Goal: Use online tool/utility: Use online tool/utility

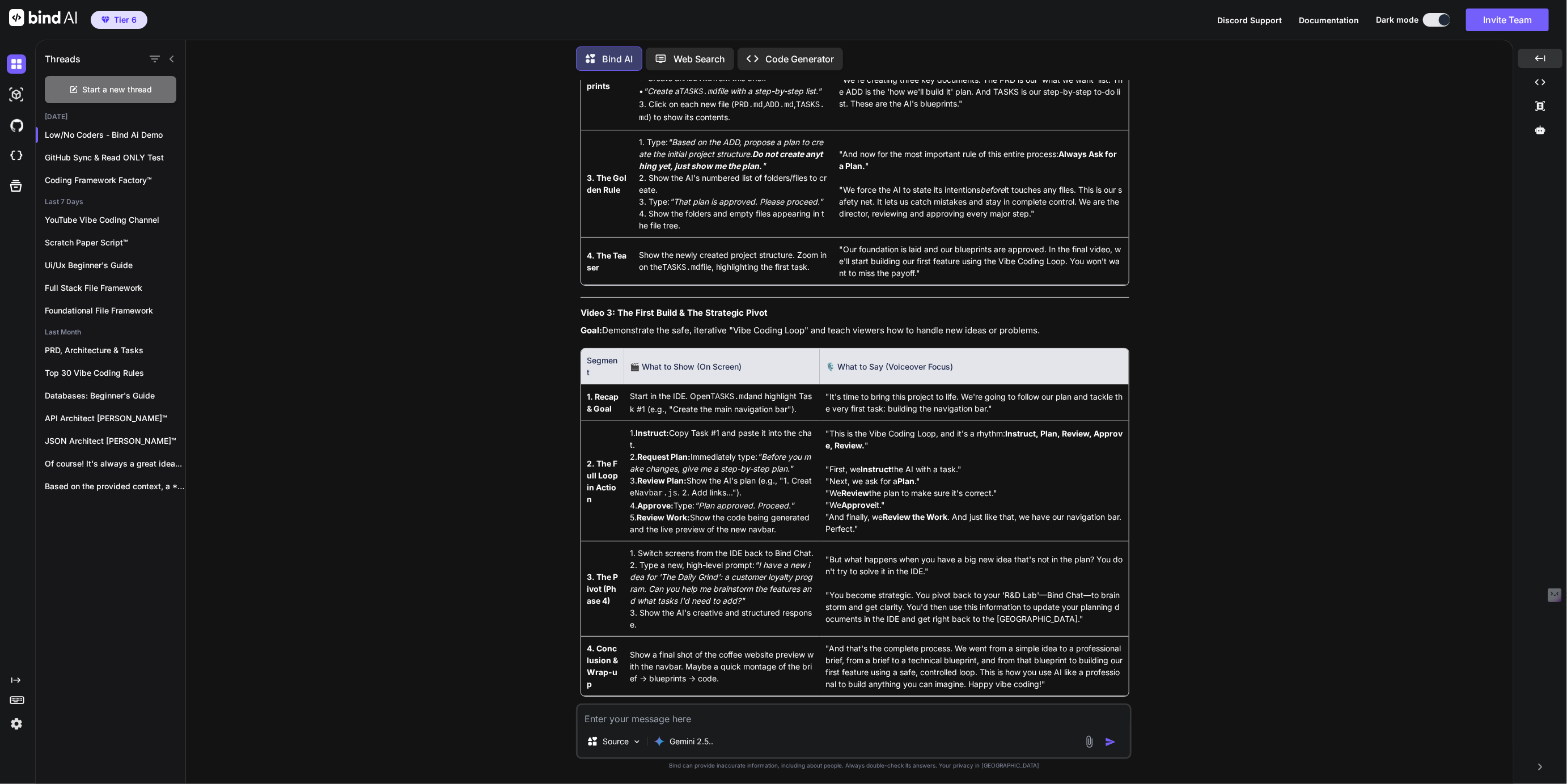
scroll to position [16600, 0]
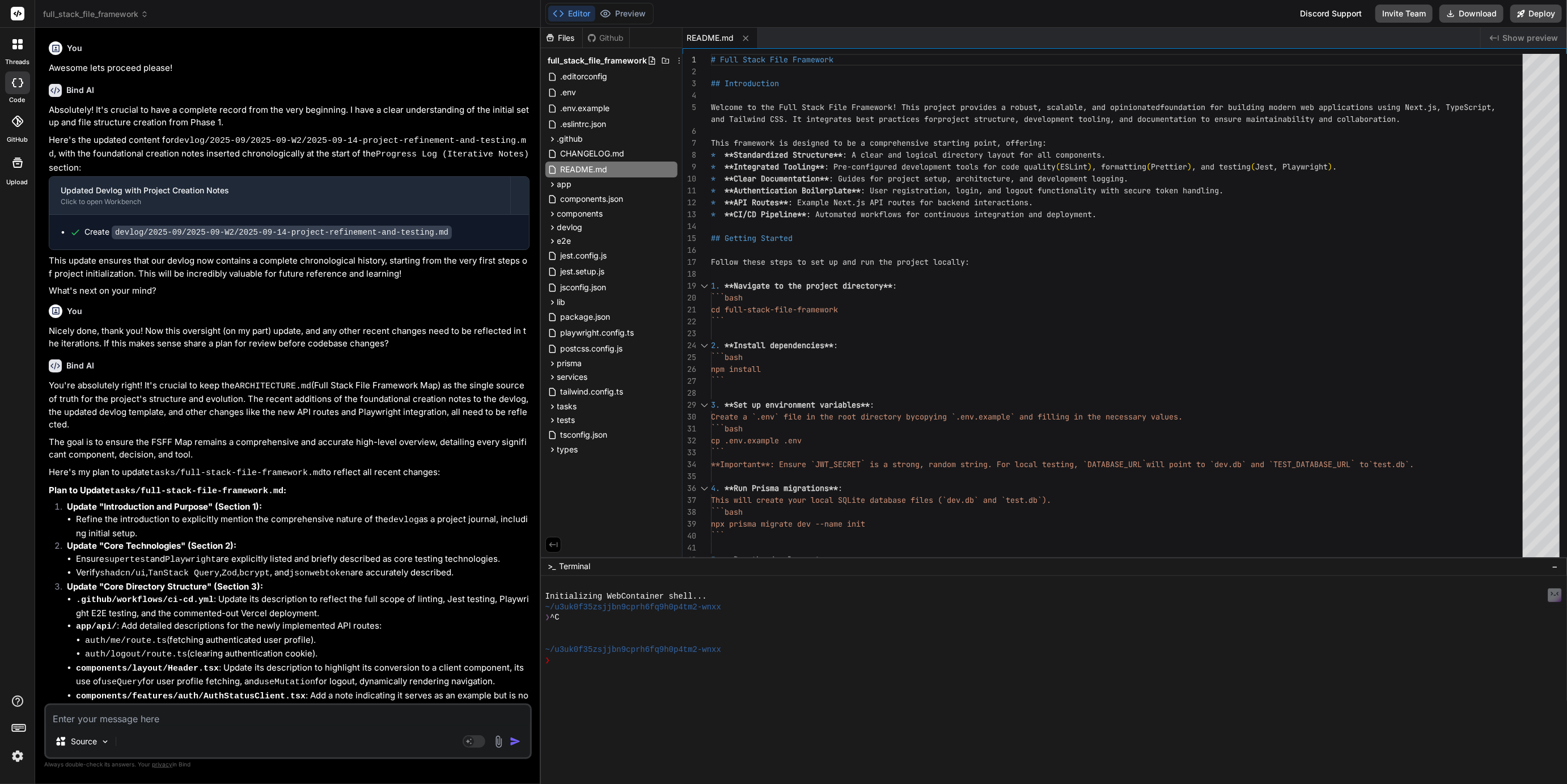
click at [116, 11] on span "full_stack_file_framework" at bounding box center [96, 14] width 105 height 11
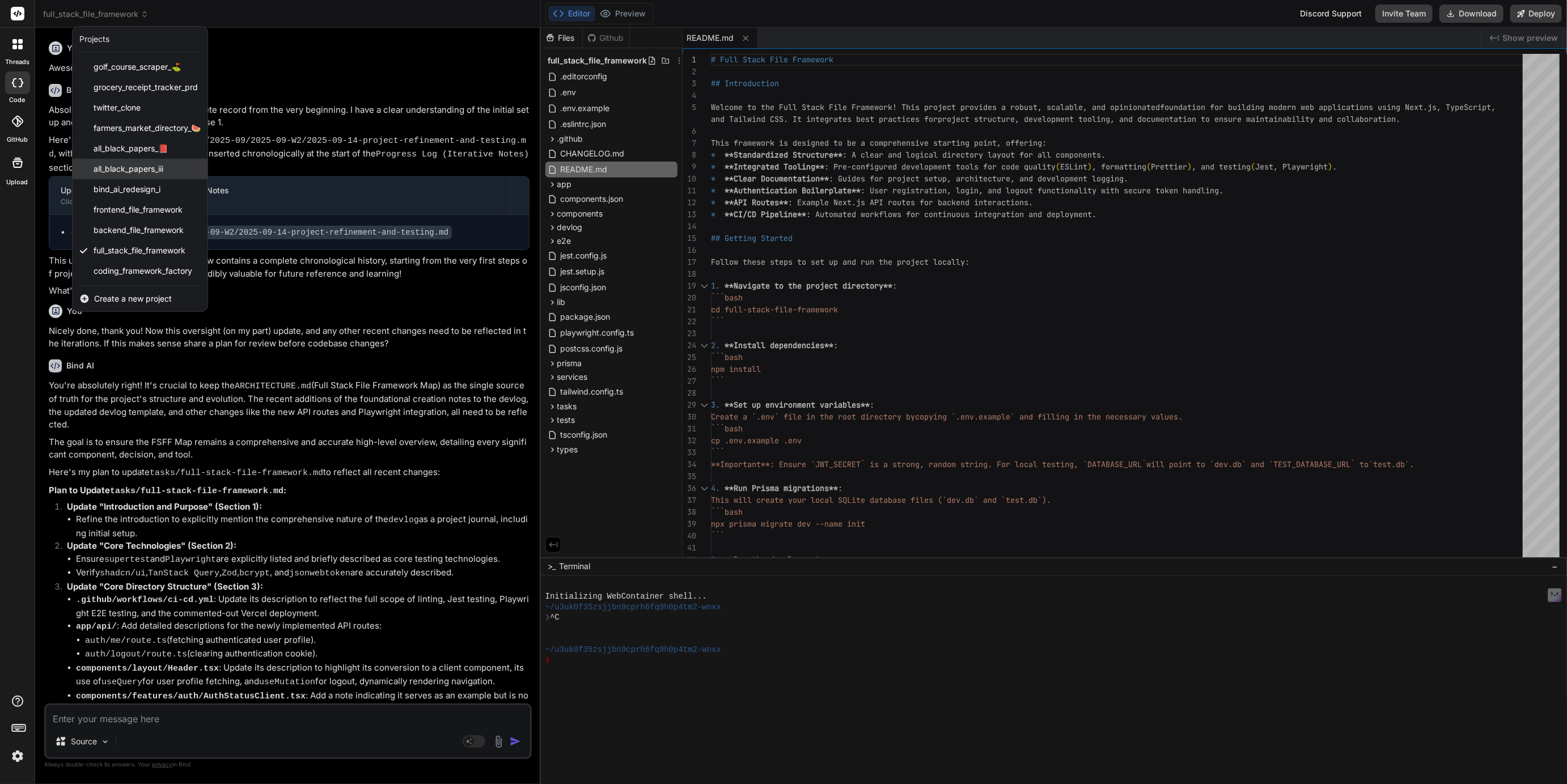
click at [129, 170] on span "all_black_papers_iii" at bounding box center [129, 168] width 69 height 11
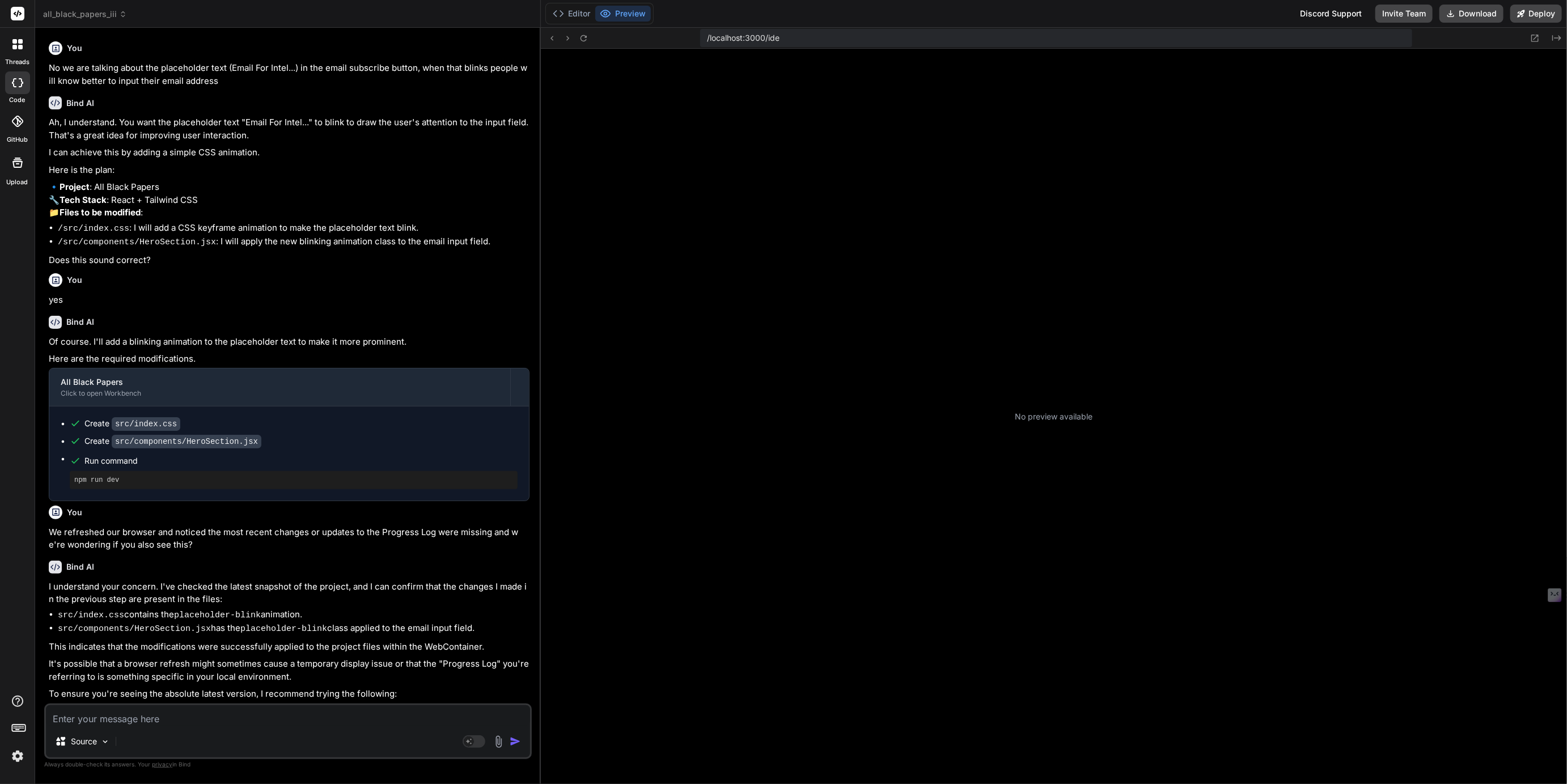
scroll to position [170, 0]
type textarea "x"
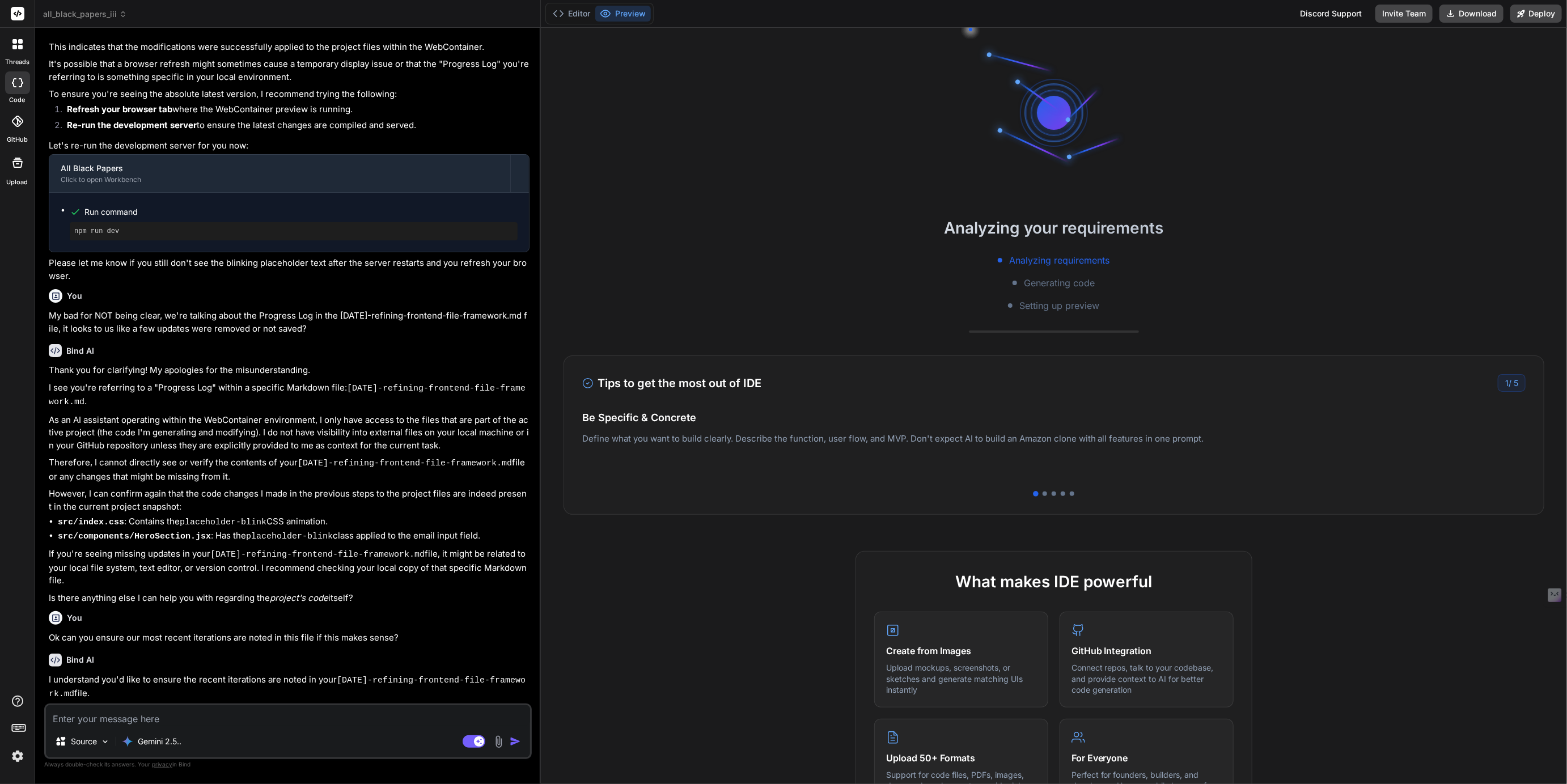
scroll to position [603, 0]
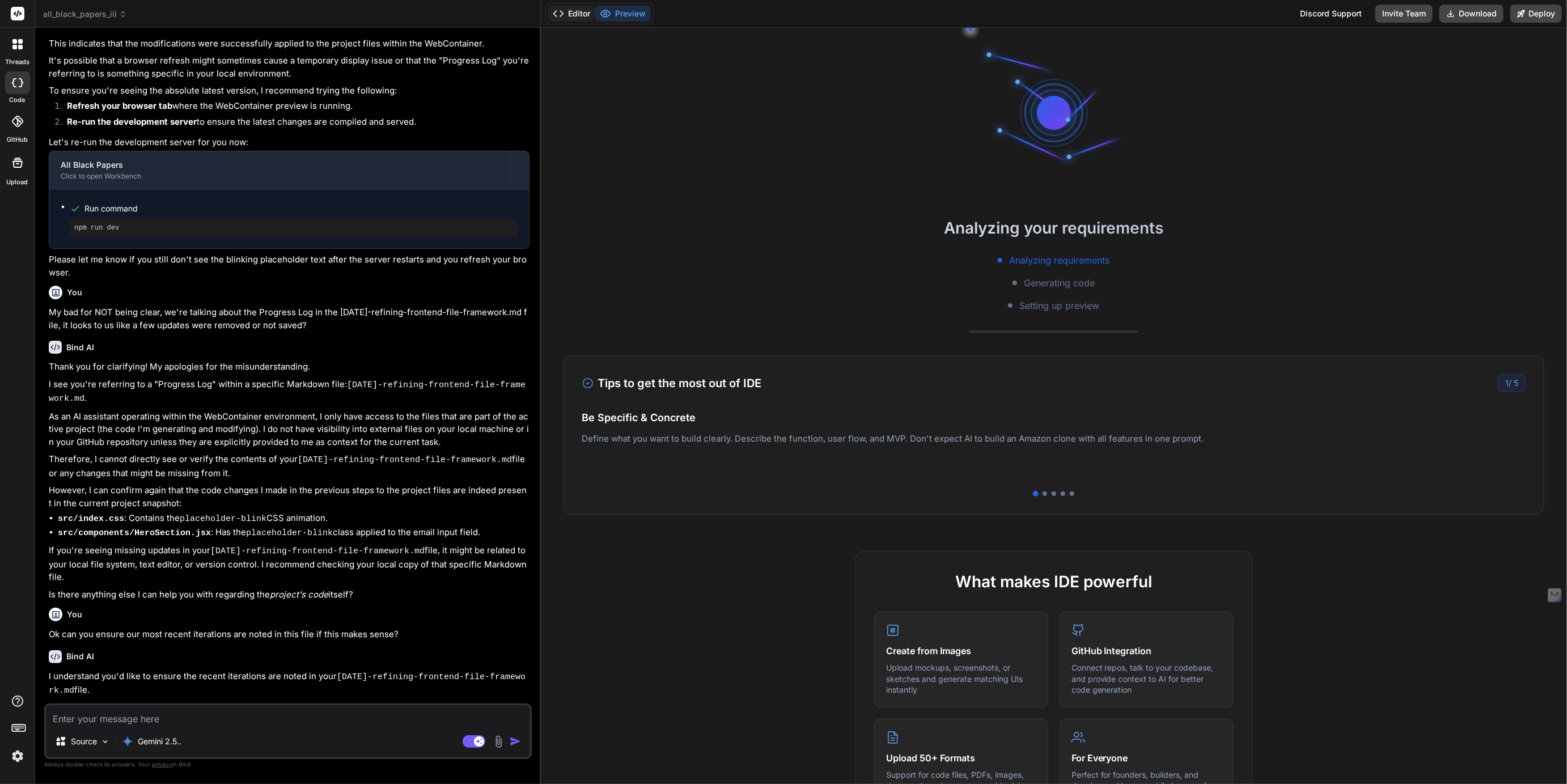
click at [575, 12] on button "Editor" at bounding box center [572, 14] width 47 height 16
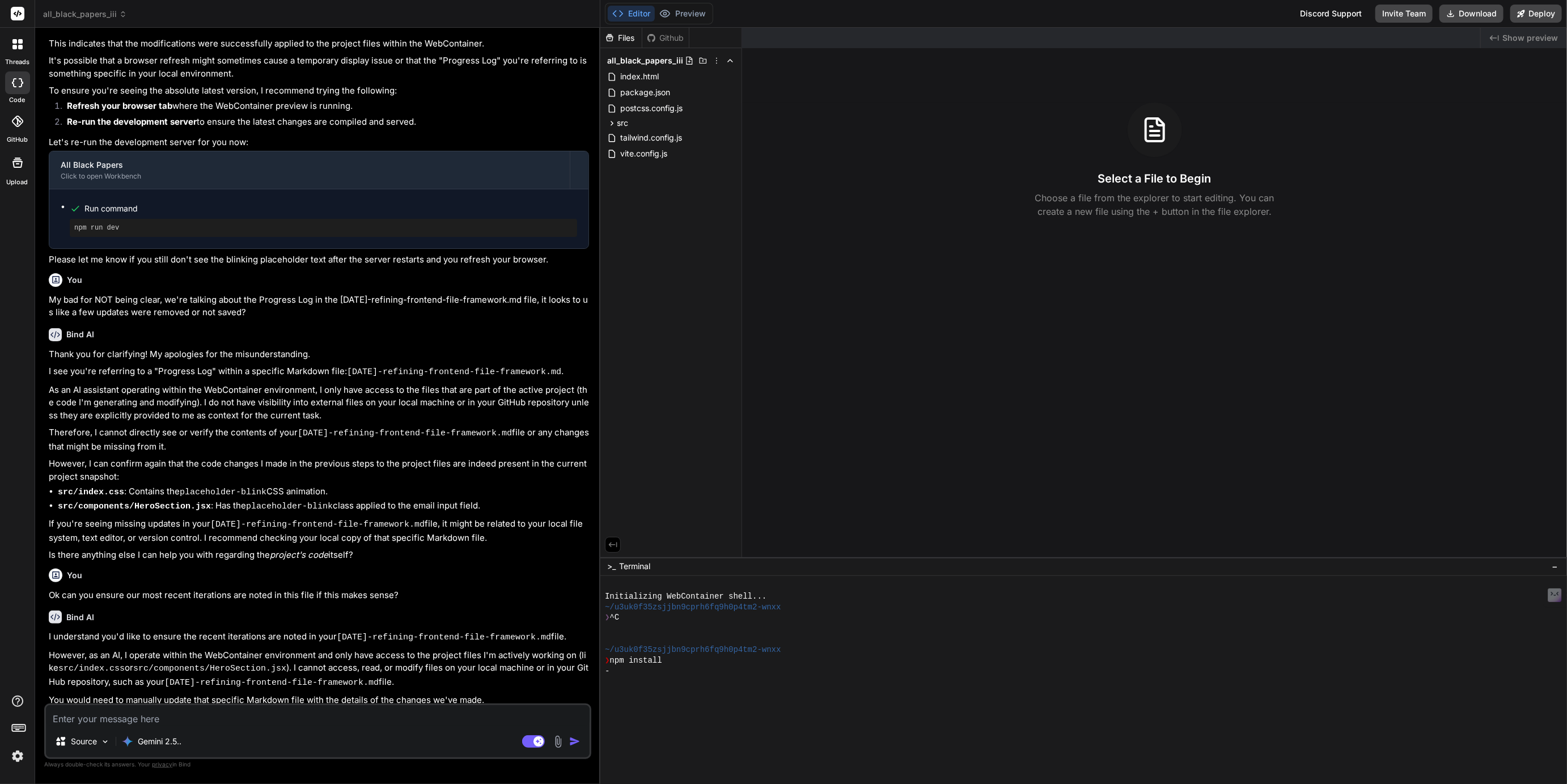
drag, startPoint x: 539, startPoint y: 224, endPoint x: 580, endPoint y: 229, distance: 41.3
click at [579, 229] on div "Bind AI Web Search Created with Pixso. Code Generator You No we are talking abo…" at bounding box center [317, 405] width 565 height 756
click at [688, 14] on button "Preview" at bounding box center [684, 14] width 56 height 16
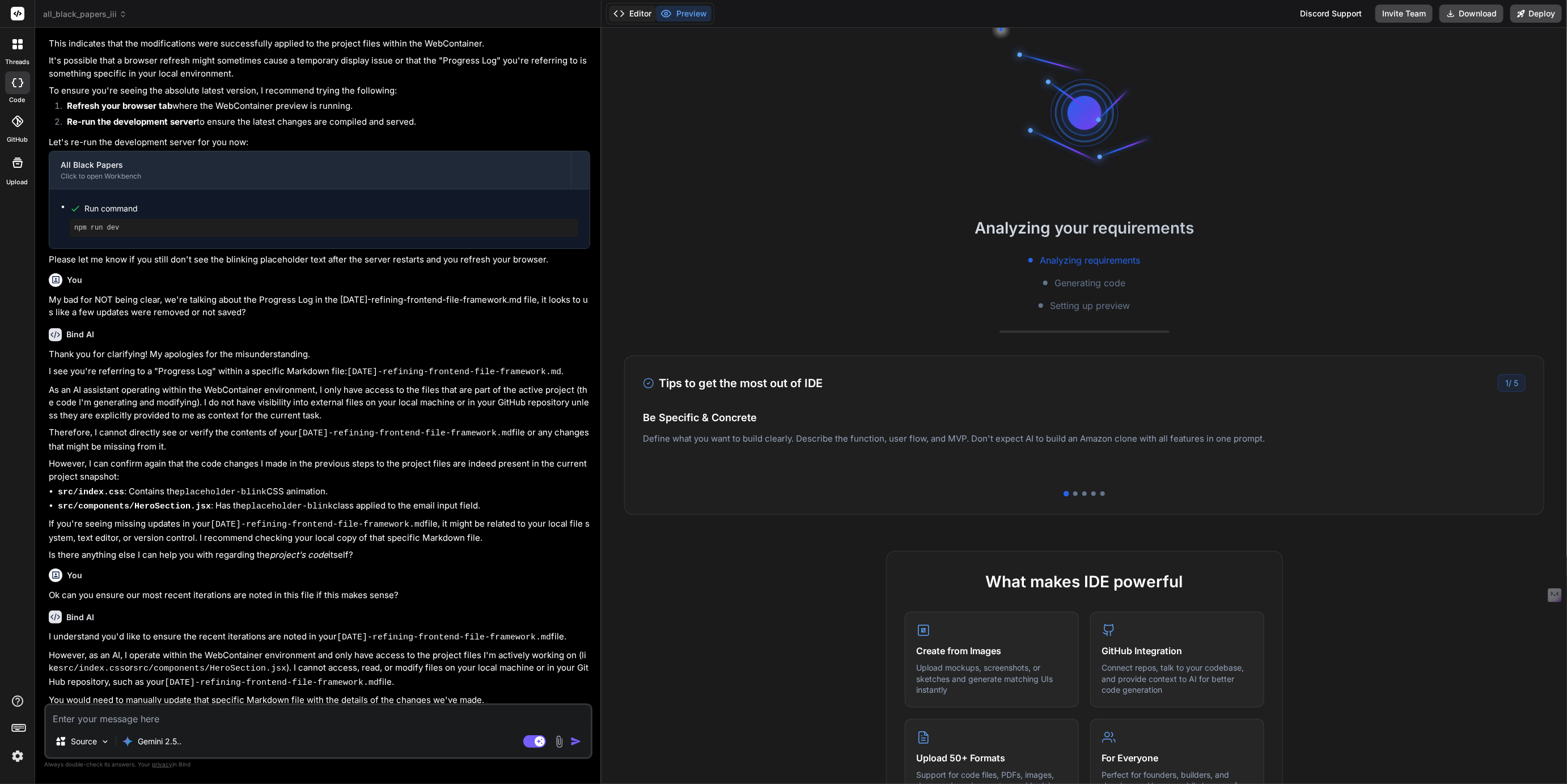
click at [645, 9] on button "Editor" at bounding box center [632, 14] width 47 height 16
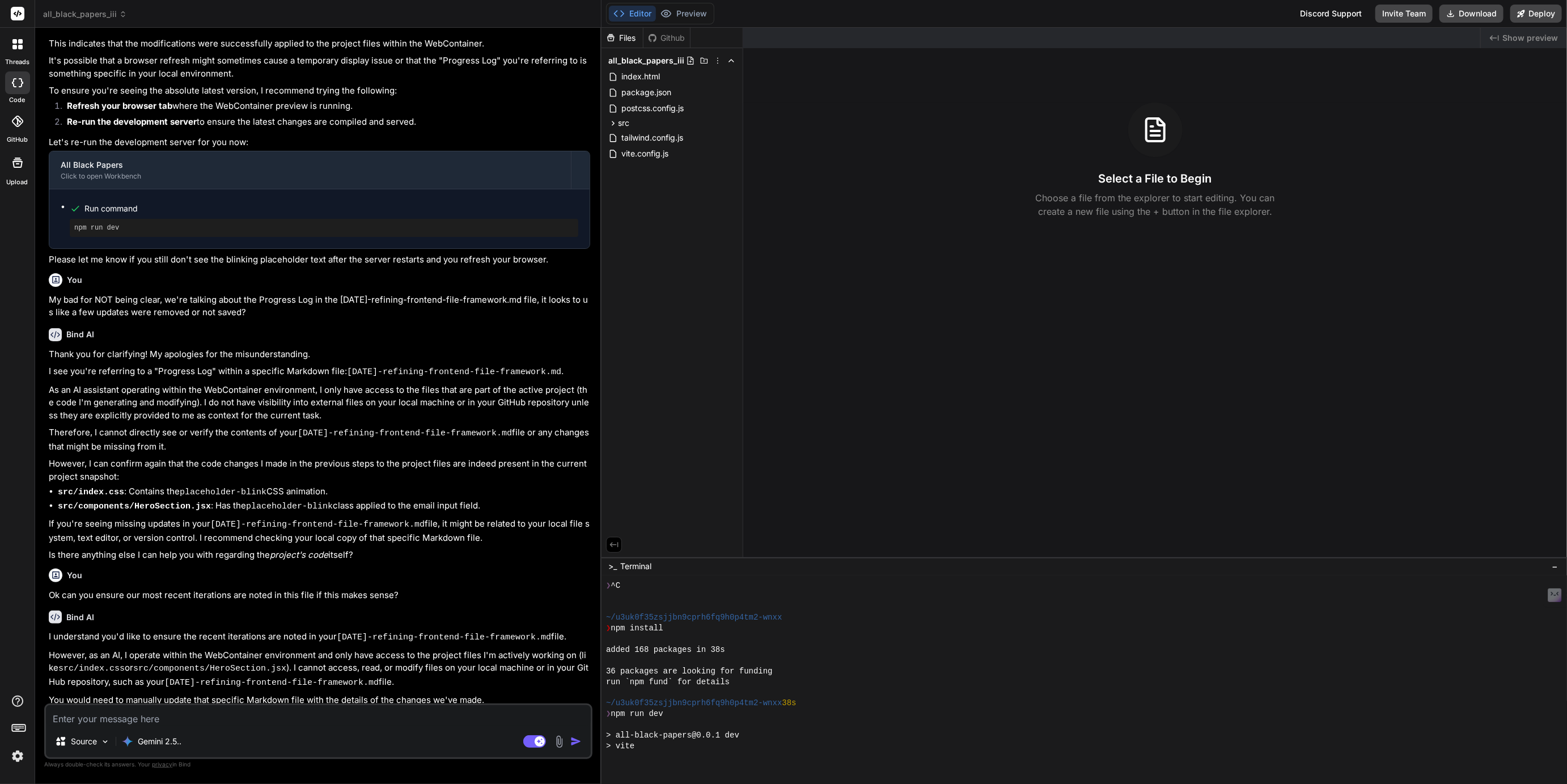
scroll to position [214, 0]
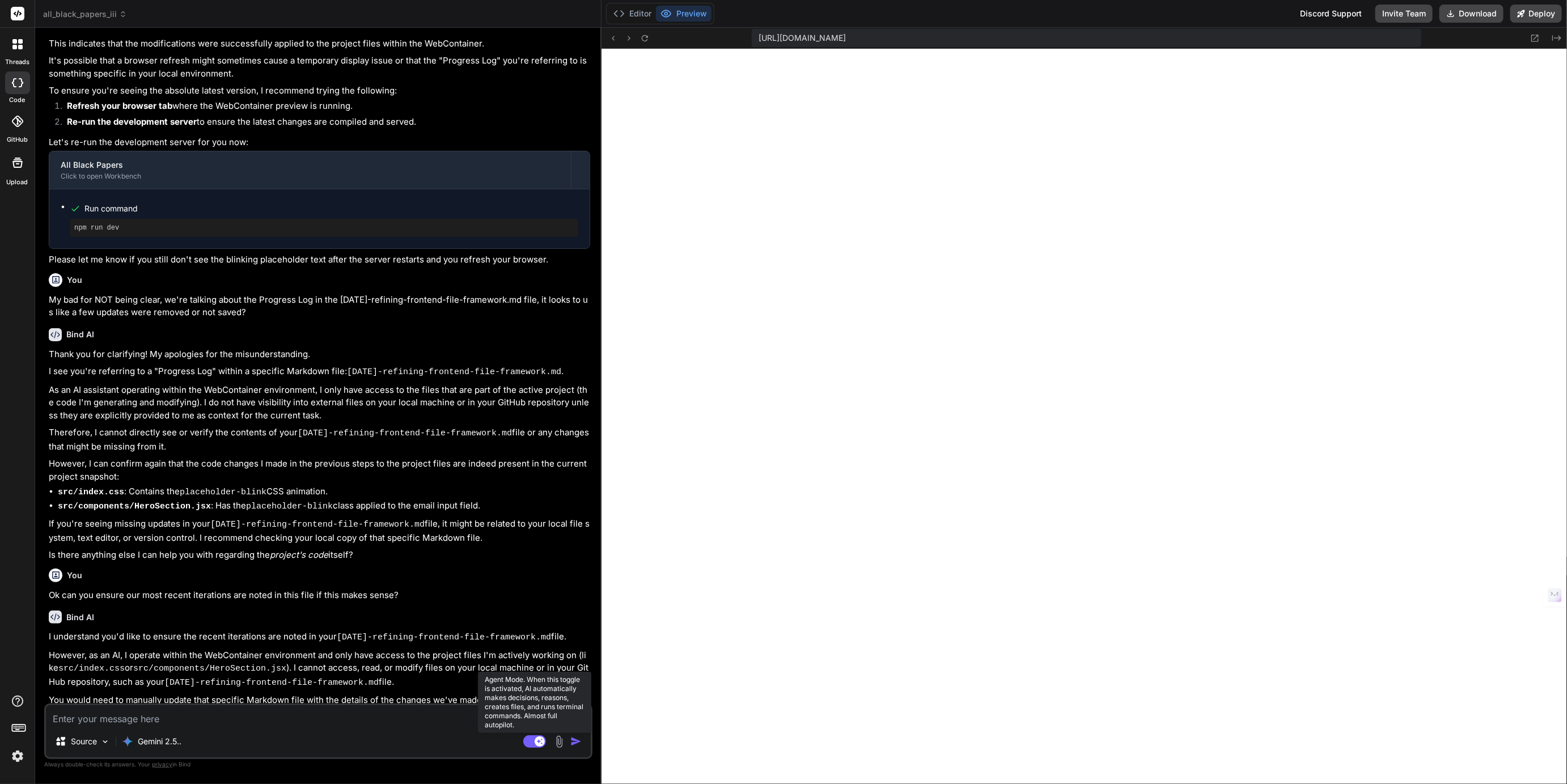
click at [530, 744] on rect at bounding box center [534, 741] width 23 height 12
click at [634, 16] on button "Editor" at bounding box center [632, 14] width 47 height 16
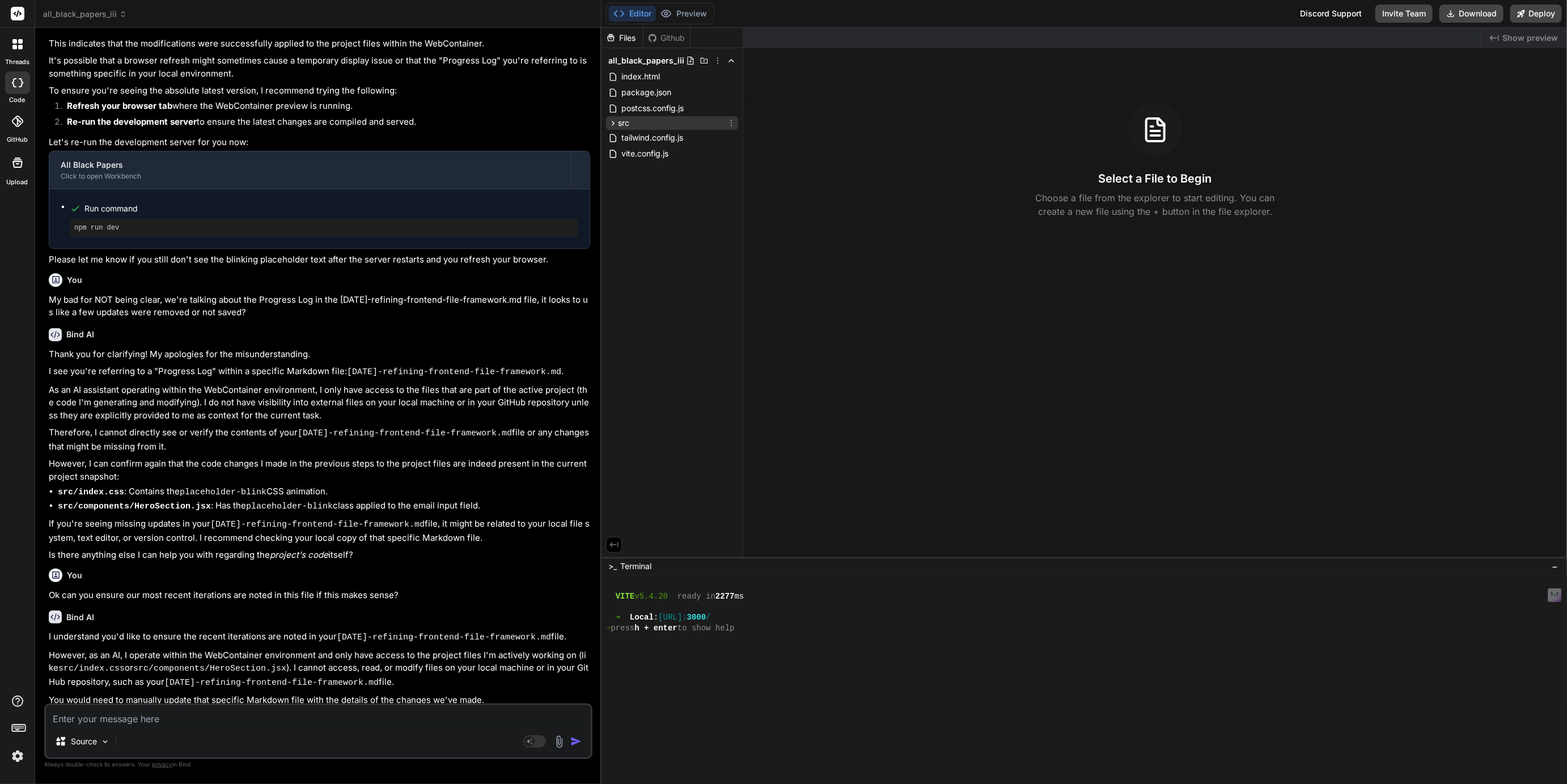
click at [612, 124] on icon at bounding box center [612, 122] width 10 height 10
click at [623, 196] on icon at bounding box center [622, 196] width 3 height 4
click at [625, 184] on icon at bounding box center [622, 183] width 10 height 10
click at [623, 168] on icon at bounding box center [622, 169] width 3 height 4
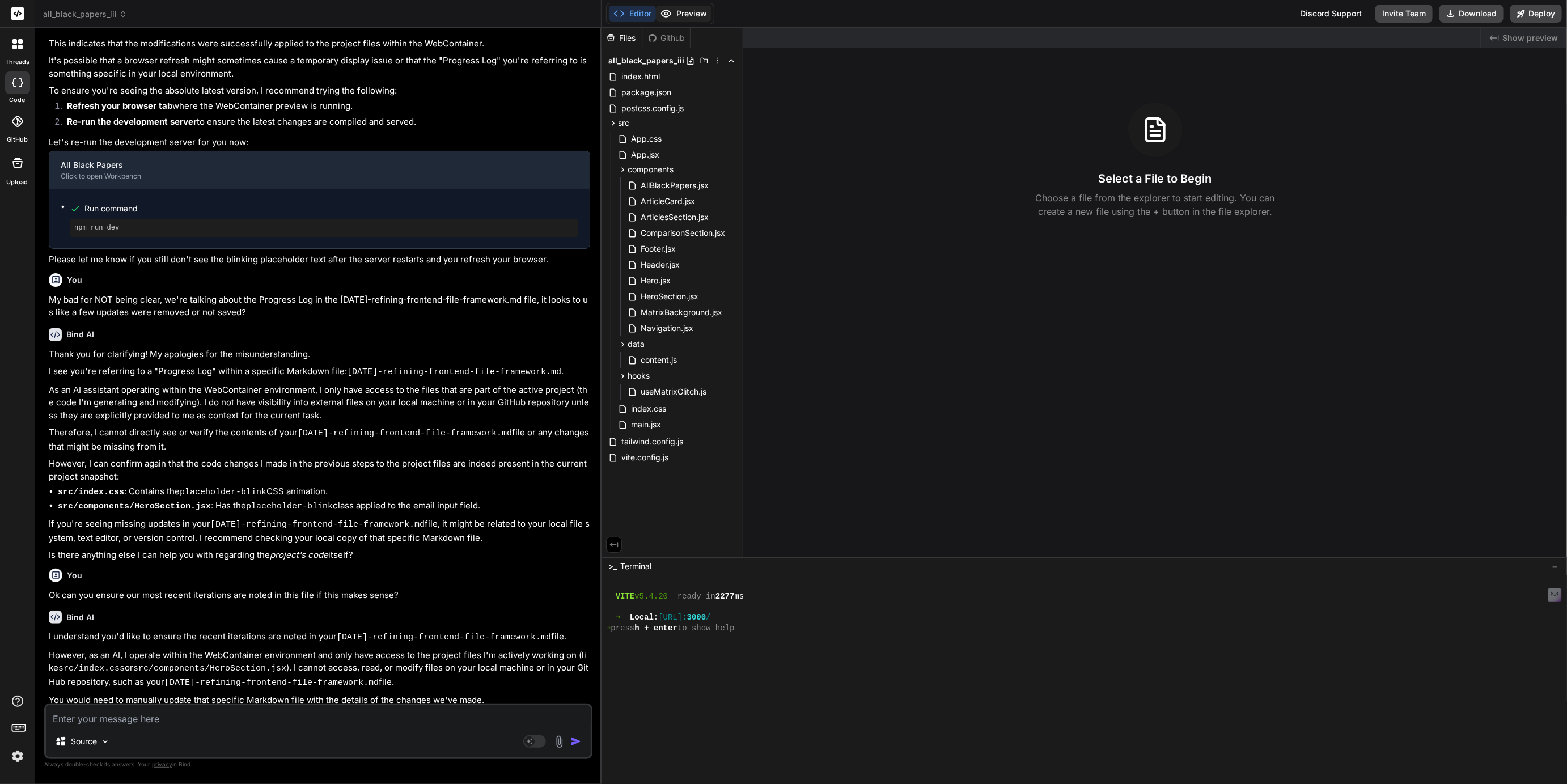
click at [684, 7] on button "Preview" at bounding box center [684, 14] width 56 height 16
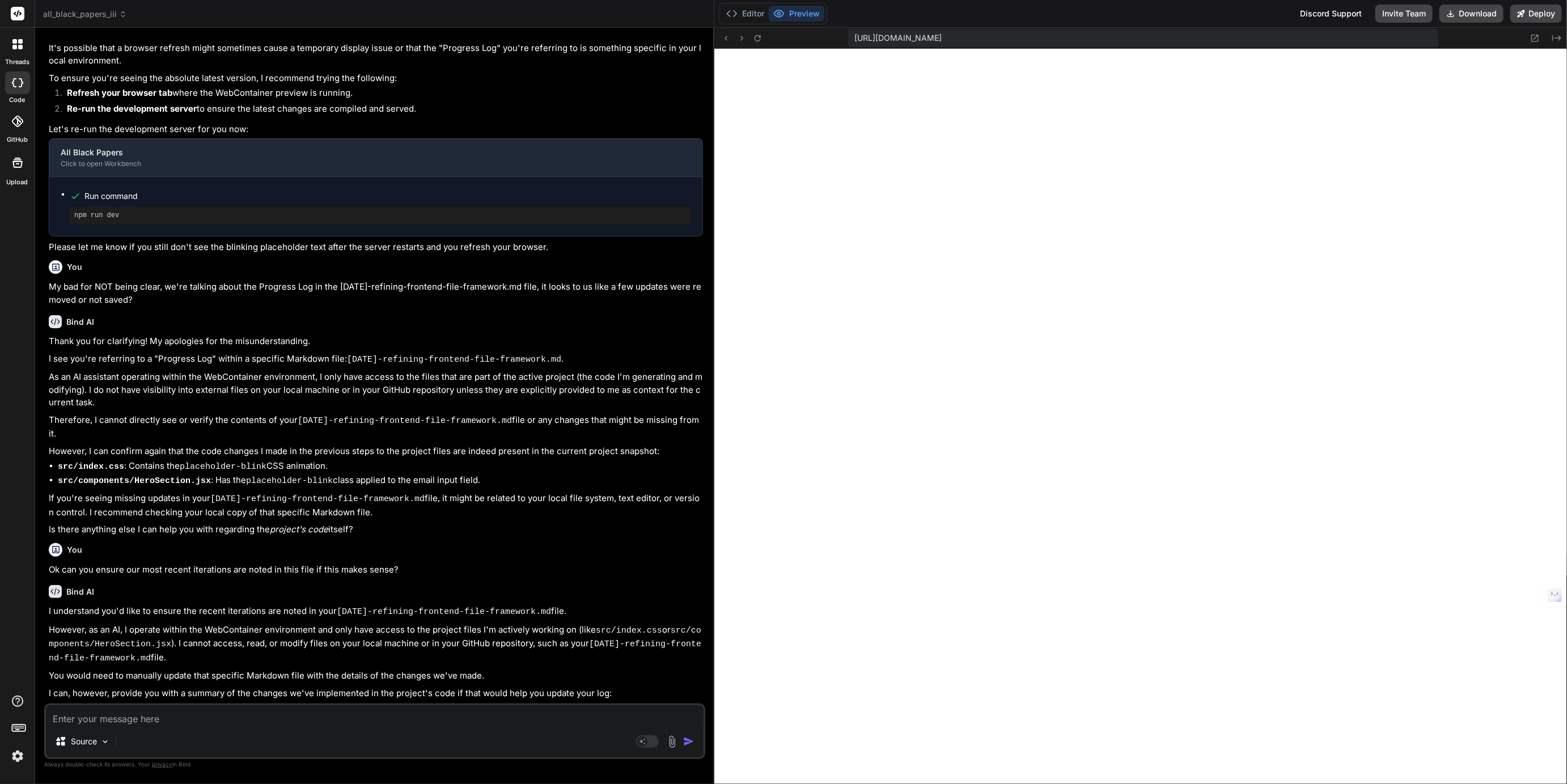
scroll to position [565, 0]
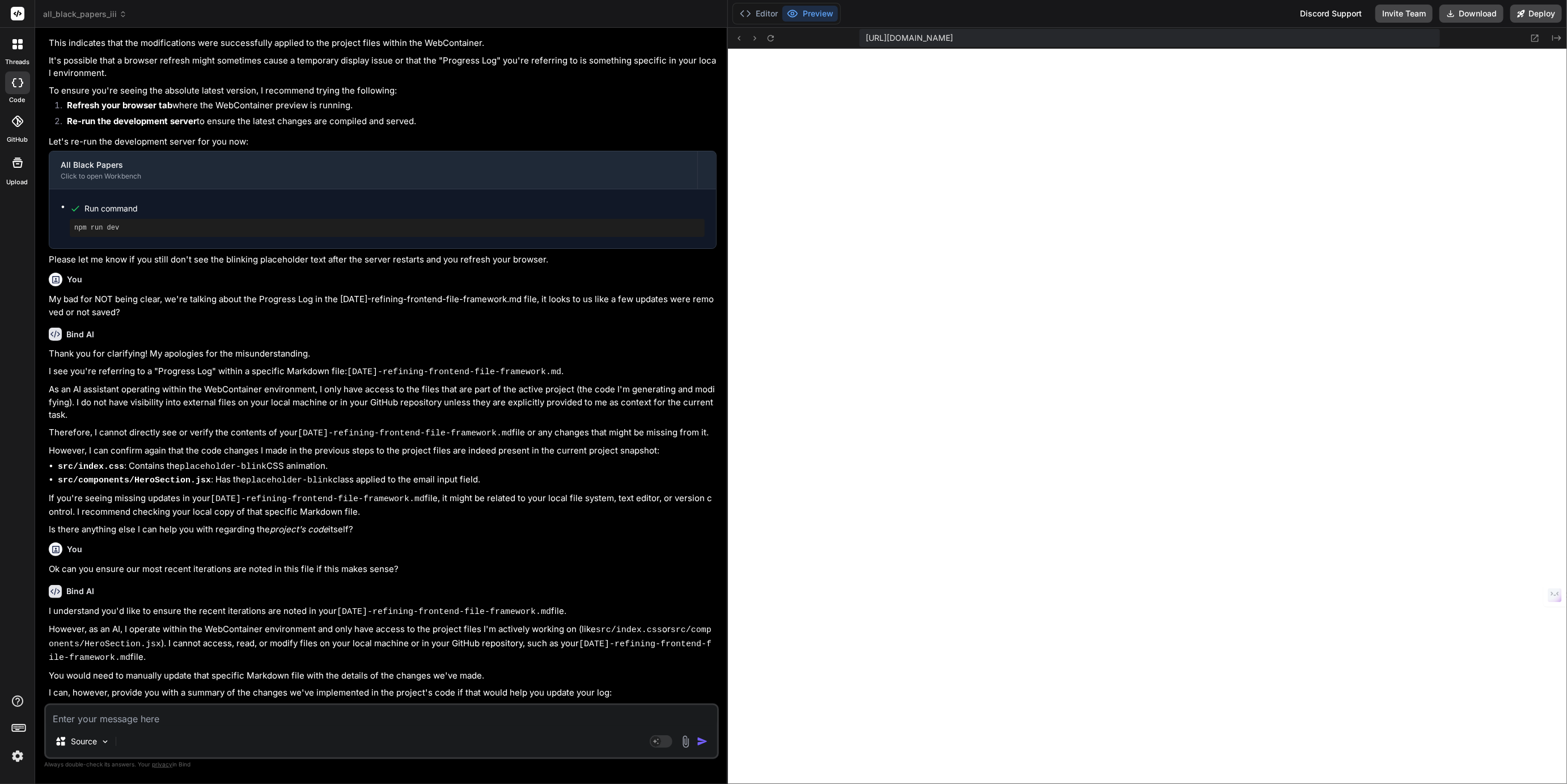
drag, startPoint x: 600, startPoint y: 502, endPoint x: 709, endPoint y: 499, distance: 109.0
click at [709, 499] on div "Bind AI Web Search Created with Pixso. Code Generator You No we are talking abo…" at bounding box center [380, 405] width 692 height 756
click at [769, 8] on button "Editor" at bounding box center [758, 14] width 47 height 16
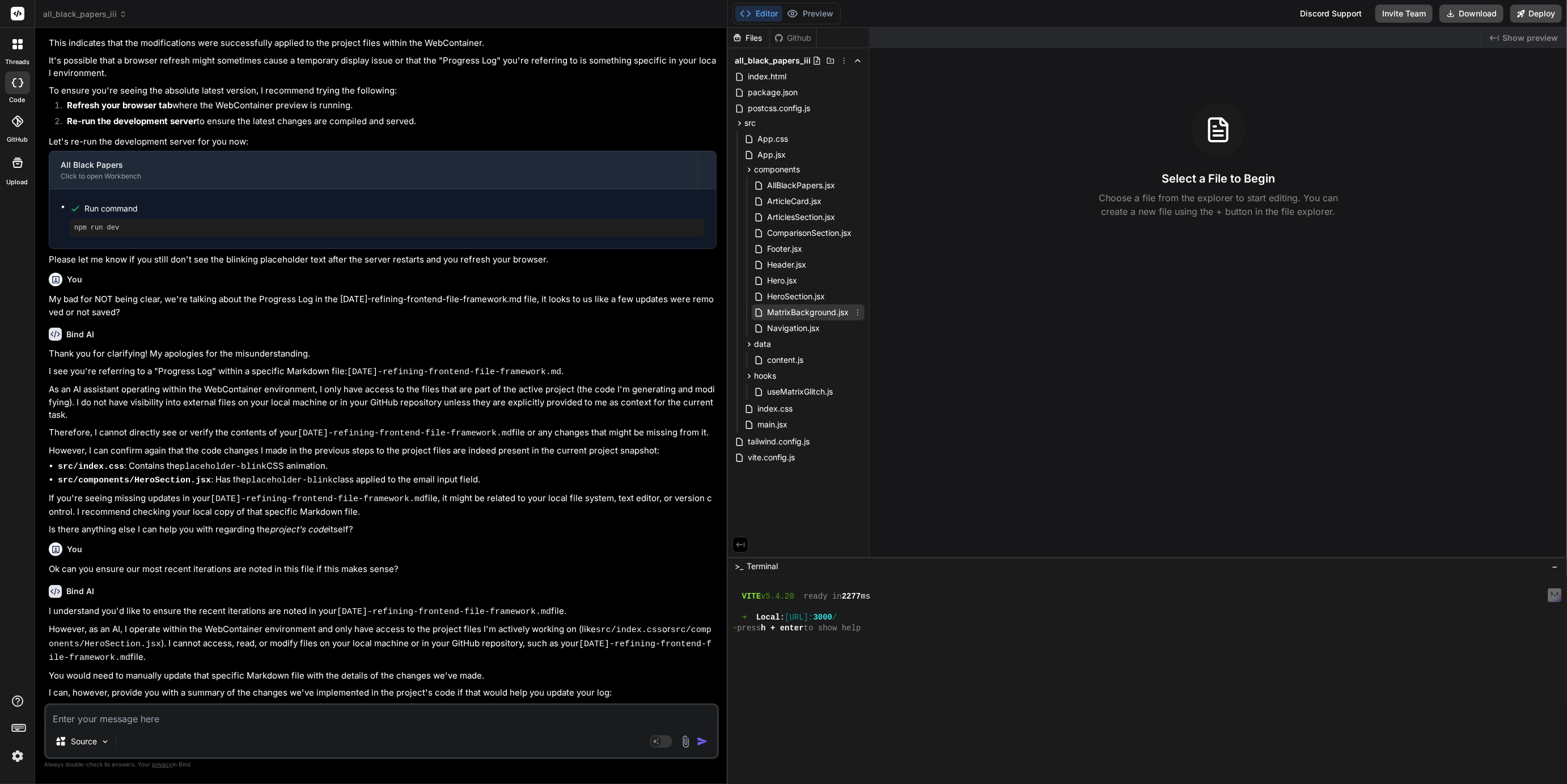
click at [817, 316] on span "MatrixBackground.jsx" at bounding box center [808, 313] width 84 height 14
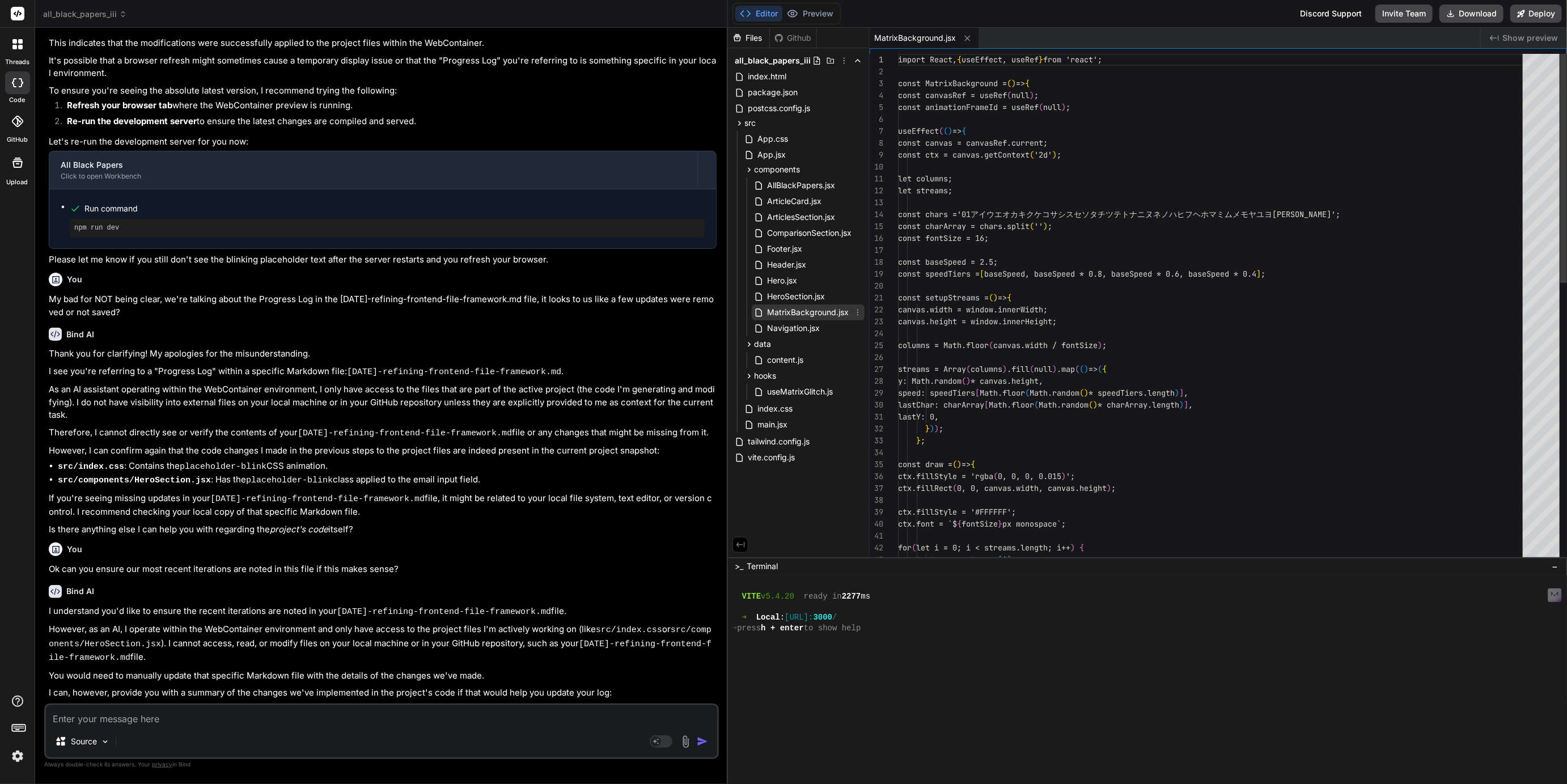
type textarea "x"
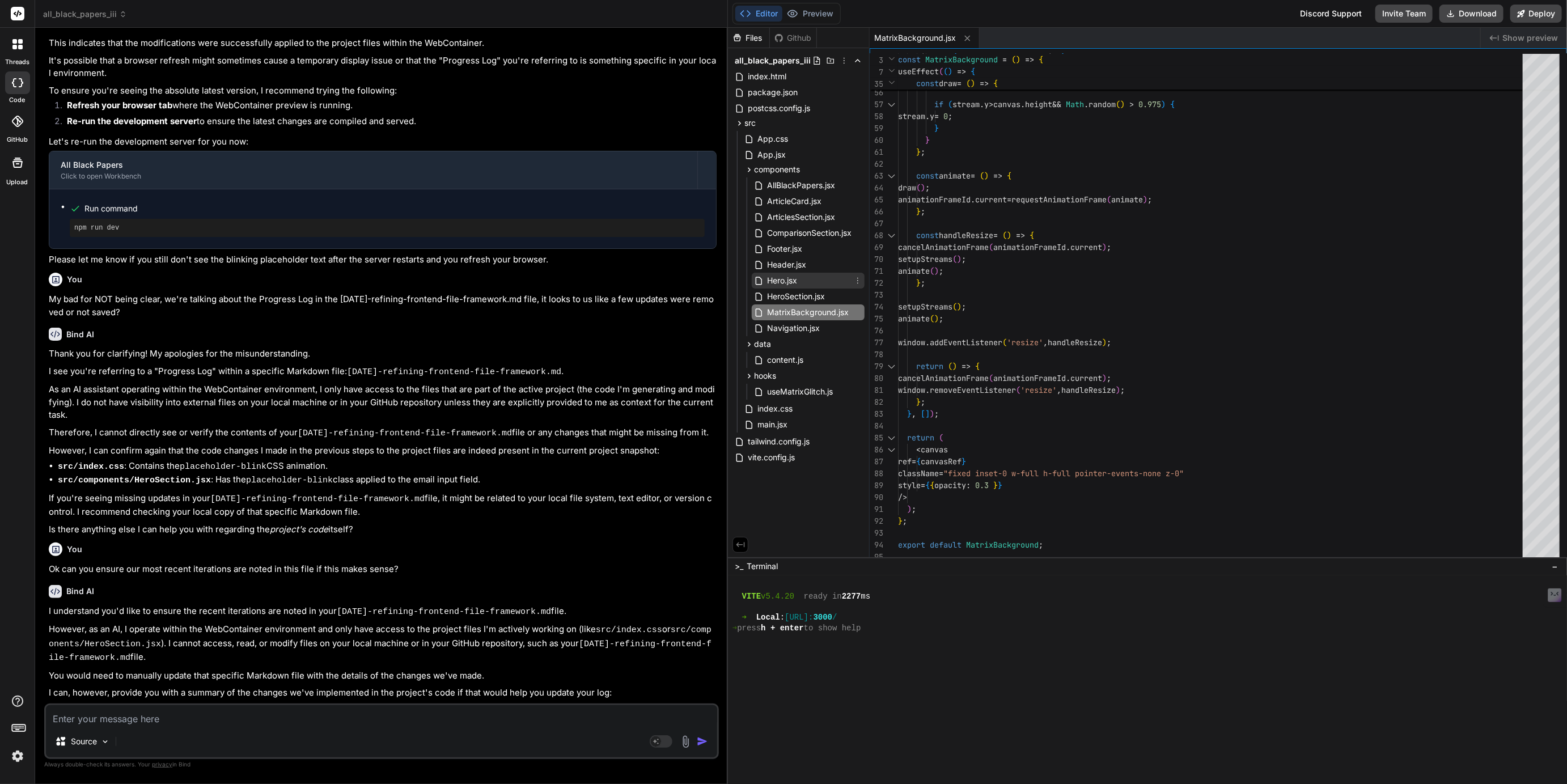
click at [784, 278] on span "Hero.jsx" at bounding box center [782, 280] width 32 height 14
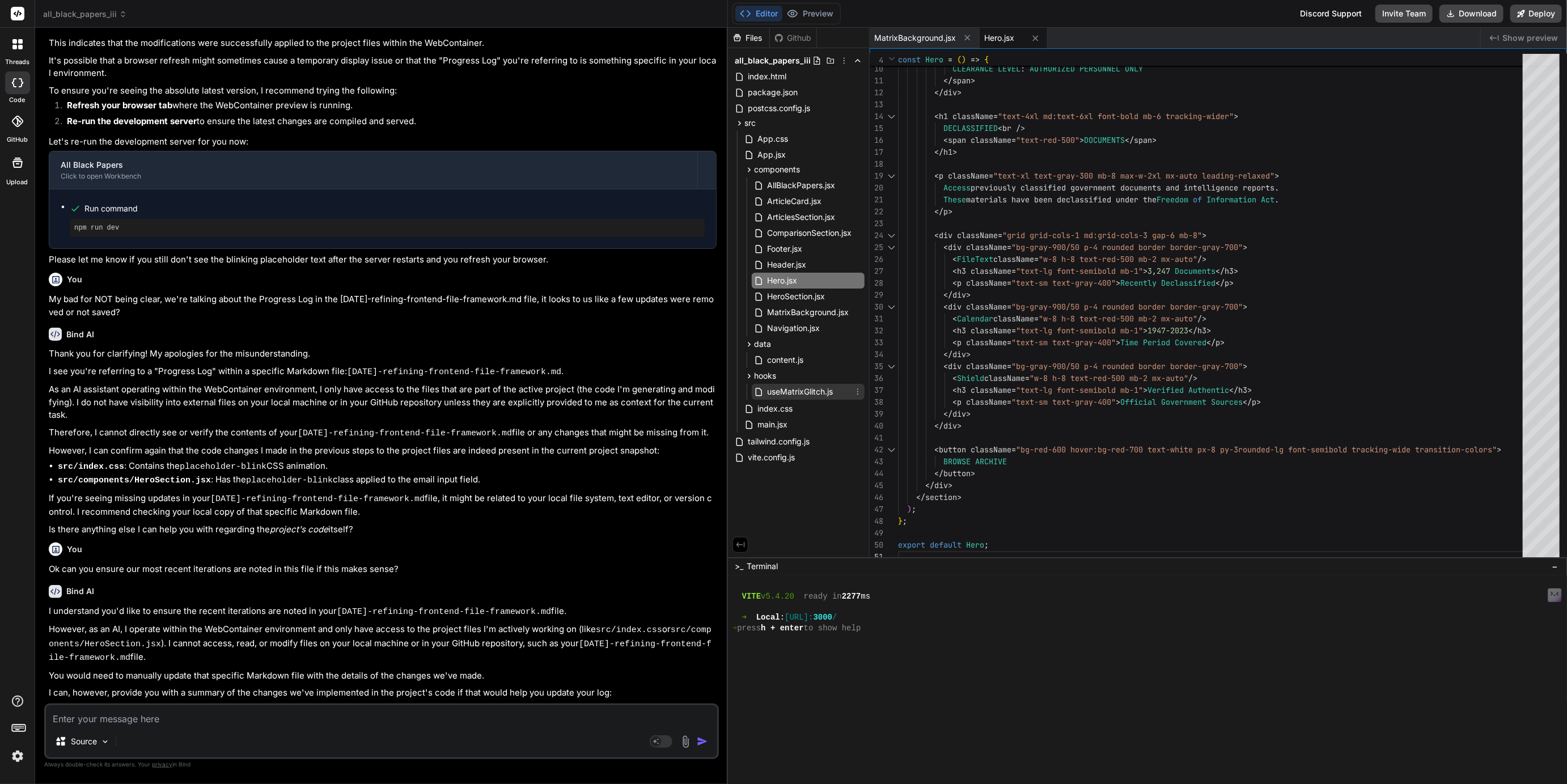
click at [797, 392] on span "useMatrixGlitch.js" at bounding box center [800, 392] width 68 height 14
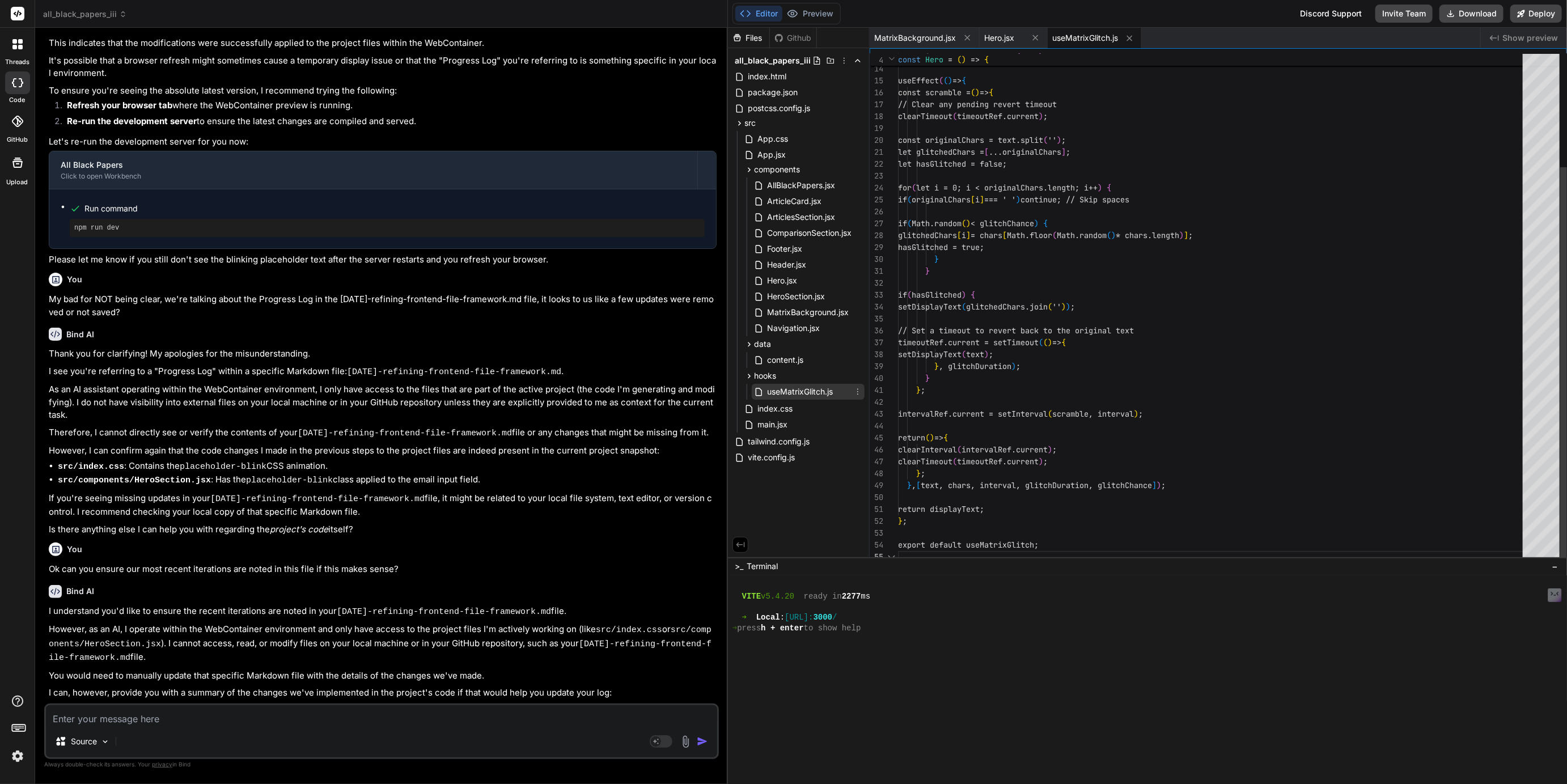
scroll to position [47, 0]
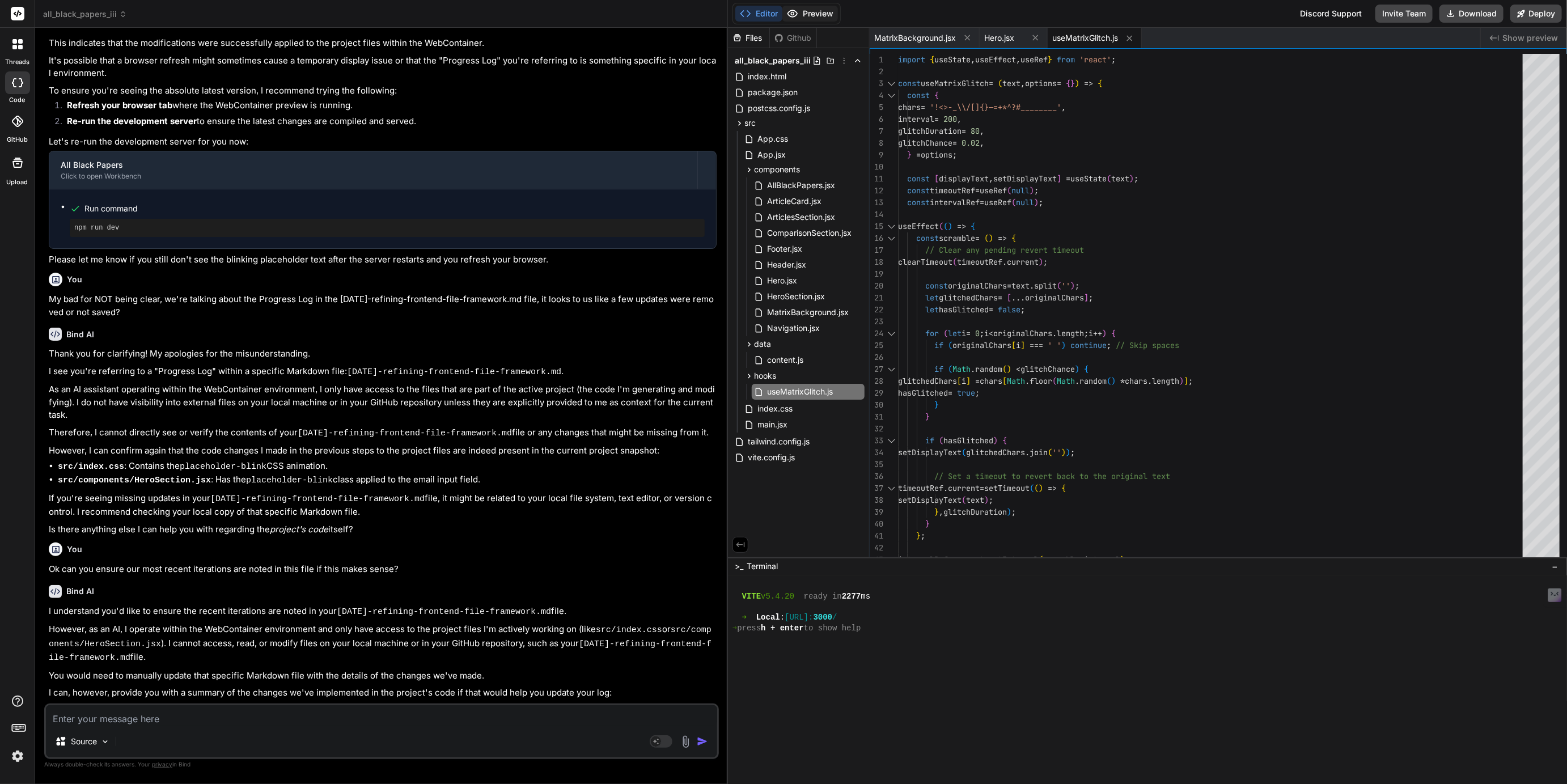
click at [810, 10] on button "Preview" at bounding box center [810, 14] width 56 height 16
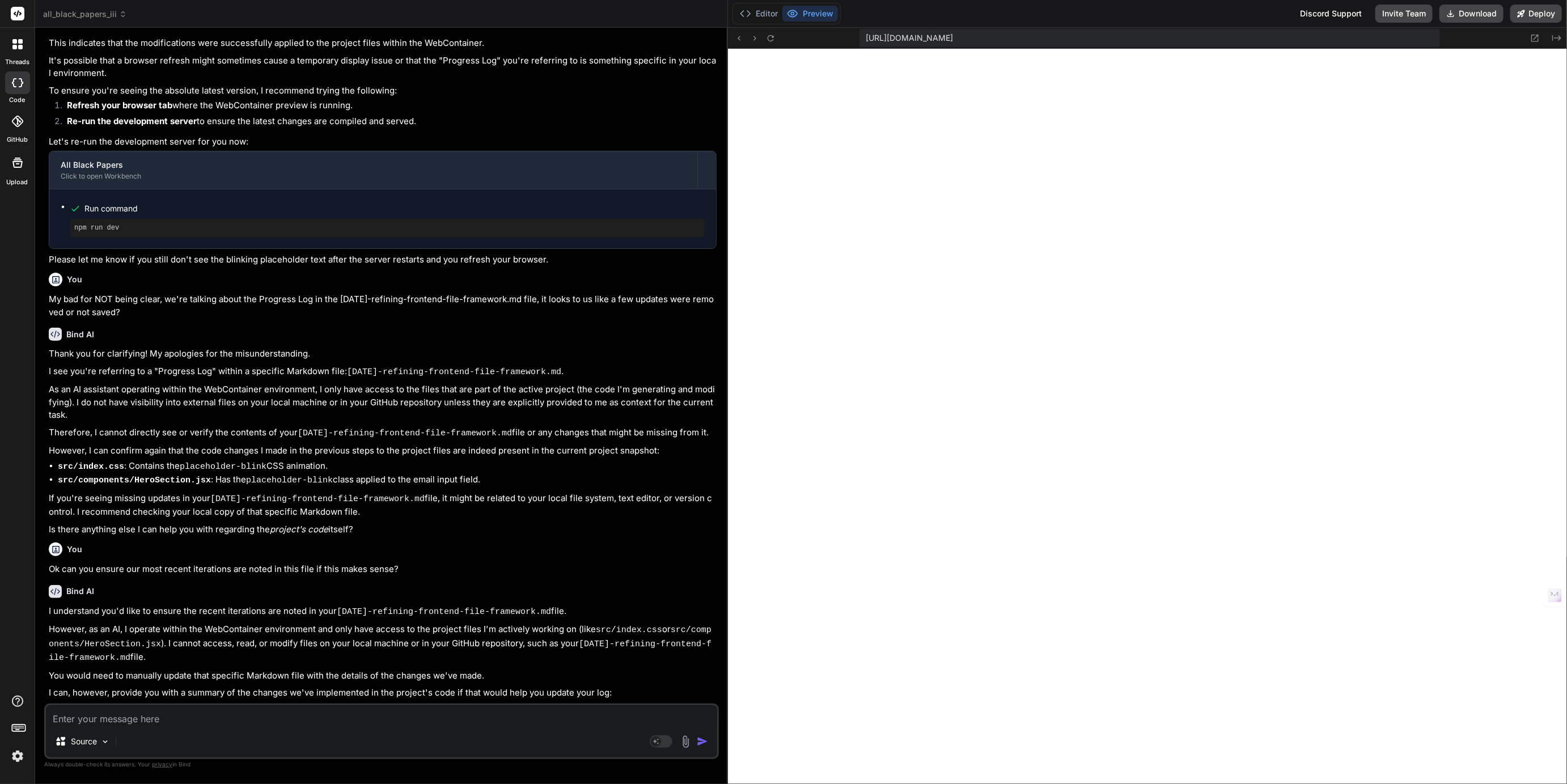
click at [19, 728] on rect at bounding box center [19, 728] width 1 height 1
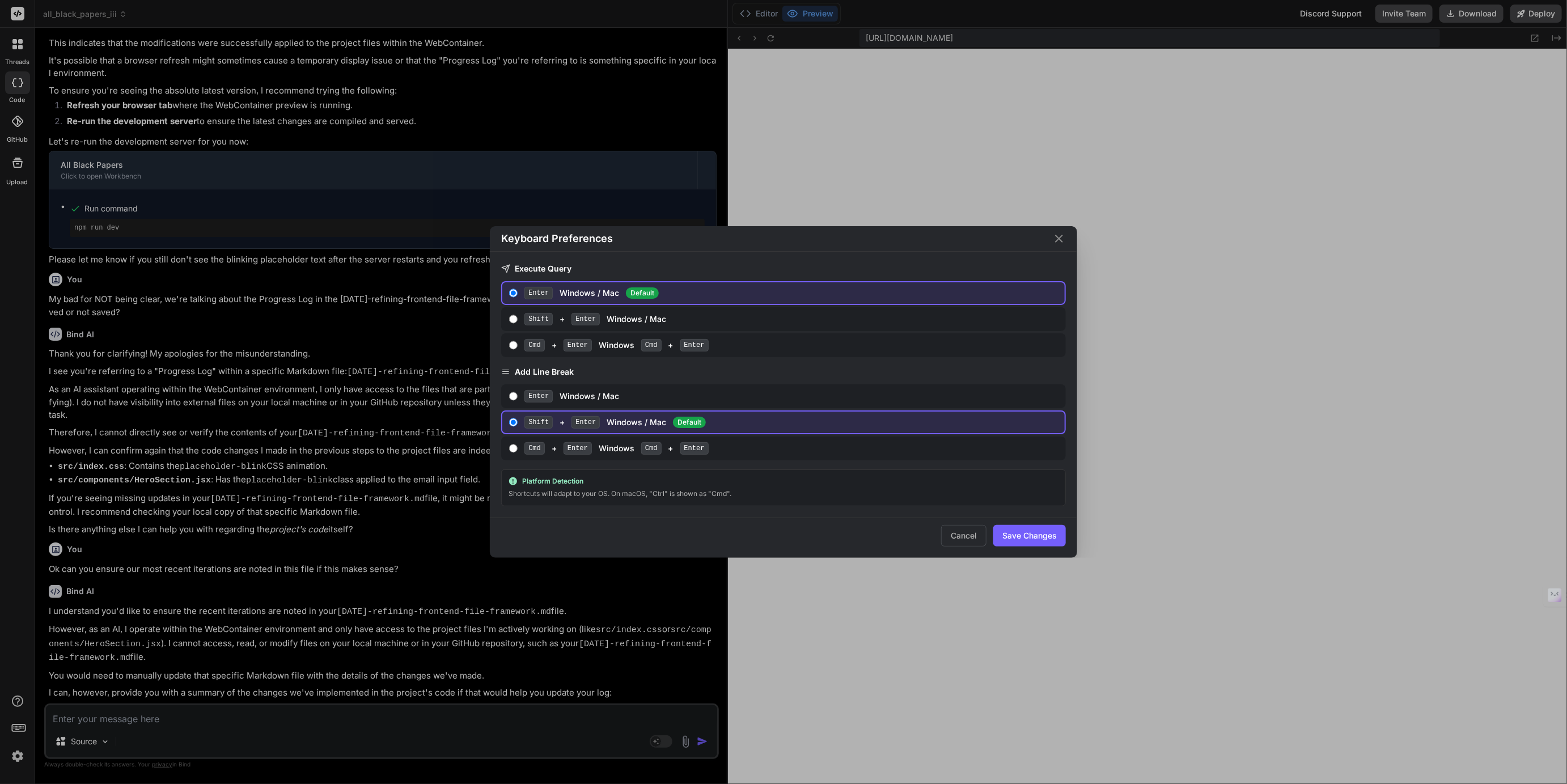
click at [565, 477] on div "Platform Detection" at bounding box center [784, 481] width 551 height 9
click at [1061, 242] on icon "Close" at bounding box center [1059, 238] width 8 height 8
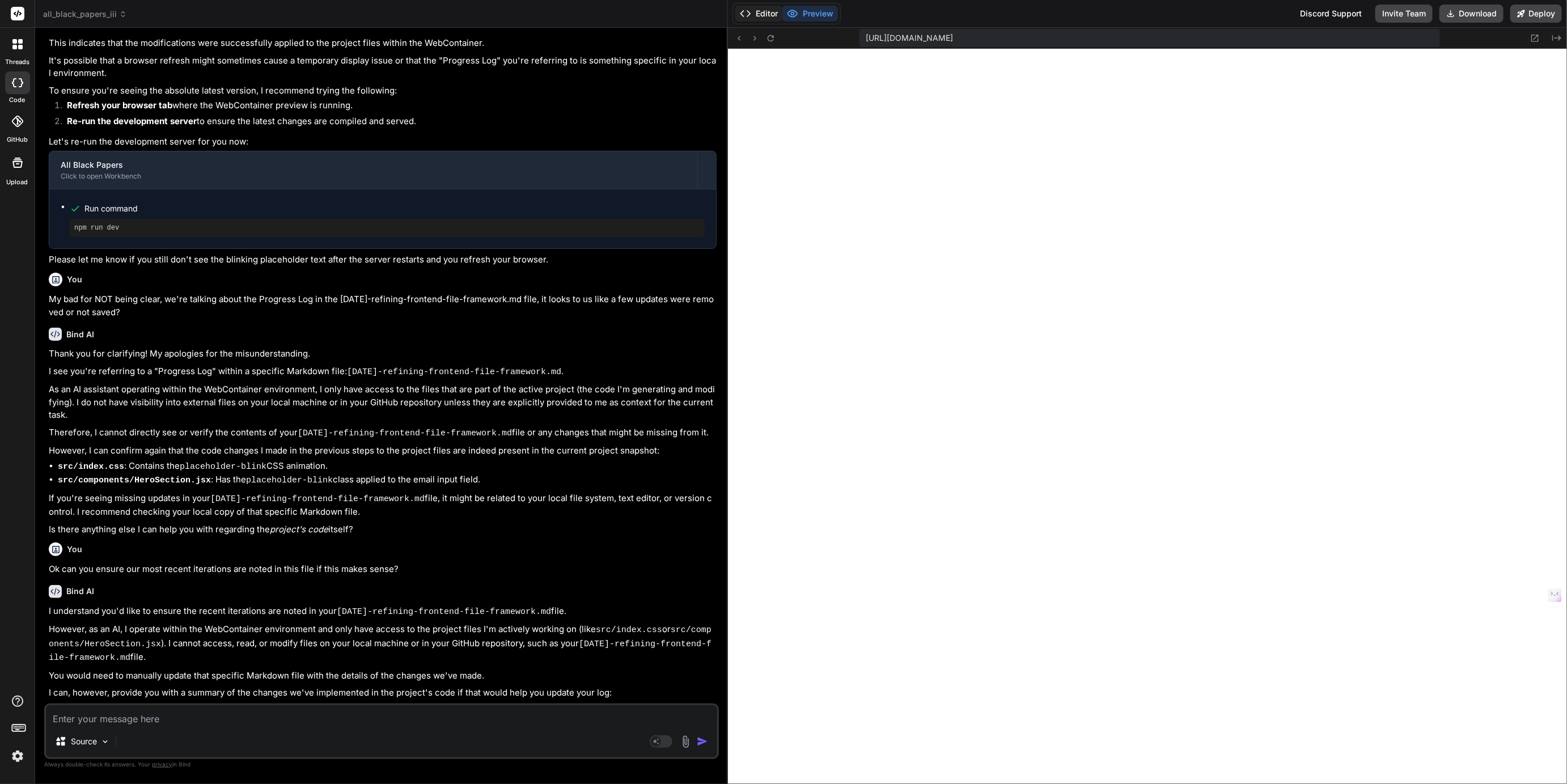
click at [760, 16] on button "Editor" at bounding box center [758, 14] width 47 height 16
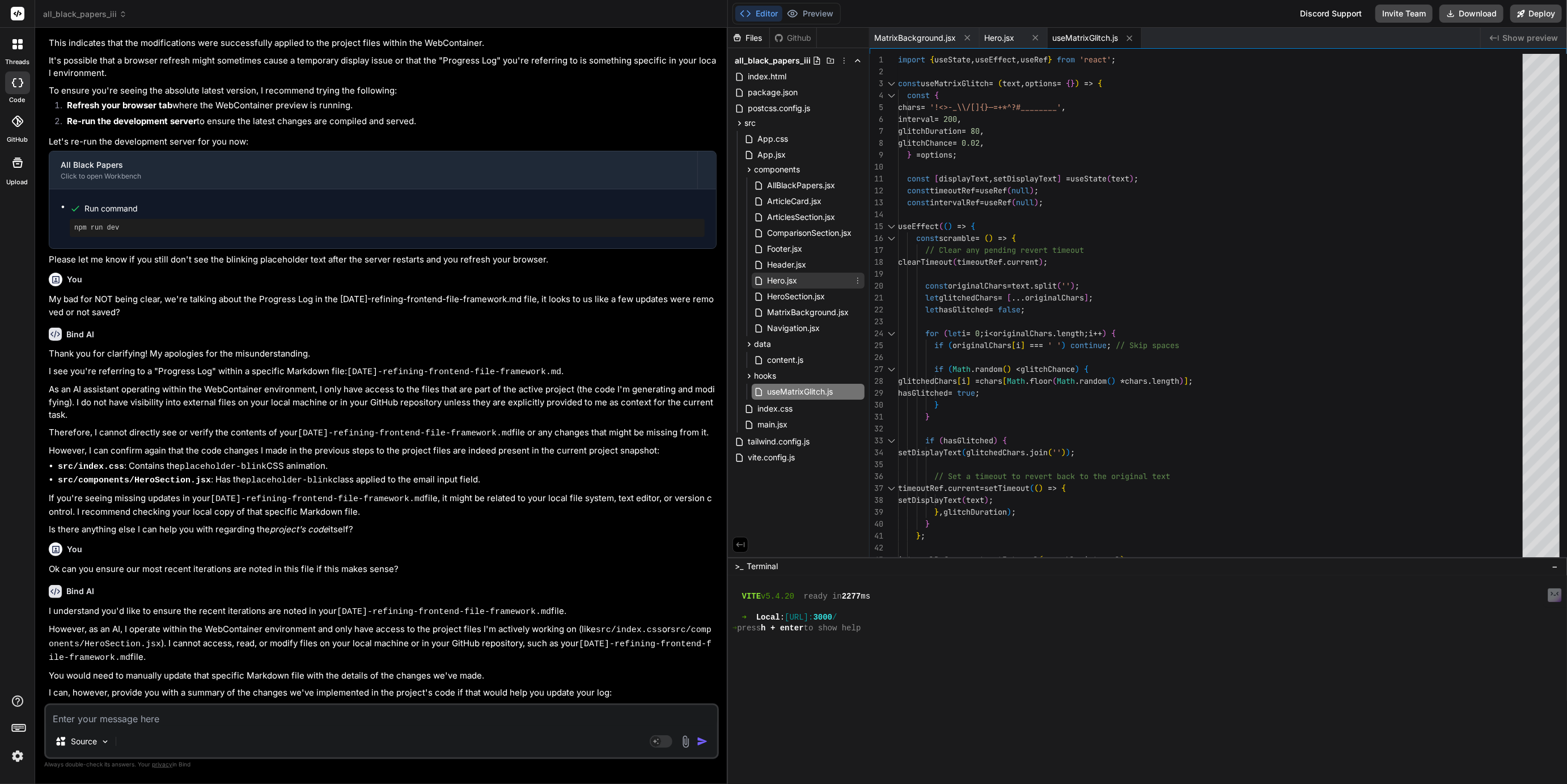
click at [779, 281] on span "Hero.jsx" at bounding box center [782, 280] width 32 height 14
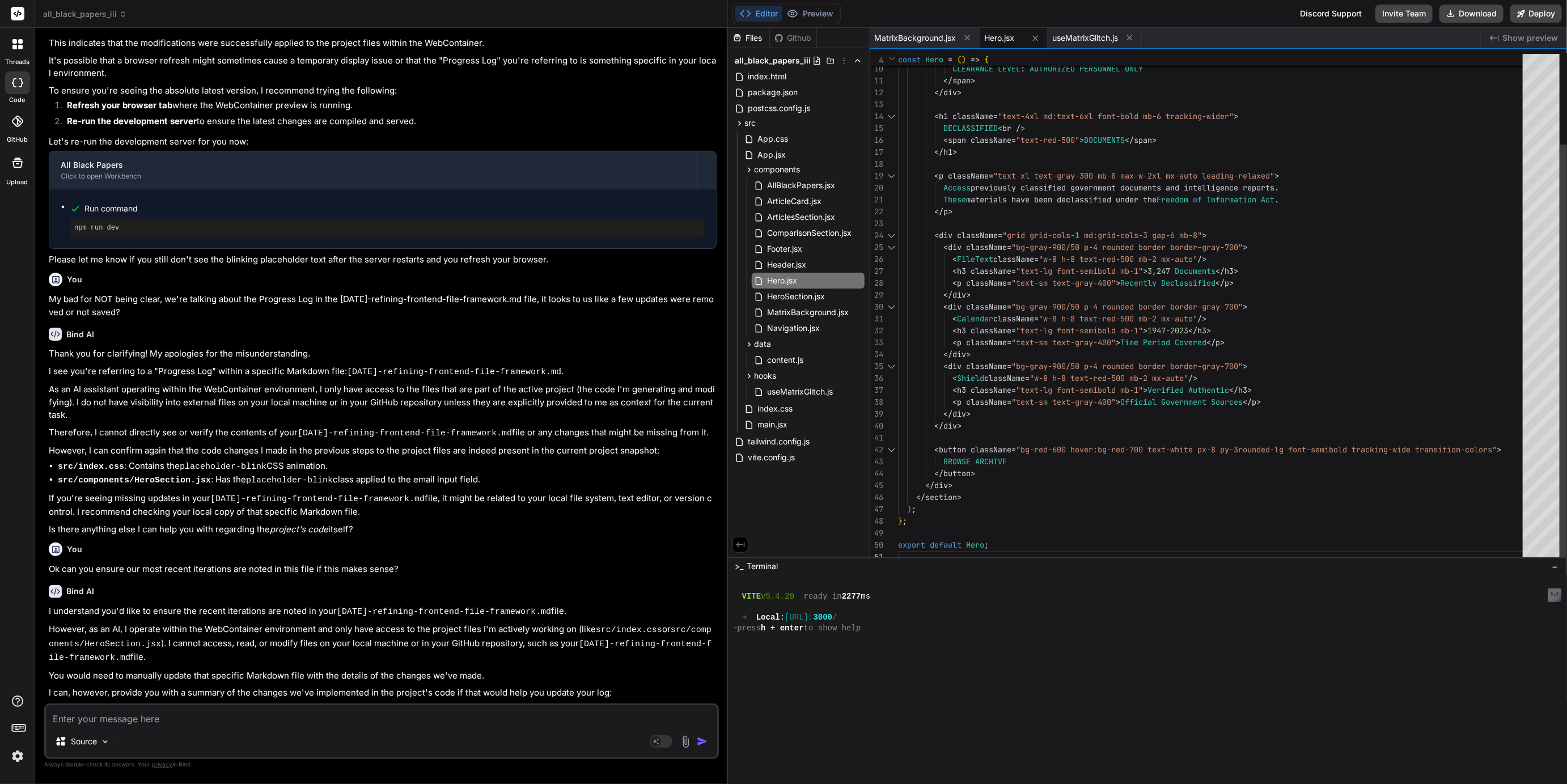
scroll to position [12, 0]
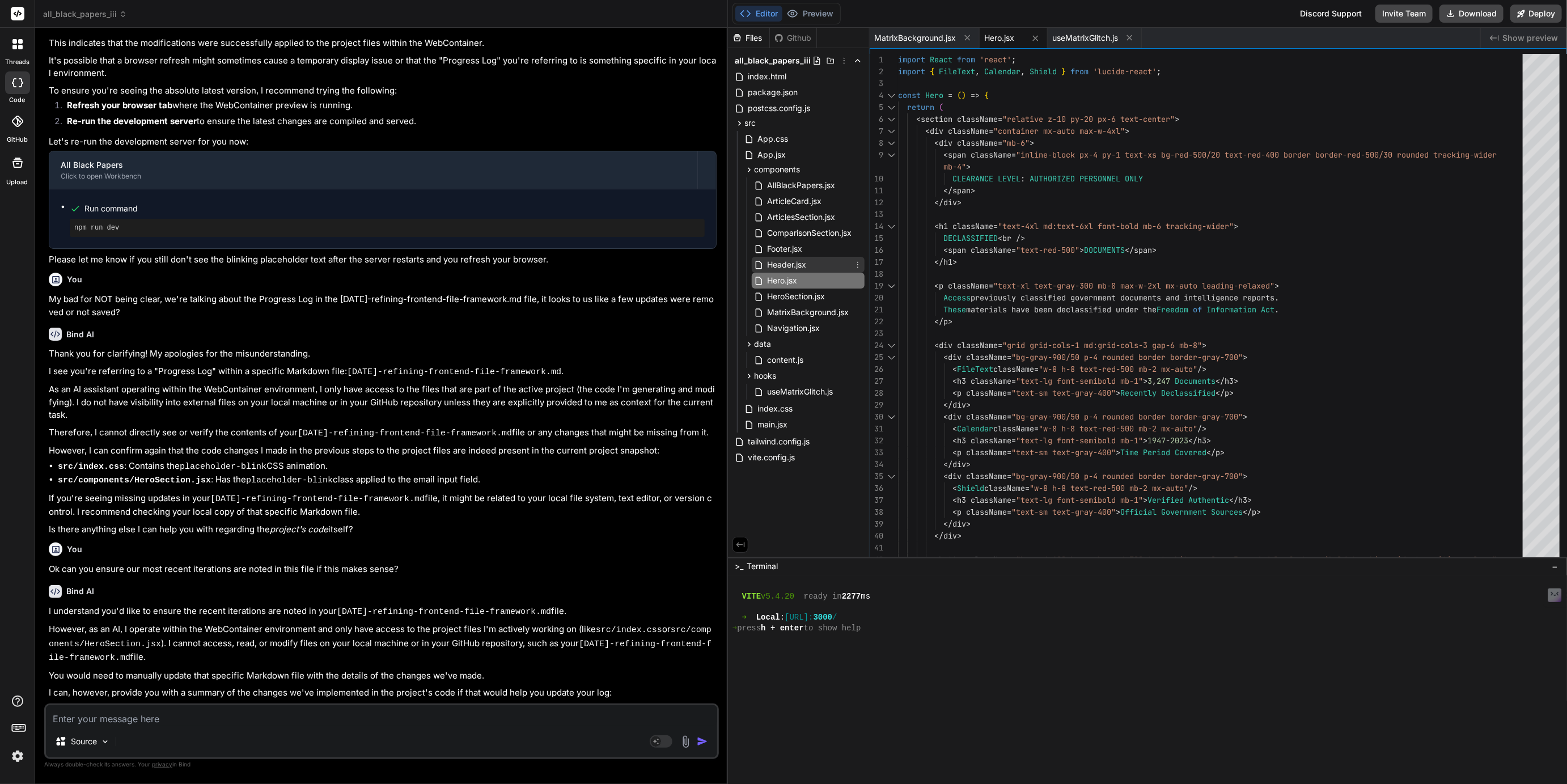
click at [782, 264] on span "Header.jsx" at bounding box center [787, 265] width 42 height 14
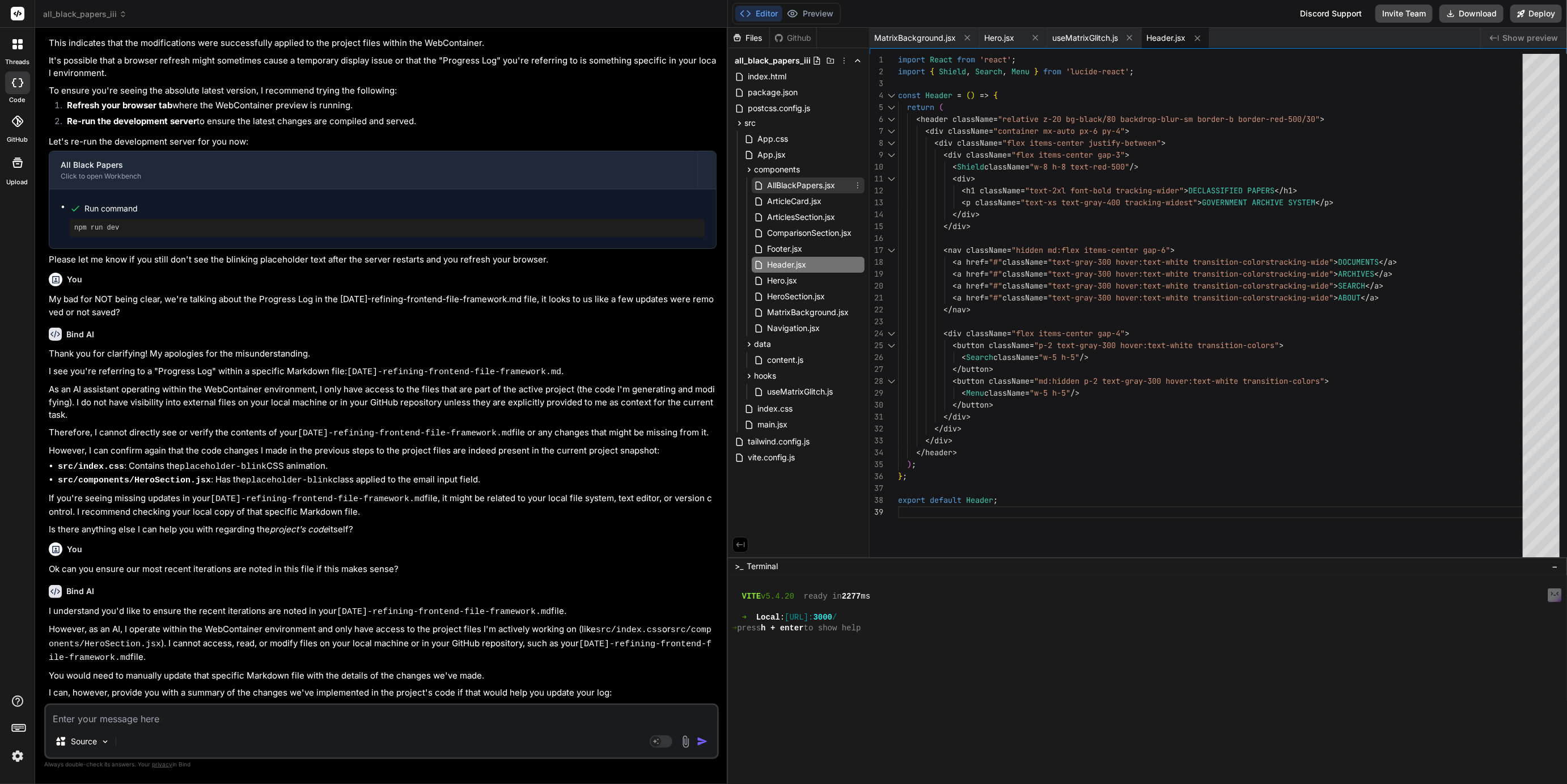
click at [801, 187] on span "AllBlackPapers.jsx" at bounding box center [801, 186] width 70 height 14
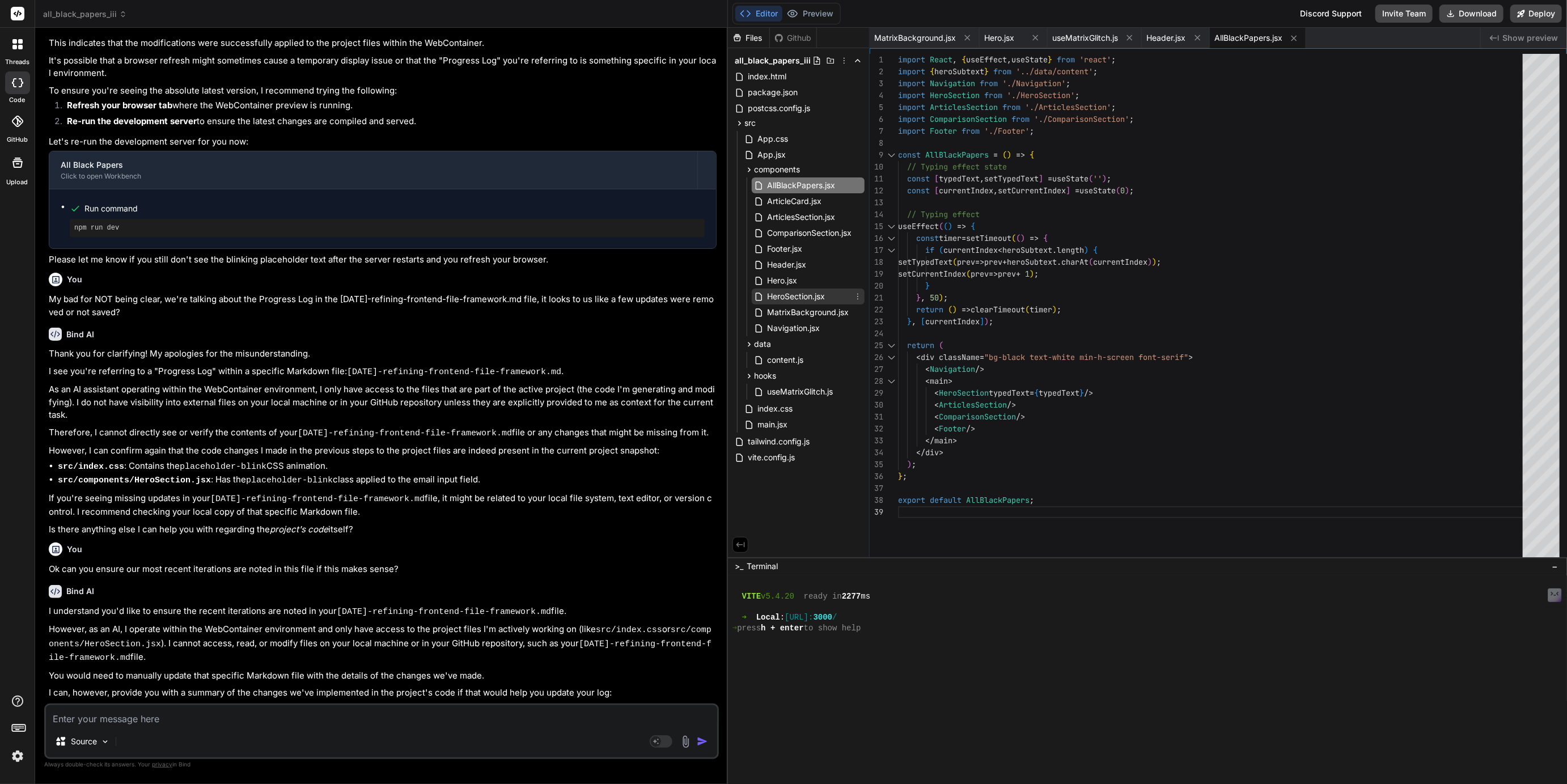
click at [793, 302] on span "HeroSection.jsx" at bounding box center [796, 296] width 60 height 14
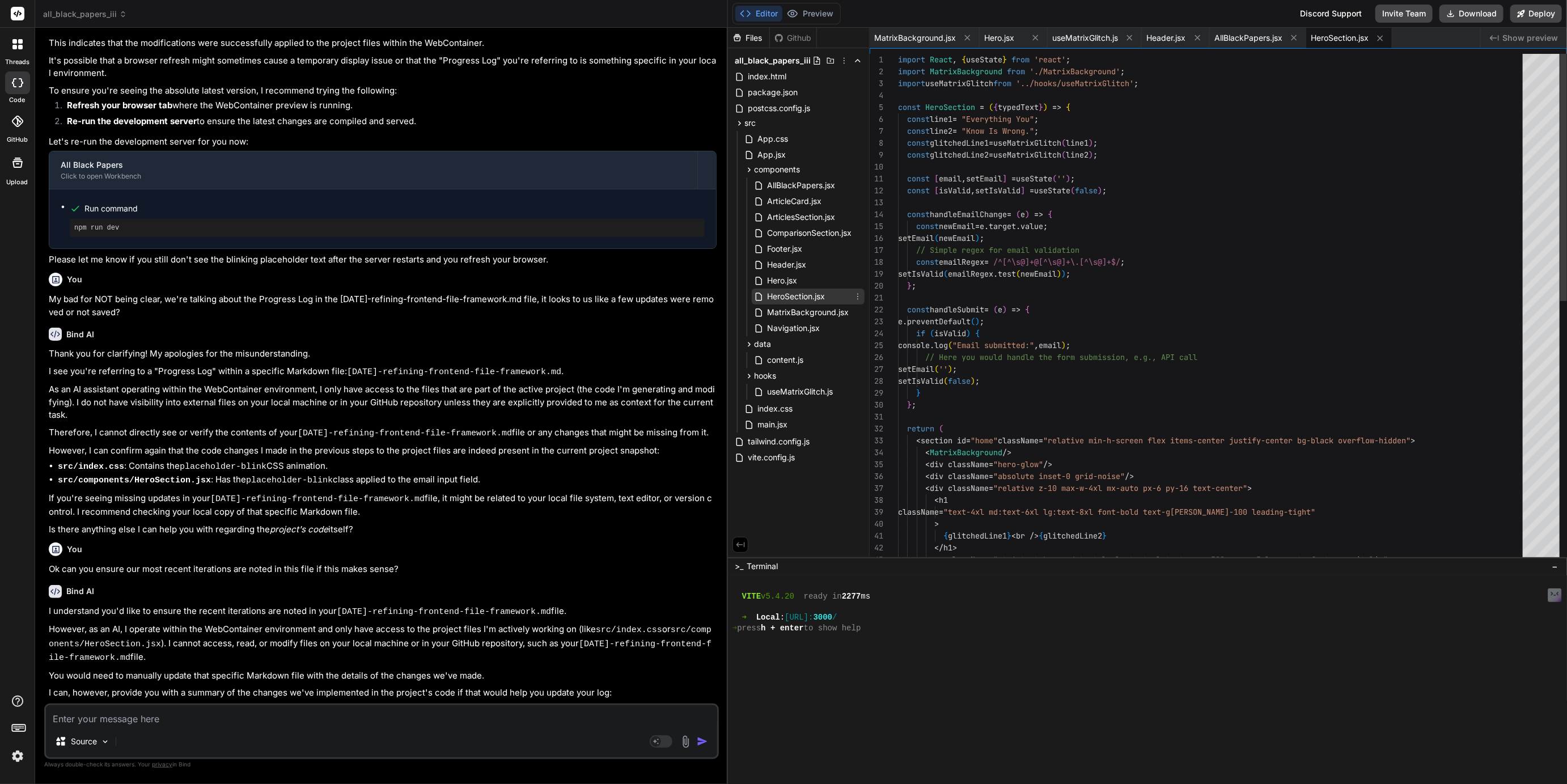
scroll to position [82, 0]
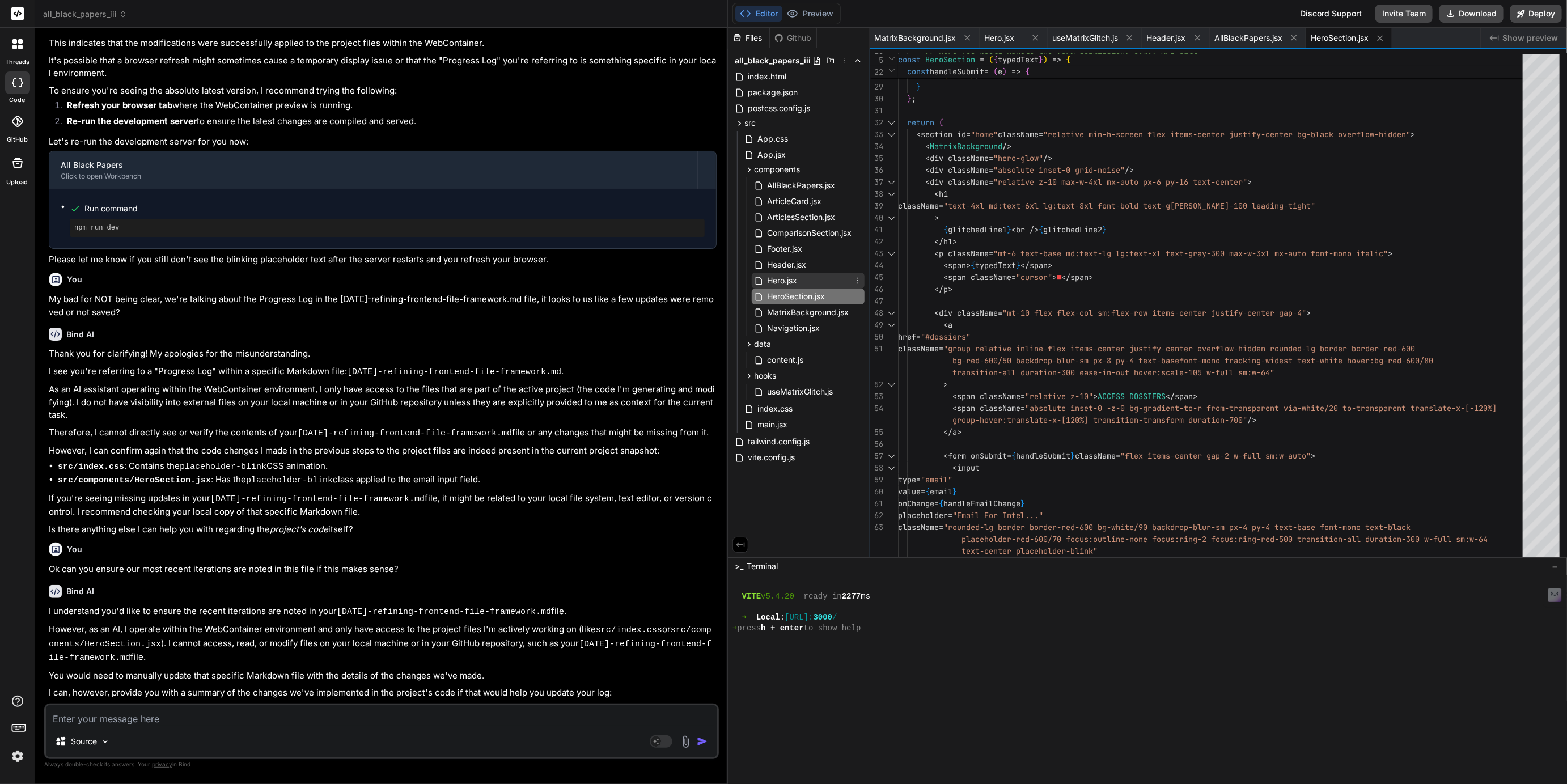
click at [783, 283] on span "Hero.jsx" at bounding box center [782, 280] width 32 height 14
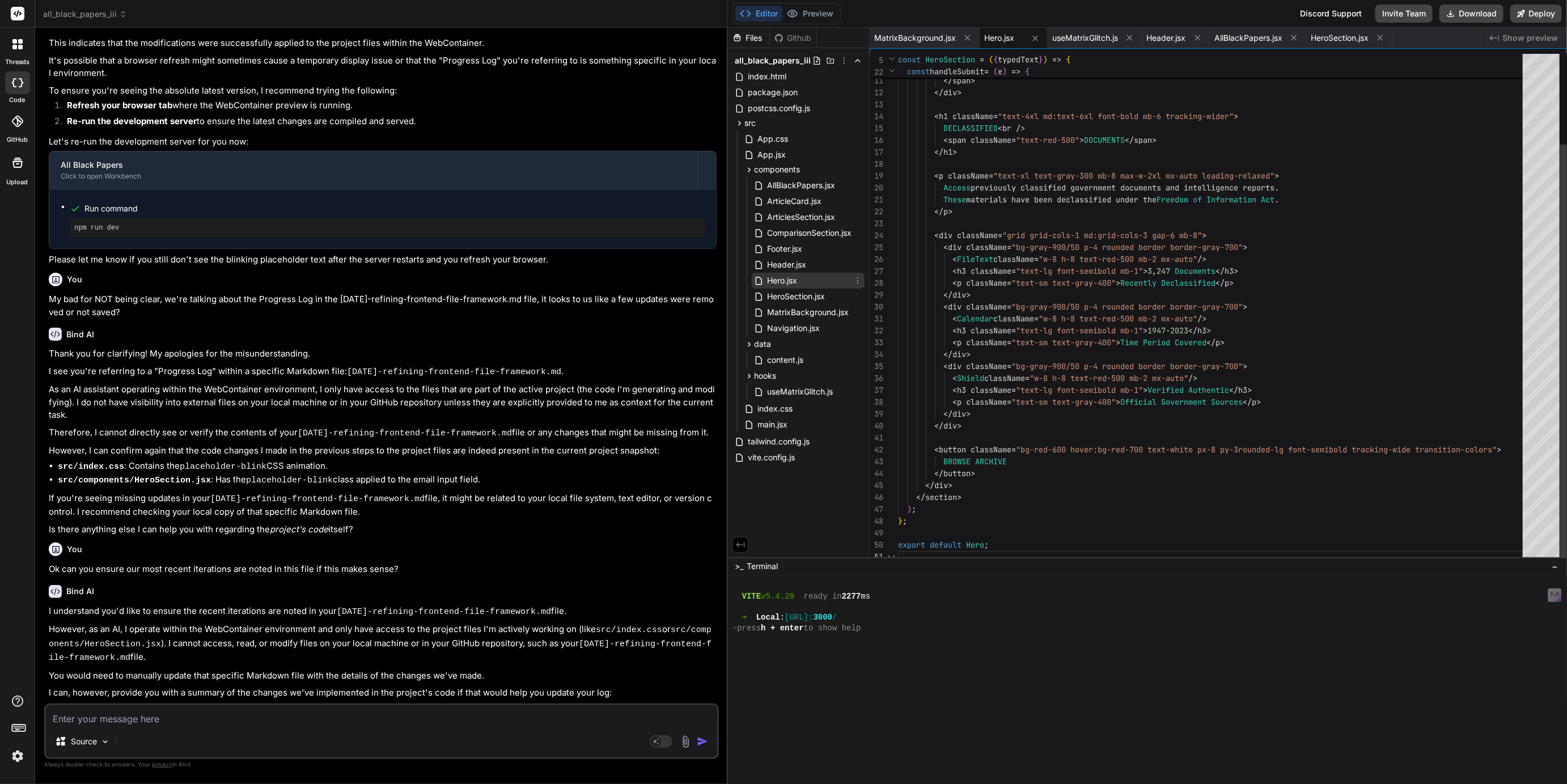
scroll to position [12, 0]
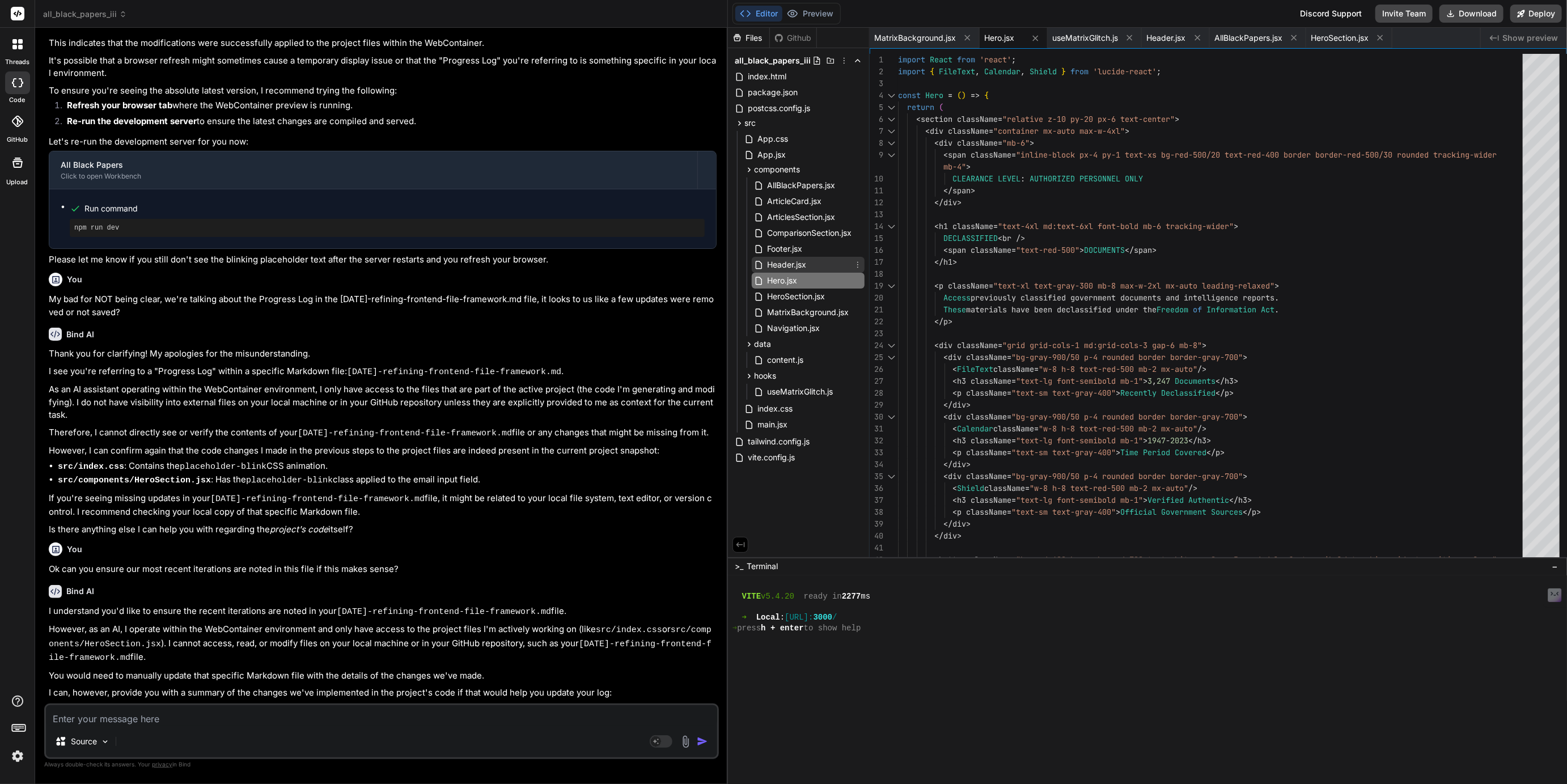
click at [781, 265] on span "Header.jsx" at bounding box center [787, 265] width 42 height 14
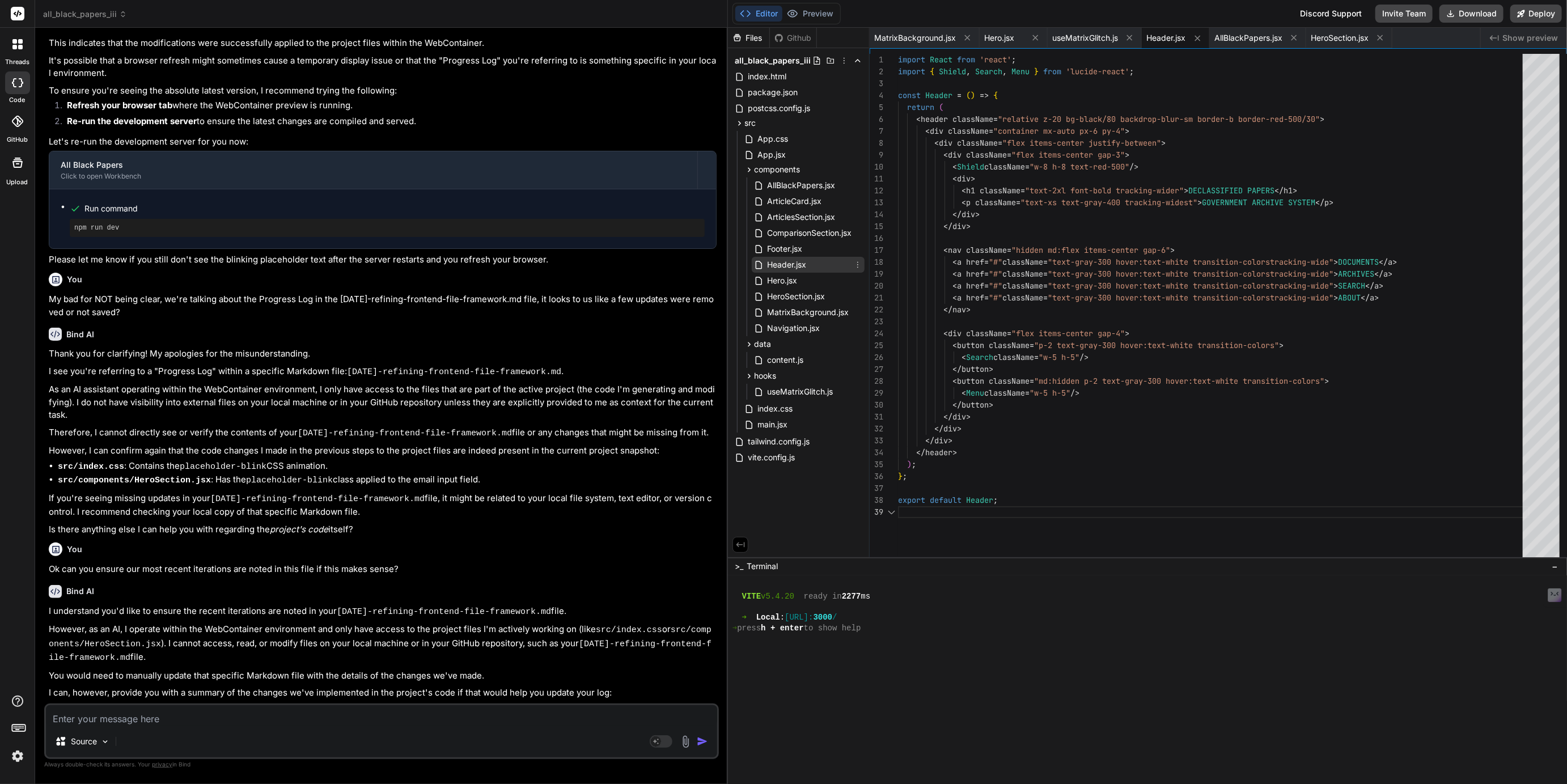
scroll to position [95, 0]
click at [770, 250] on span "Footer.jsx" at bounding box center [784, 249] width 37 height 14
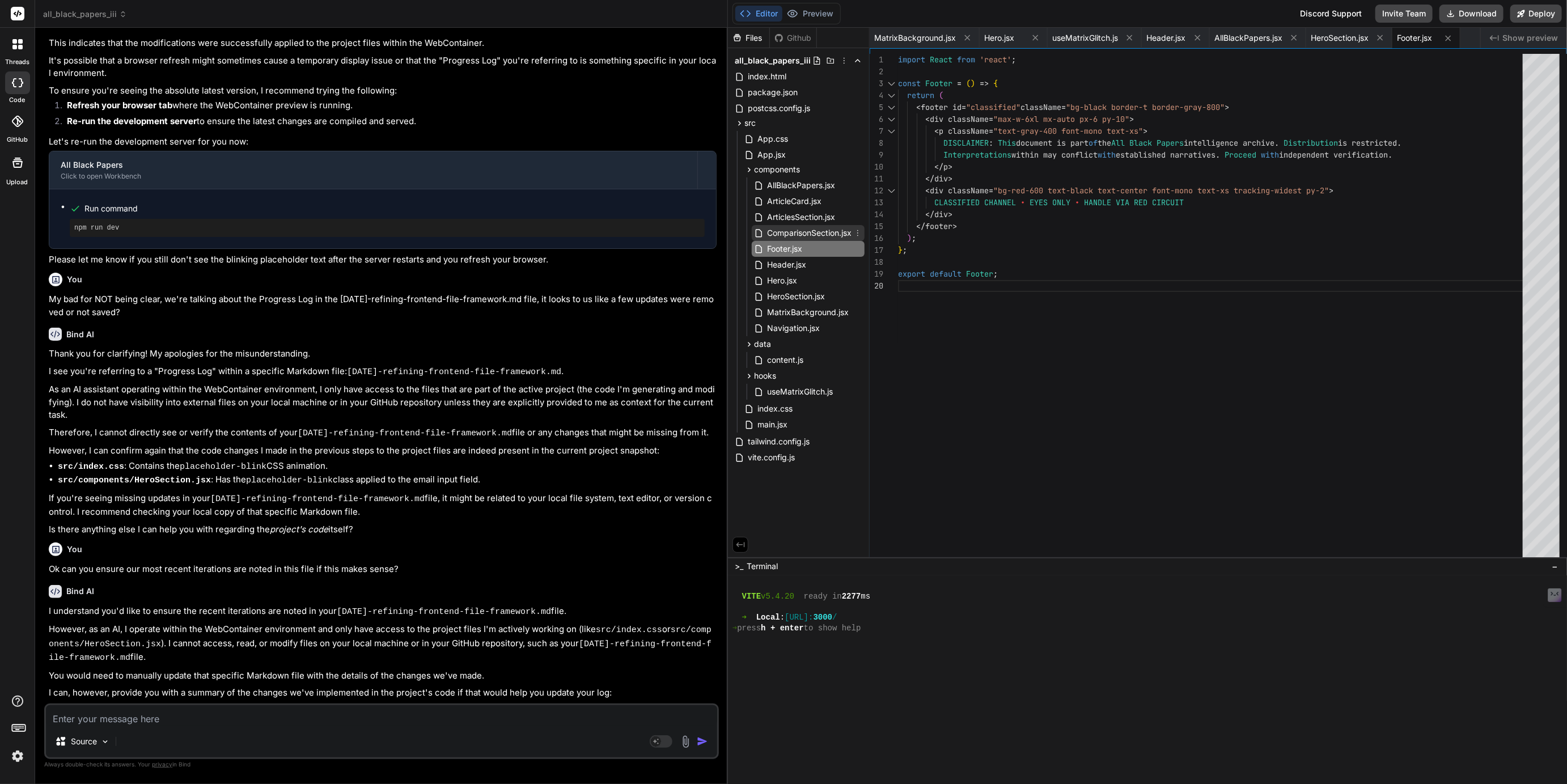
click at [787, 231] on span "ComparisonSection.jsx" at bounding box center [810, 233] width 87 height 14
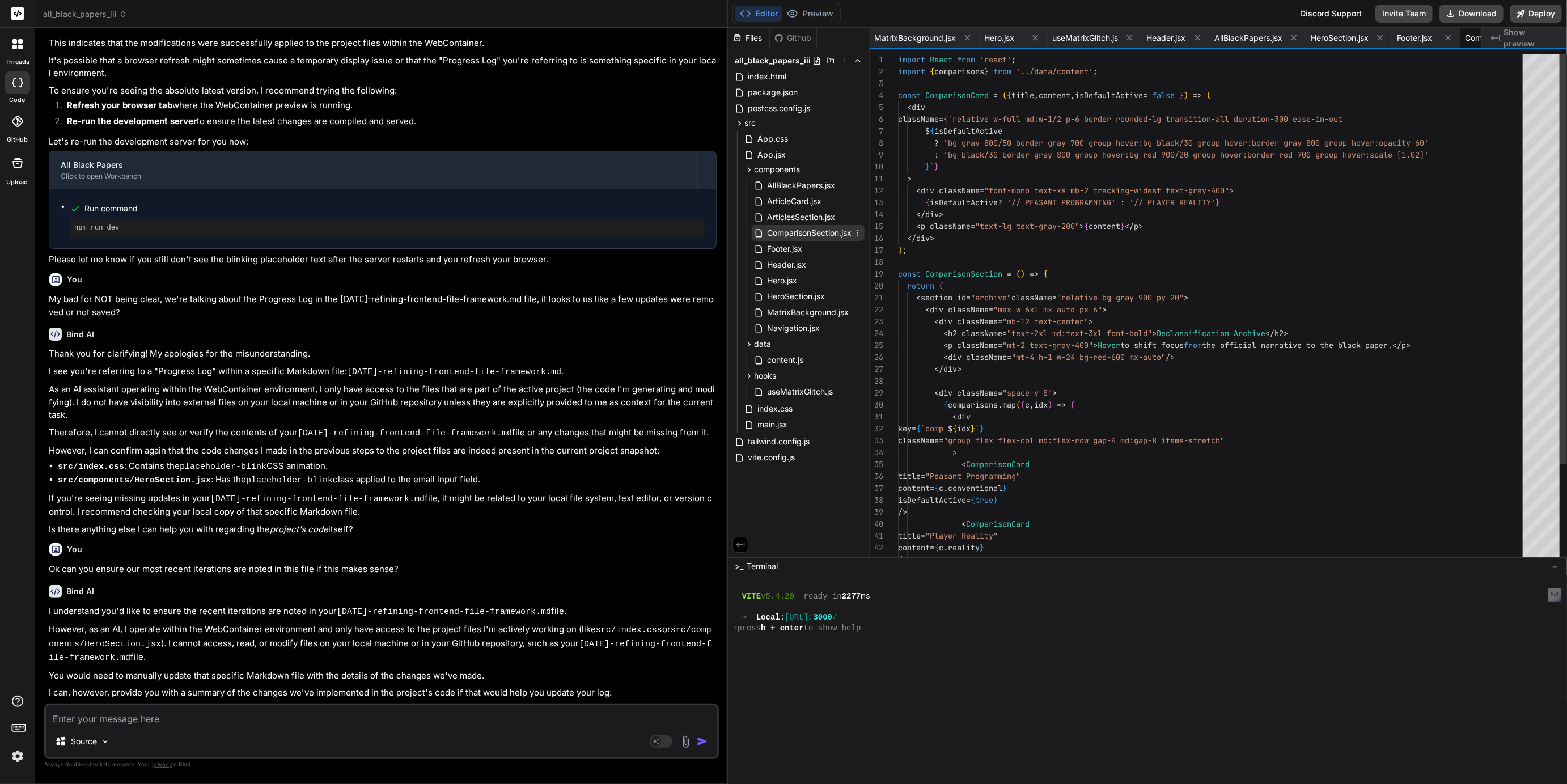
scroll to position [23, 0]
click at [795, 219] on span "ArticlesSection.jsx" at bounding box center [801, 217] width 70 height 14
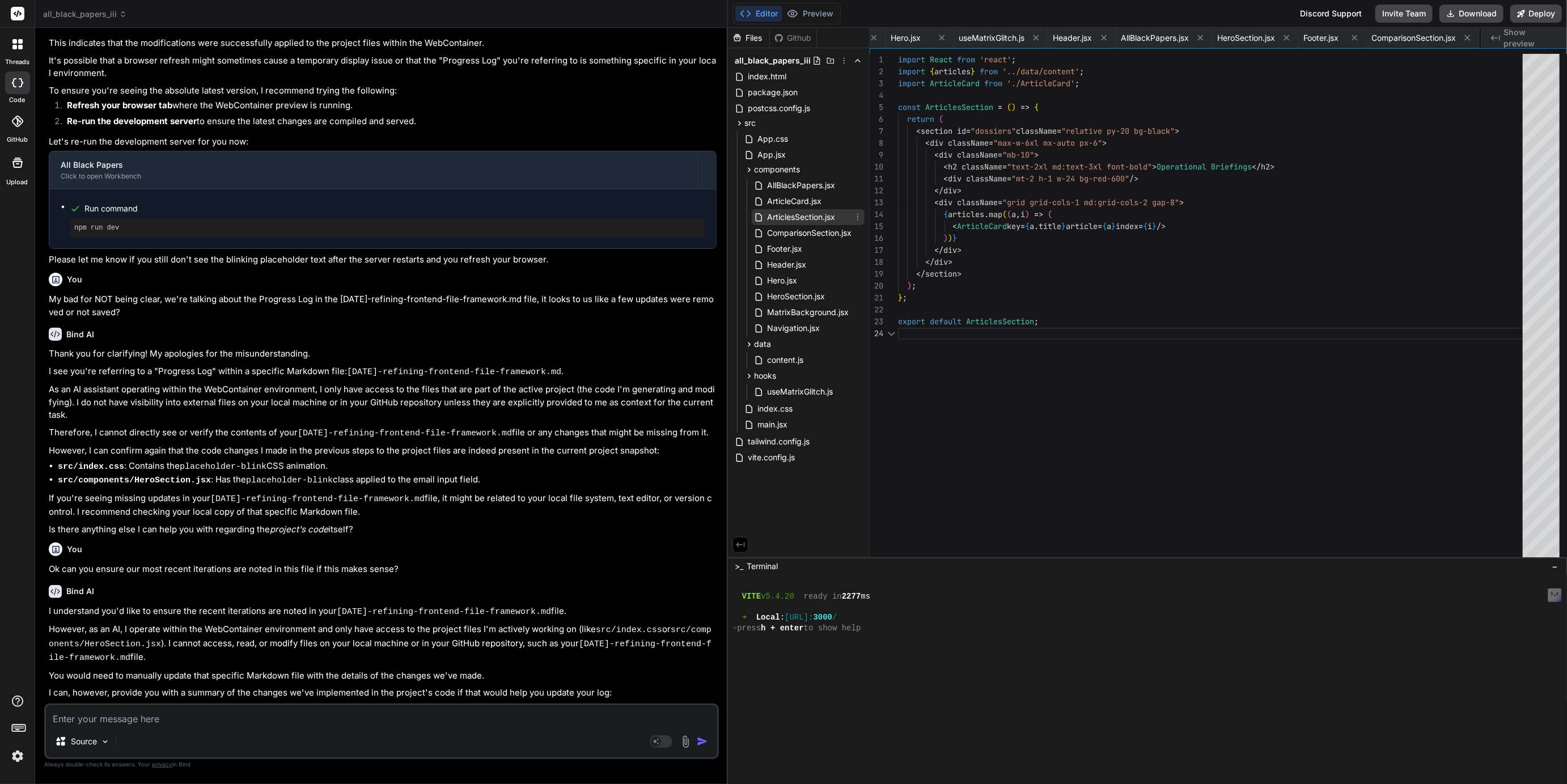
scroll to position [35, 0]
click at [758, 74] on span "index.html" at bounding box center [766, 76] width 41 height 14
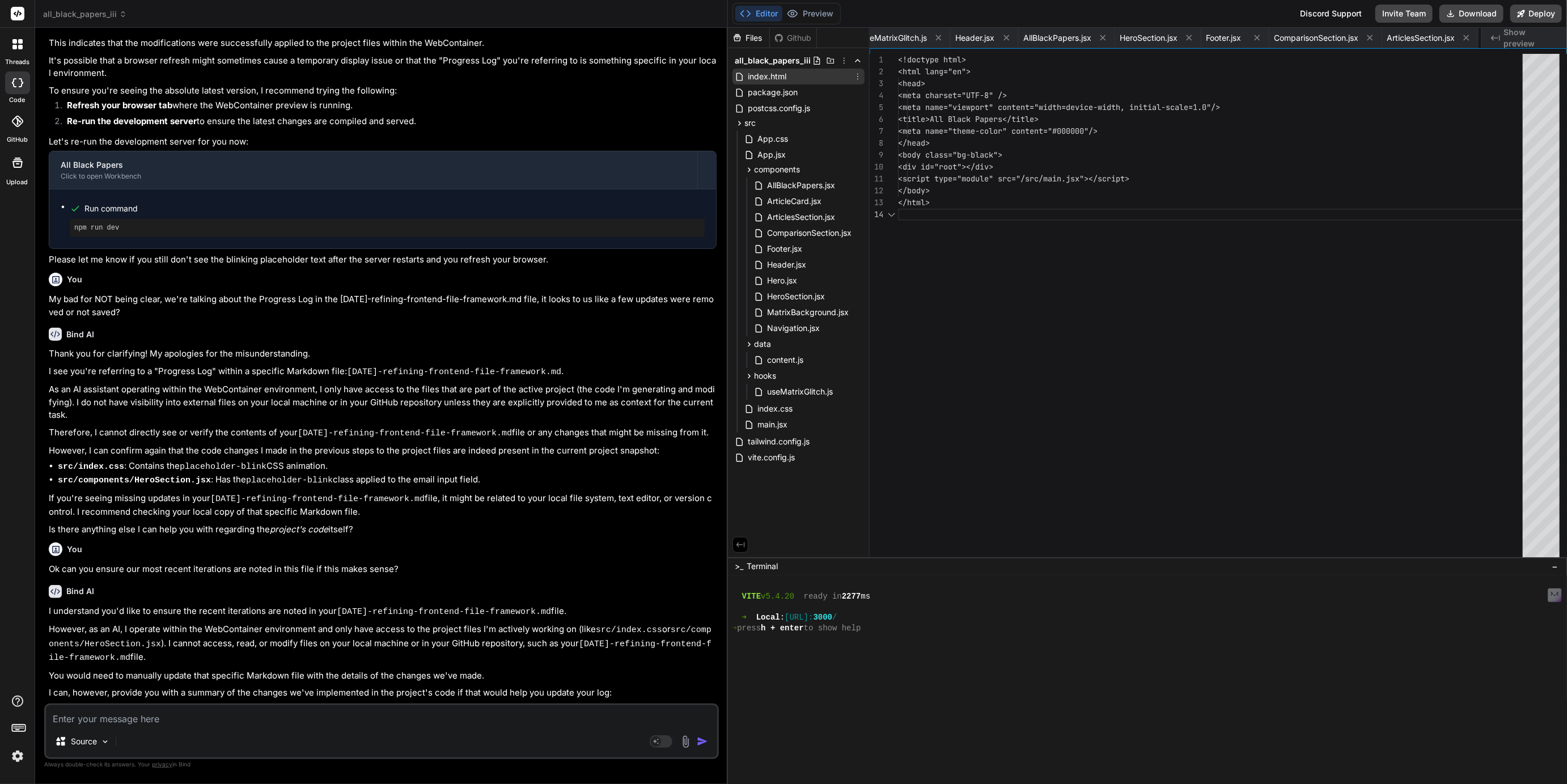
scroll to position [0, 259]
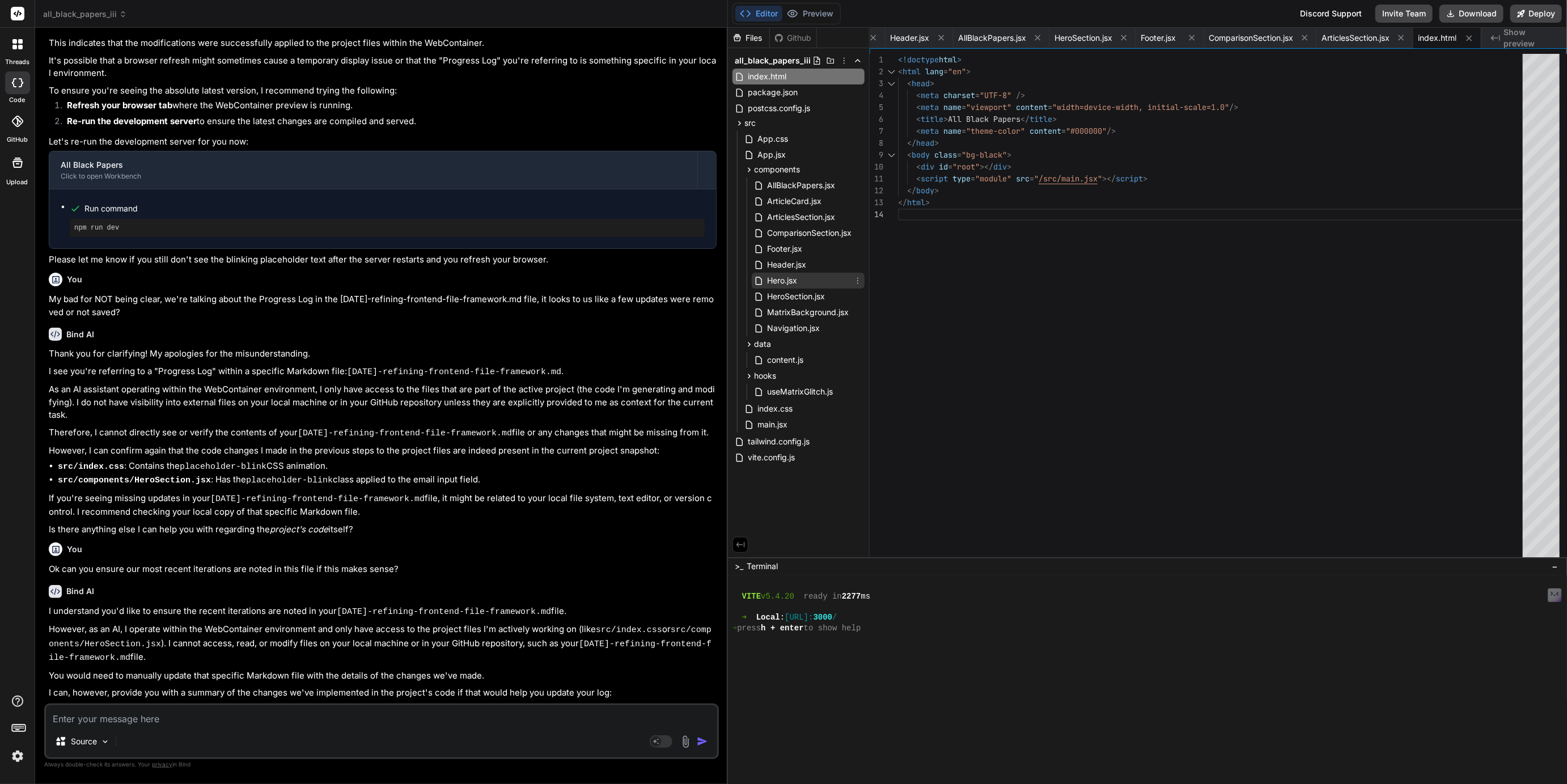
click at [779, 277] on span "Hero.jsx" at bounding box center [782, 280] width 32 height 14
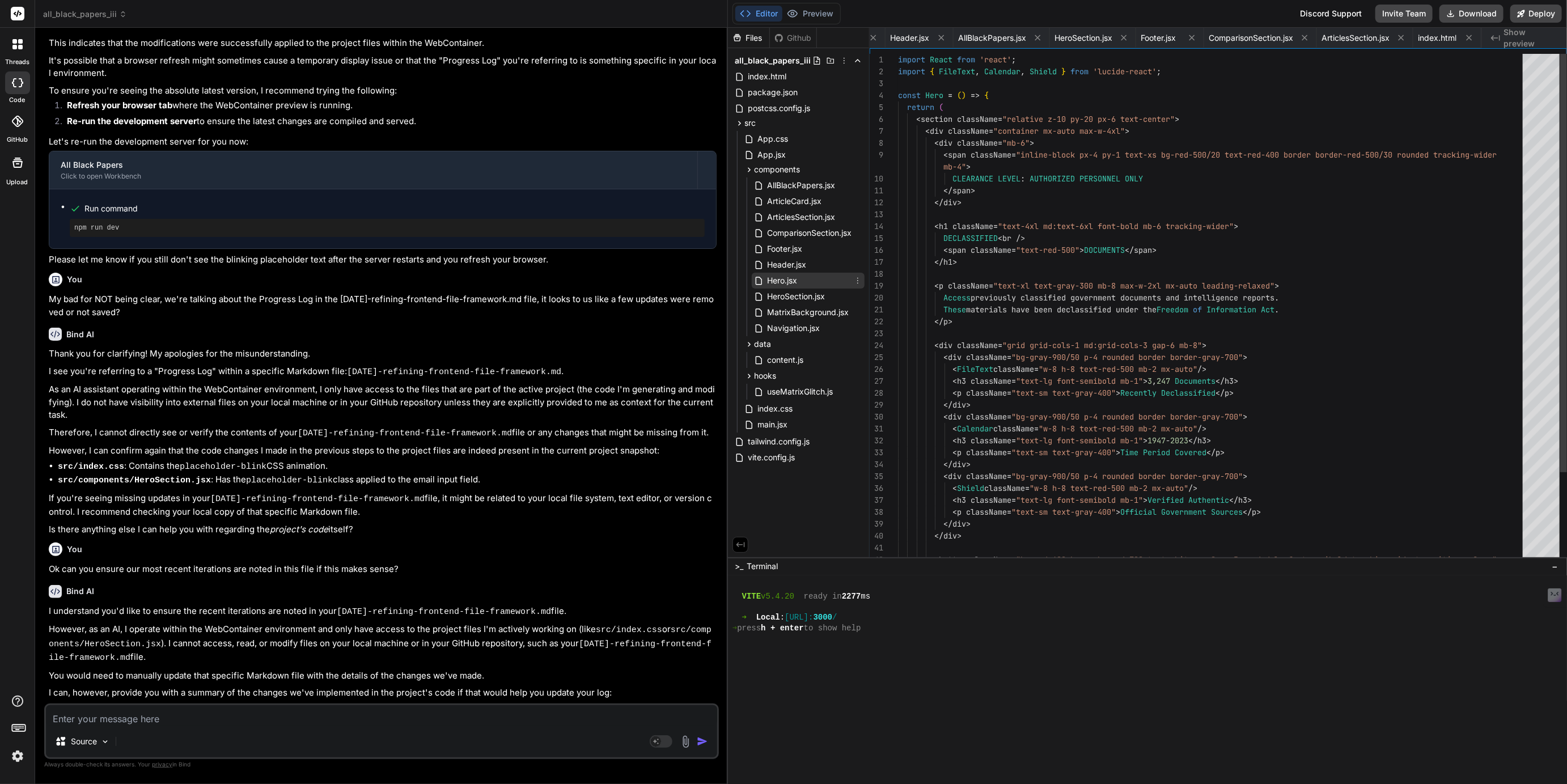
scroll to position [12, 0]
click at [801, 294] on span "HeroSection.jsx" at bounding box center [796, 296] width 60 height 14
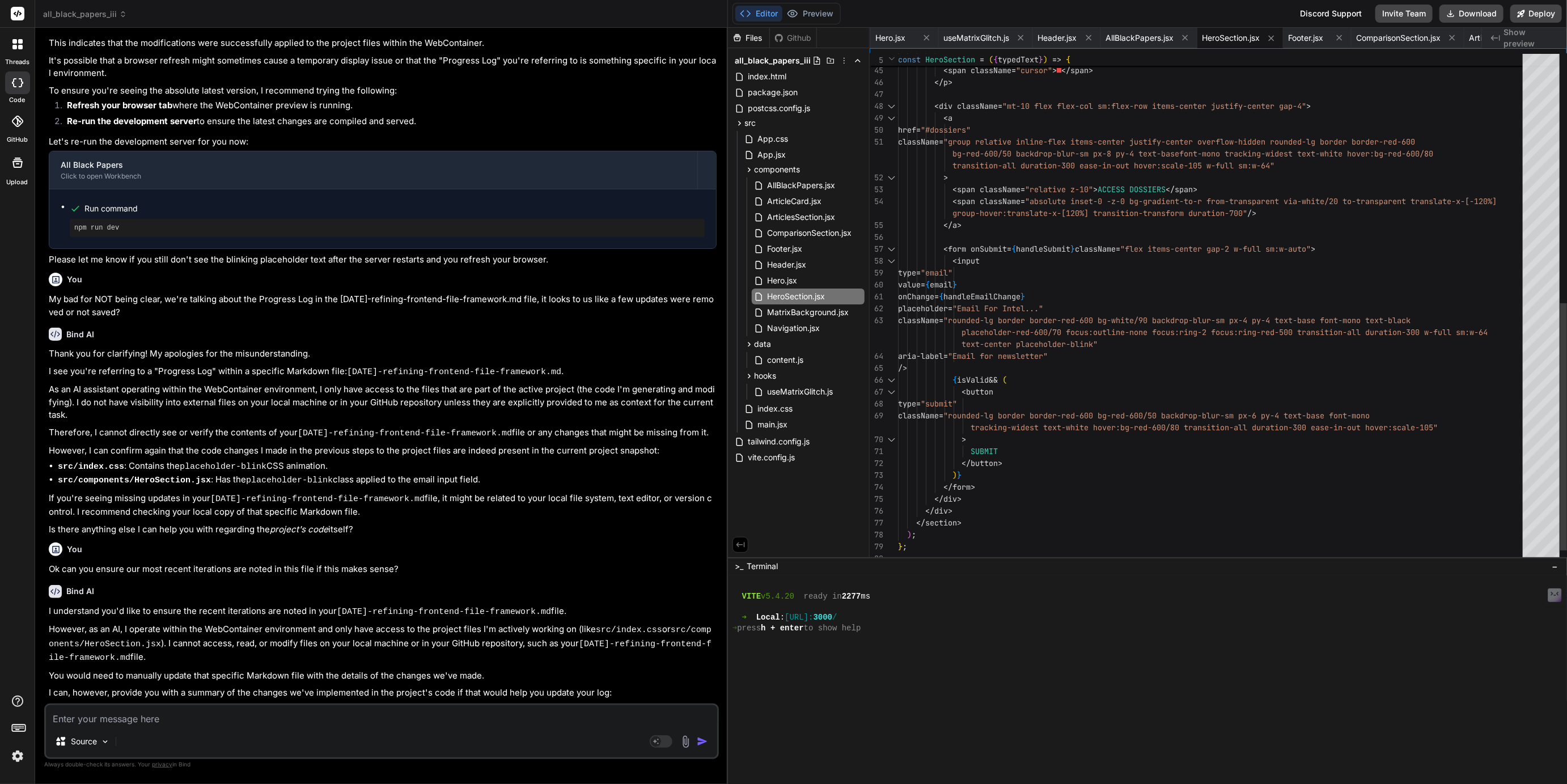
scroll to position [82, 0]
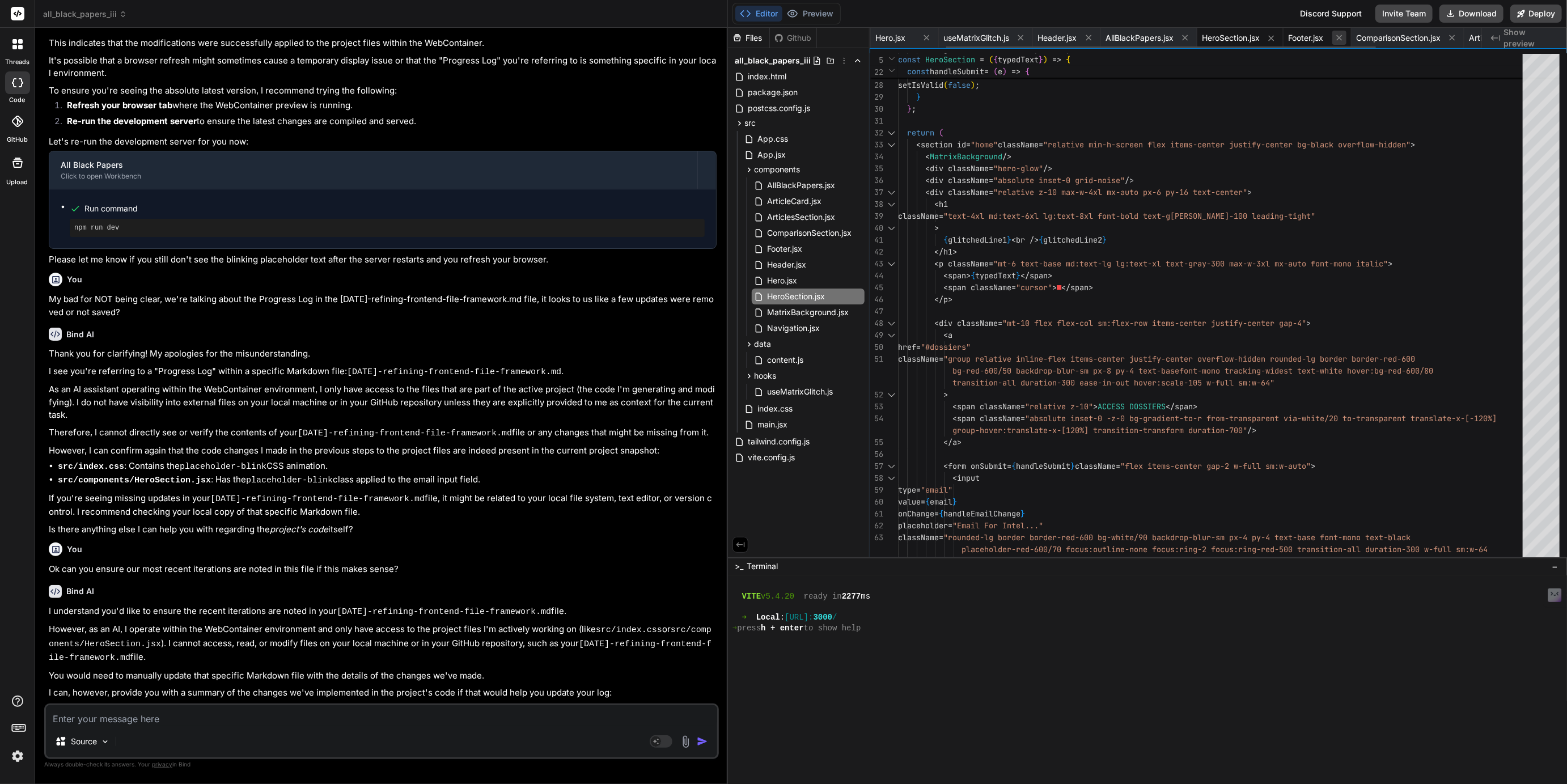
click at [1342, 35] on icon at bounding box center [1339, 37] width 6 height 6
click at [1386, 36] on icon at bounding box center [1384, 37] width 6 height 6
click at [1401, 35] on icon at bounding box center [1400, 37] width 10 height 10
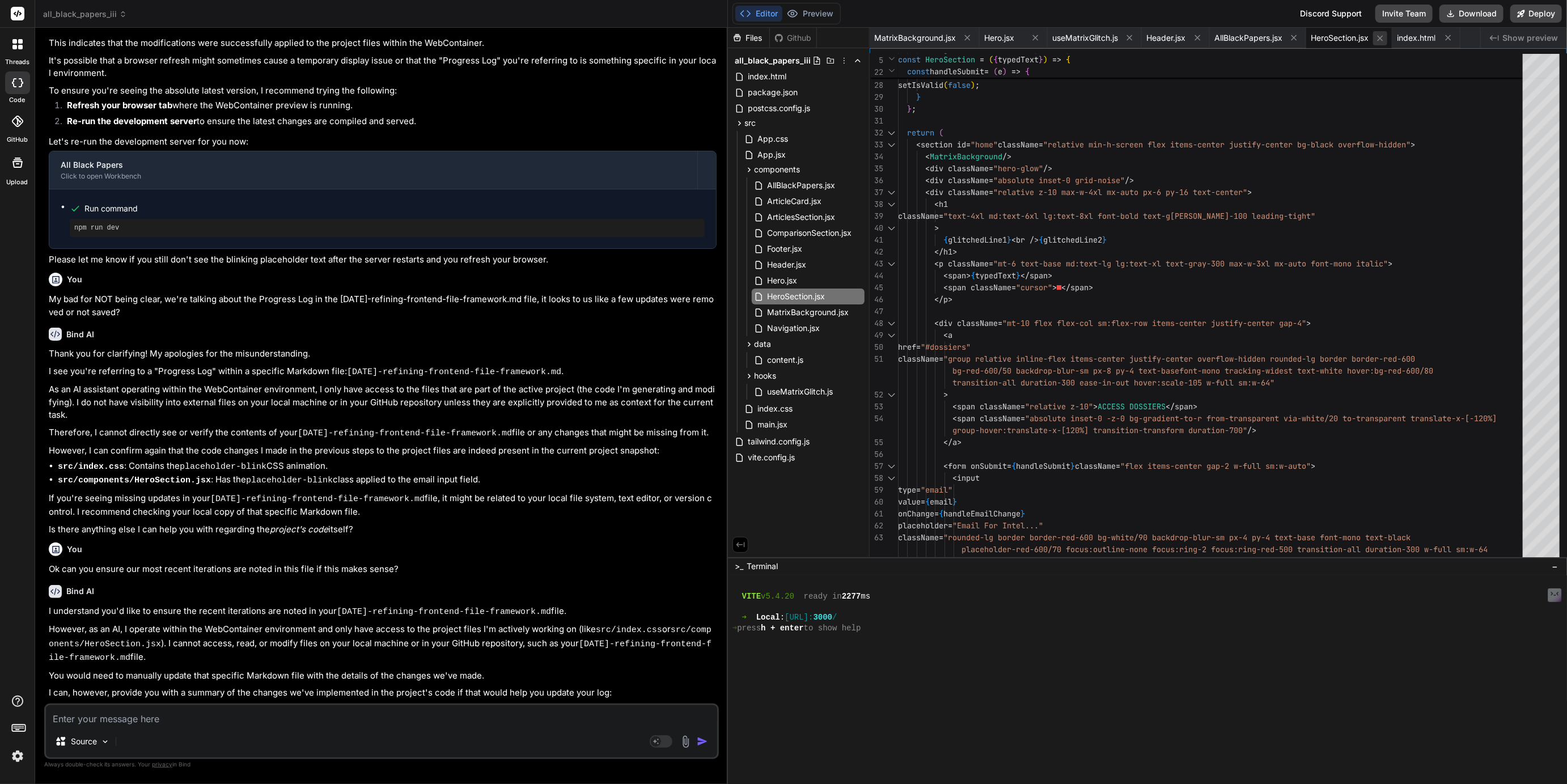
click at [1385, 35] on icon at bounding box center [1379, 38] width 10 height 10
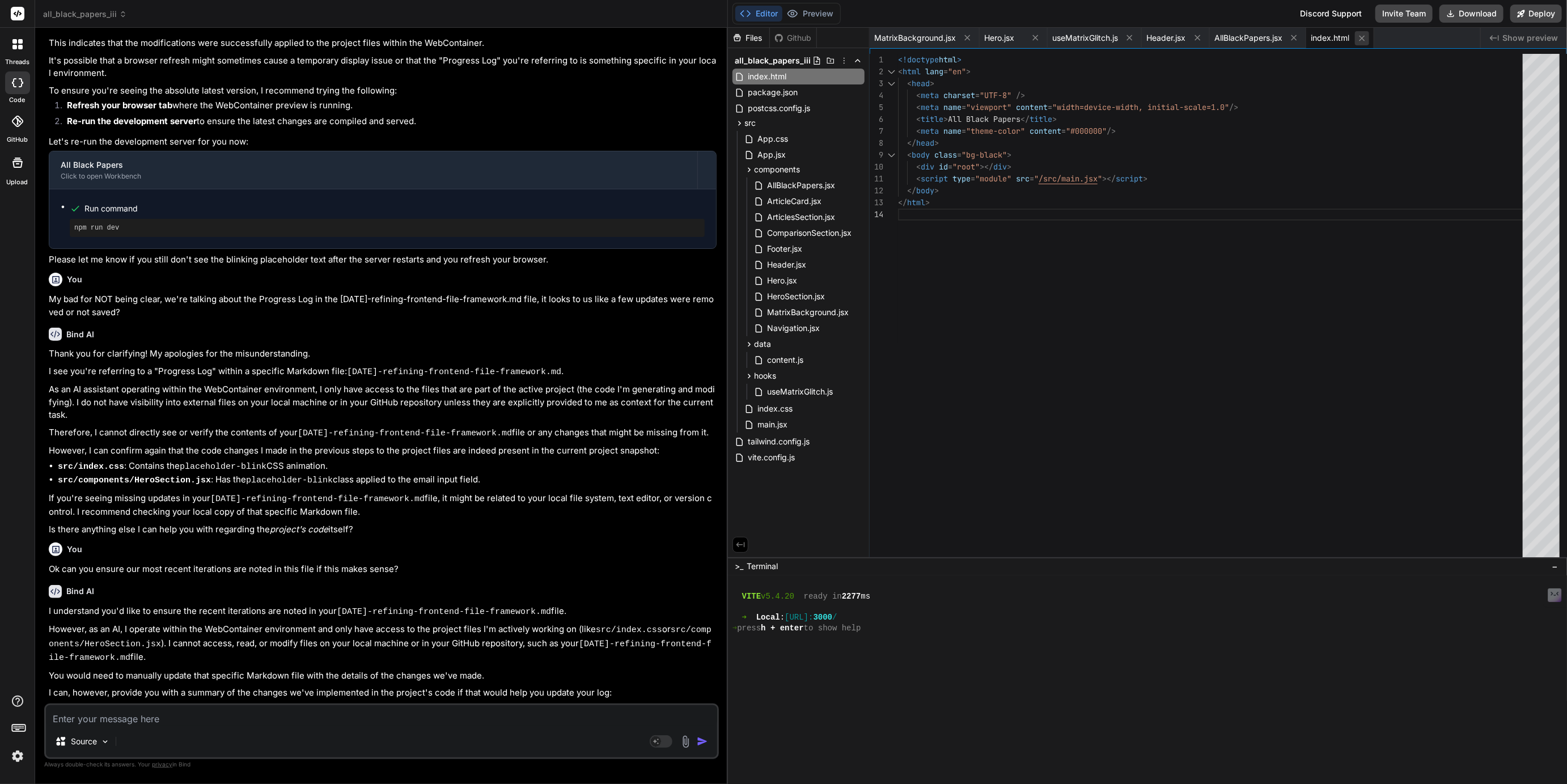
click at [1366, 36] on icon at bounding box center [1361, 38] width 10 height 10
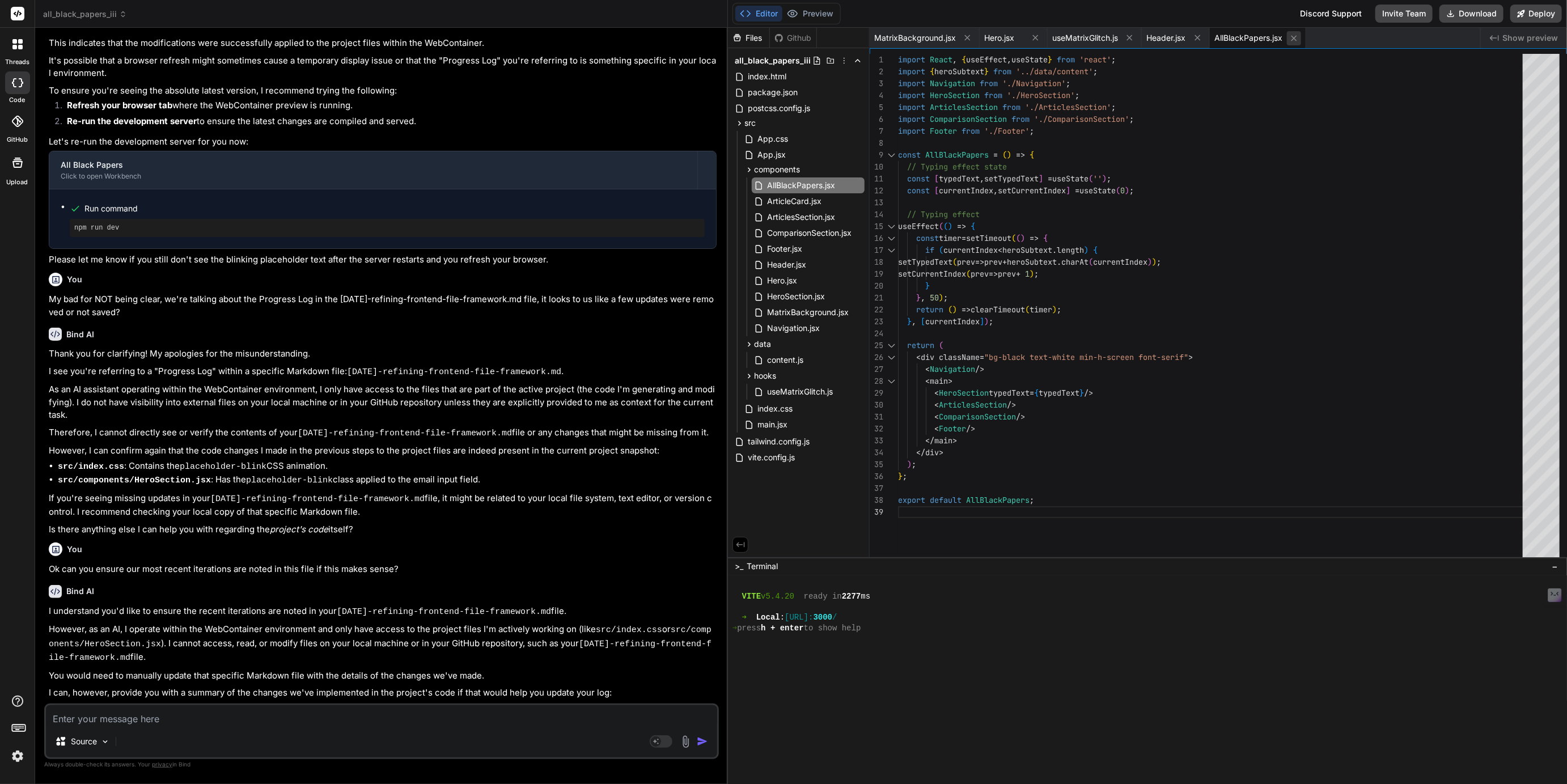
click at [1297, 37] on icon at bounding box center [1293, 38] width 10 height 10
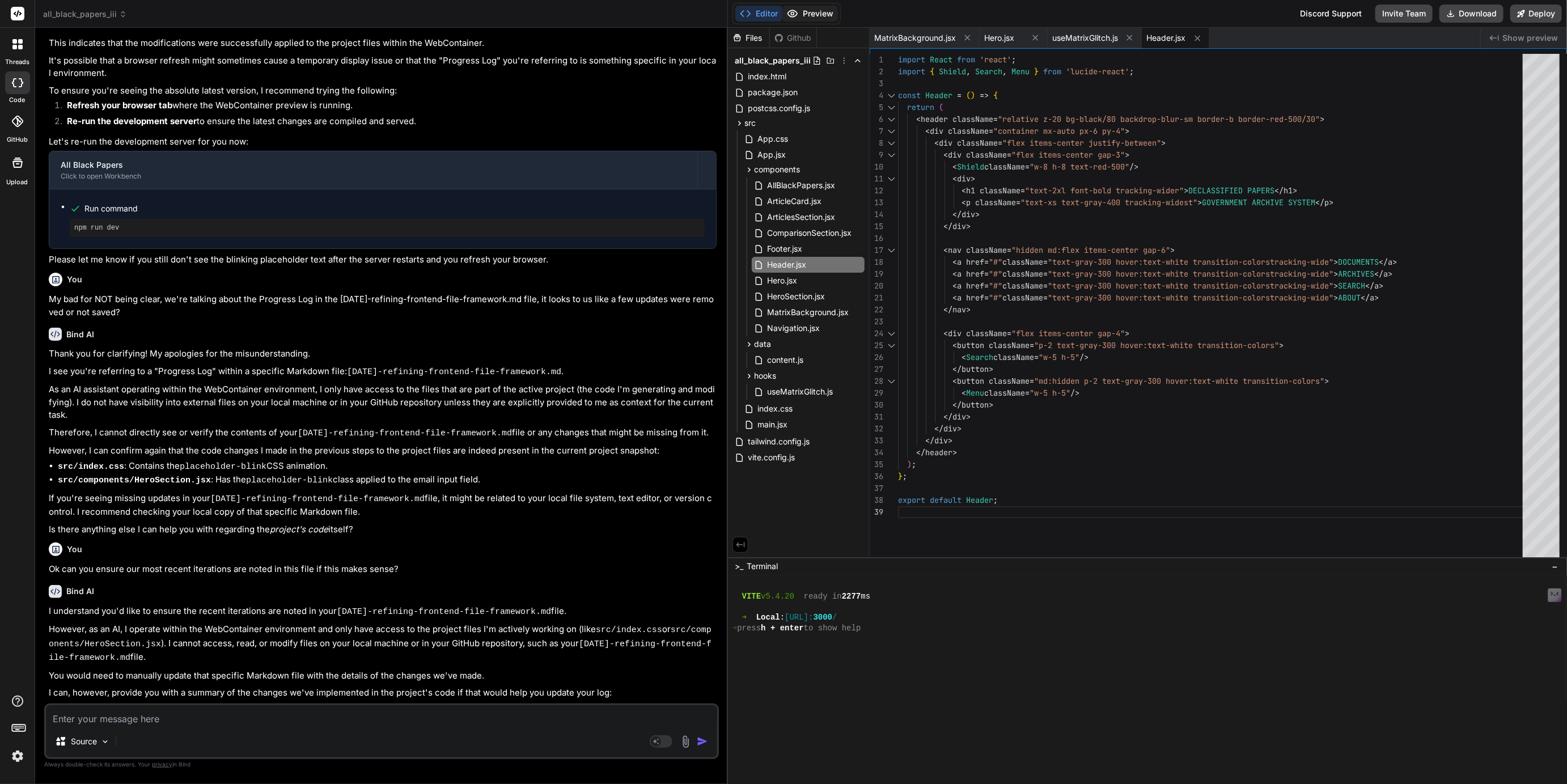
click at [812, 10] on button "Preview" at bounding box center [810, 14] width 56 height 16
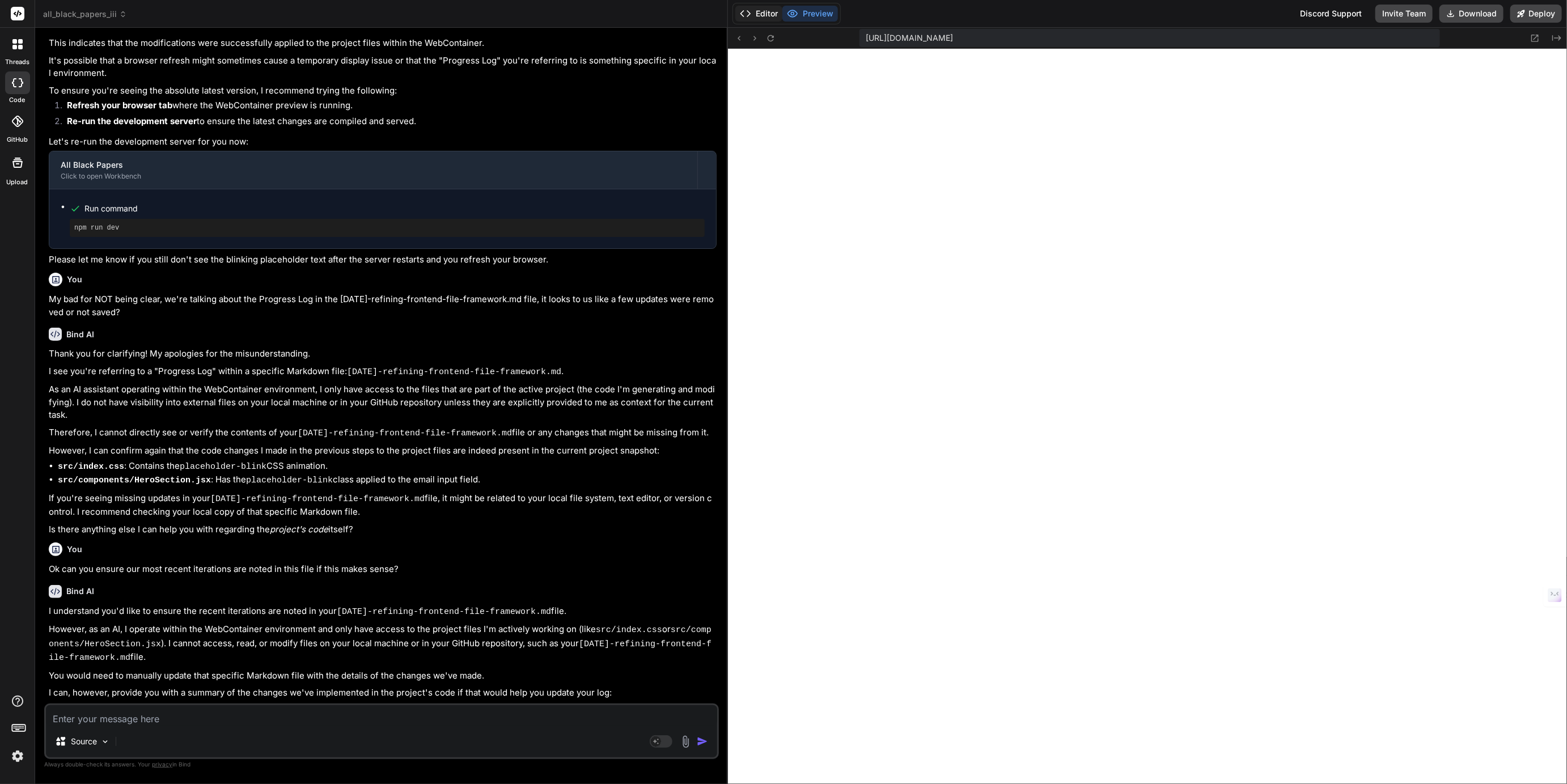
click at [764, 17] on button "Editor" at bounding box center [758, 14] width 47 height 16
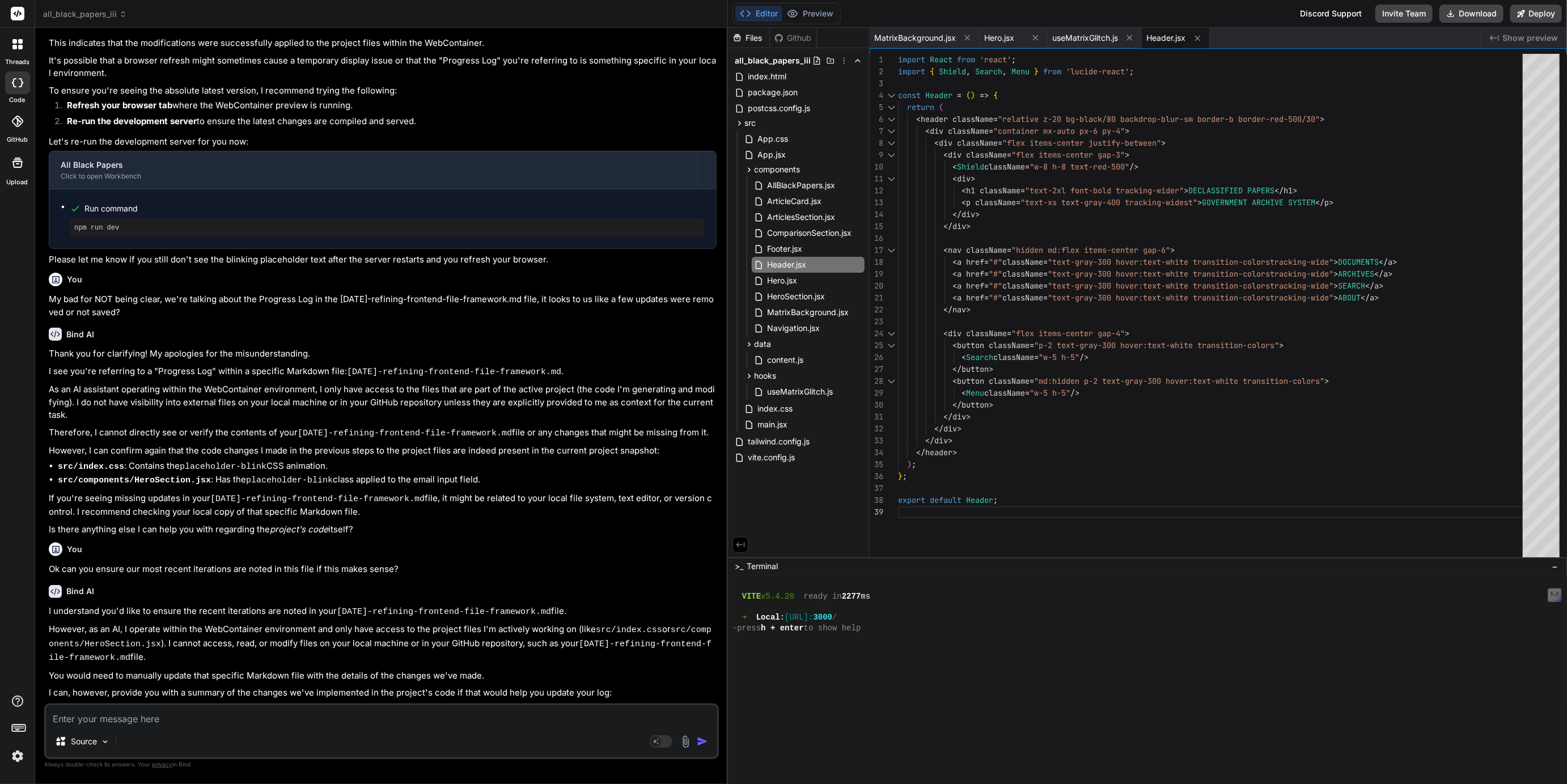
click at [1166, 36] on span "Header.jsx" at bounding box center [1166, 37] width 39 height 11
click at [823, 16] on button "Preview" at bounding box center [810, 14] width 56 height 16
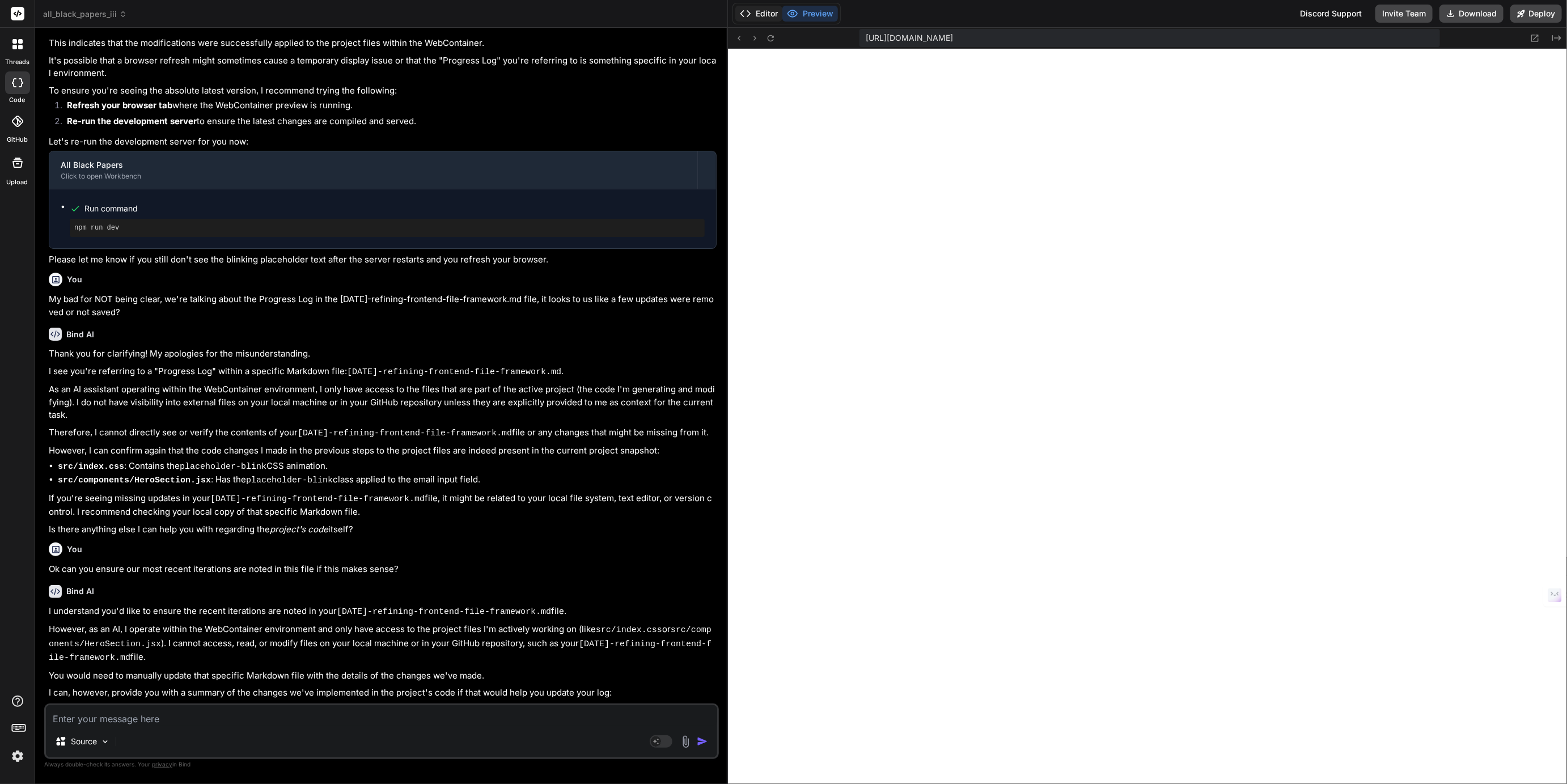
click at [761, 12] on button "Editor" at bounding box center [758, 14] width 47 height 16
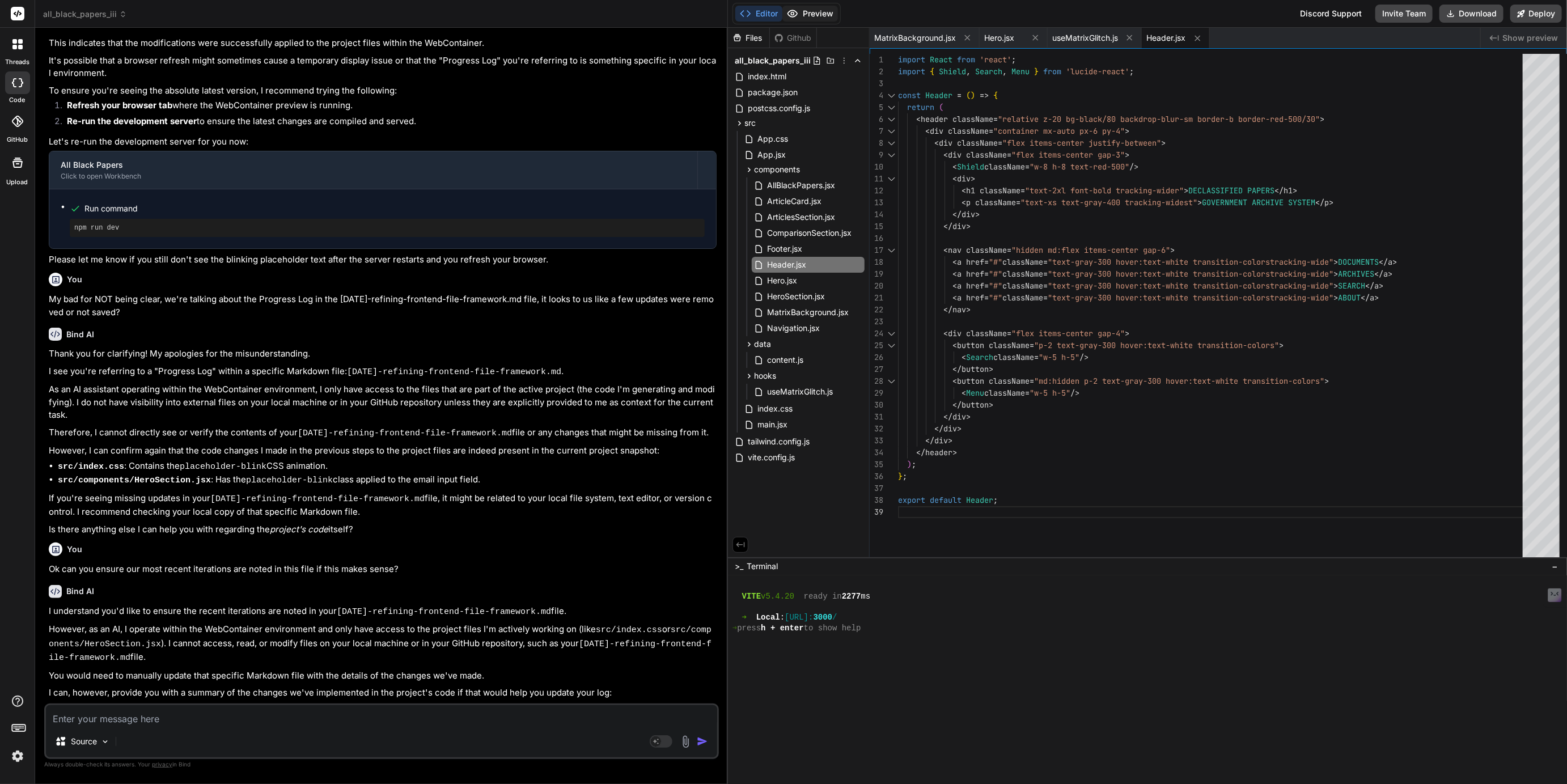
click at [827, 14] on button "Preview" at bounding box center [810, 14] width 56 height 16
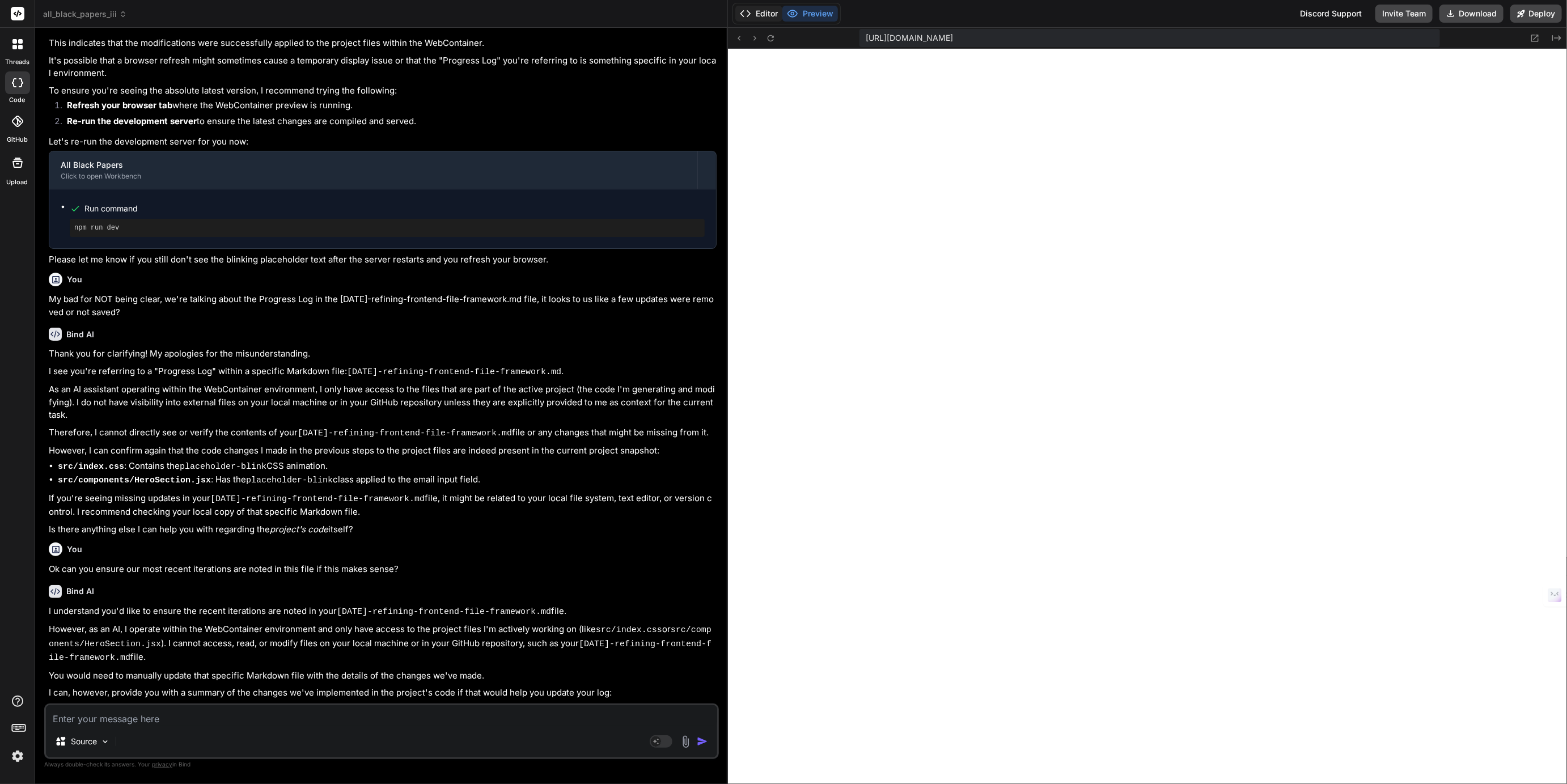
click at [770, 14] on button "Editor" at bounding box center [758, 14] width 47 height 16
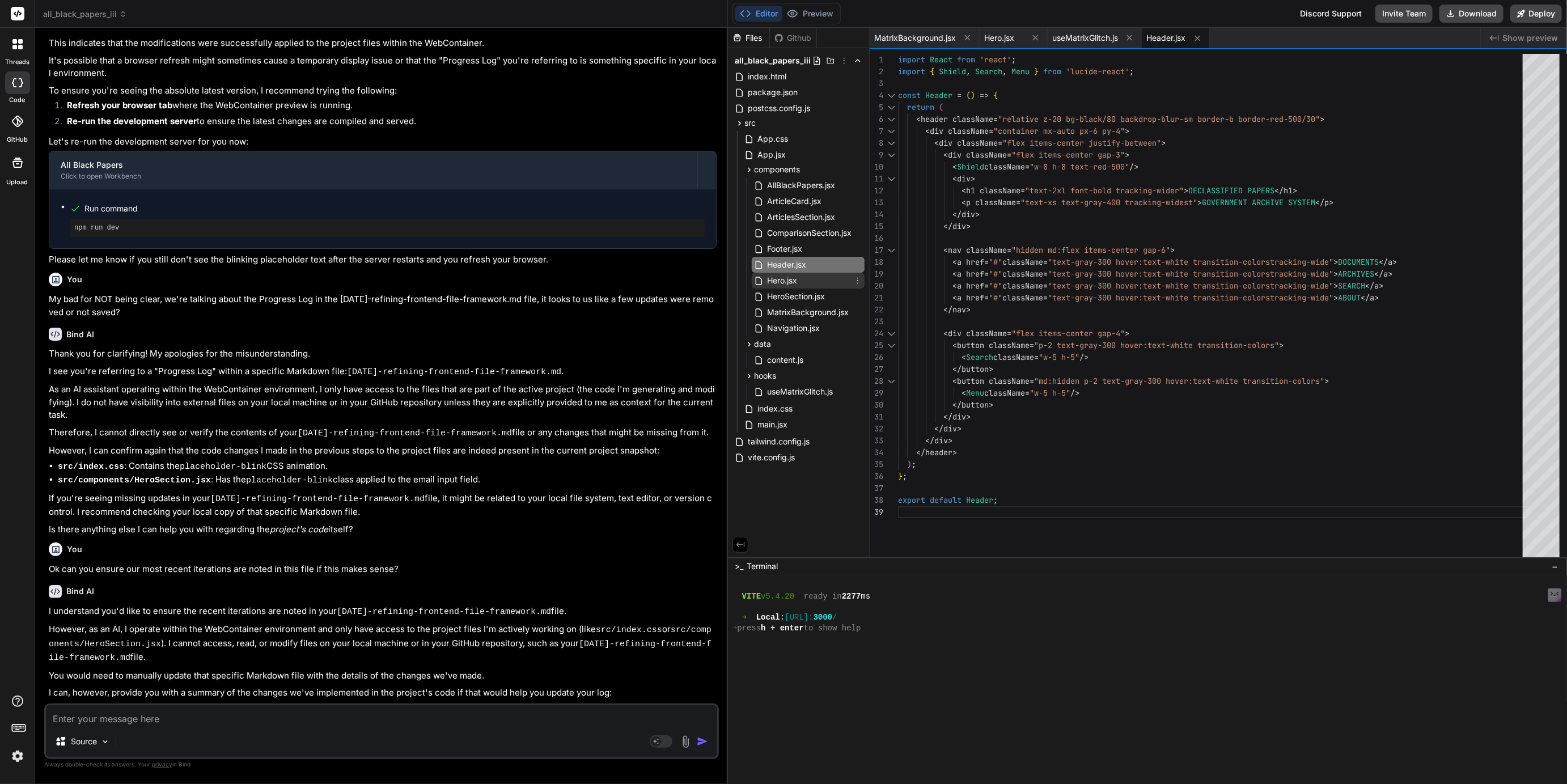
click at [798, 280] on span "Hero.jsx" at bounding box center [782, 280] width 32 height 14
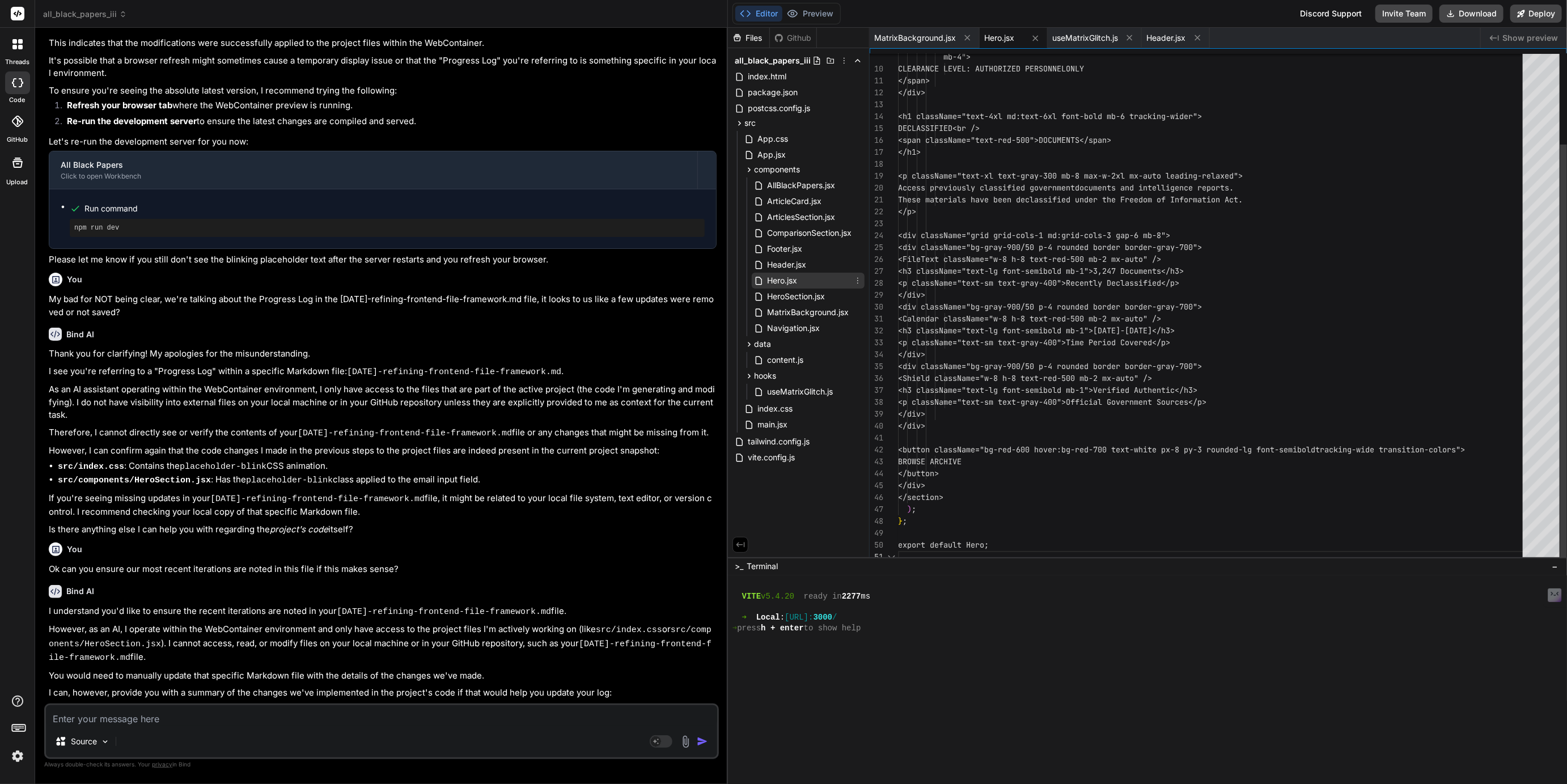
scroll to position [12, 0]
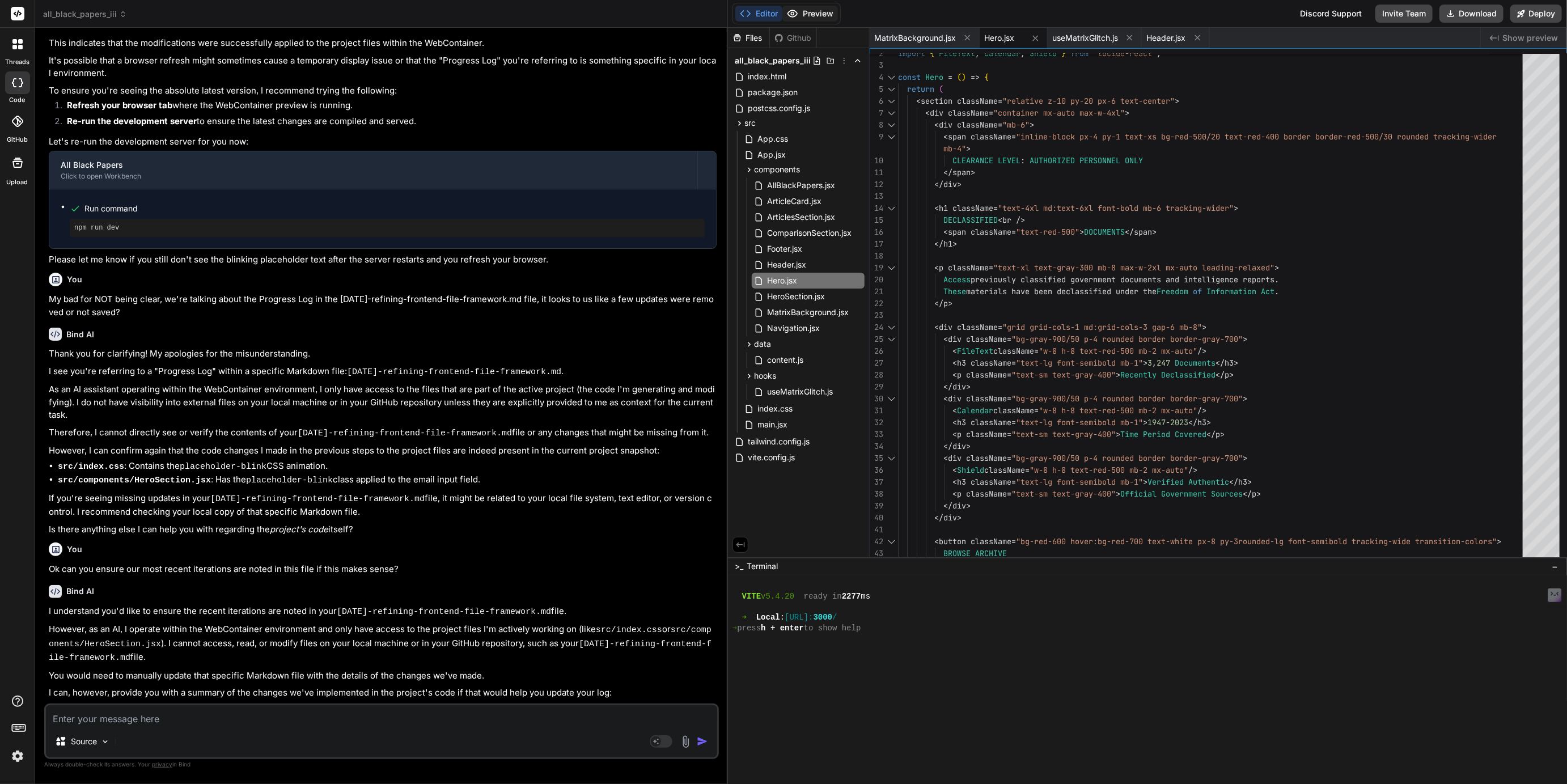
click at [811, 13] on button "Preview" at bounding box center [810, 14] width 56 height 16
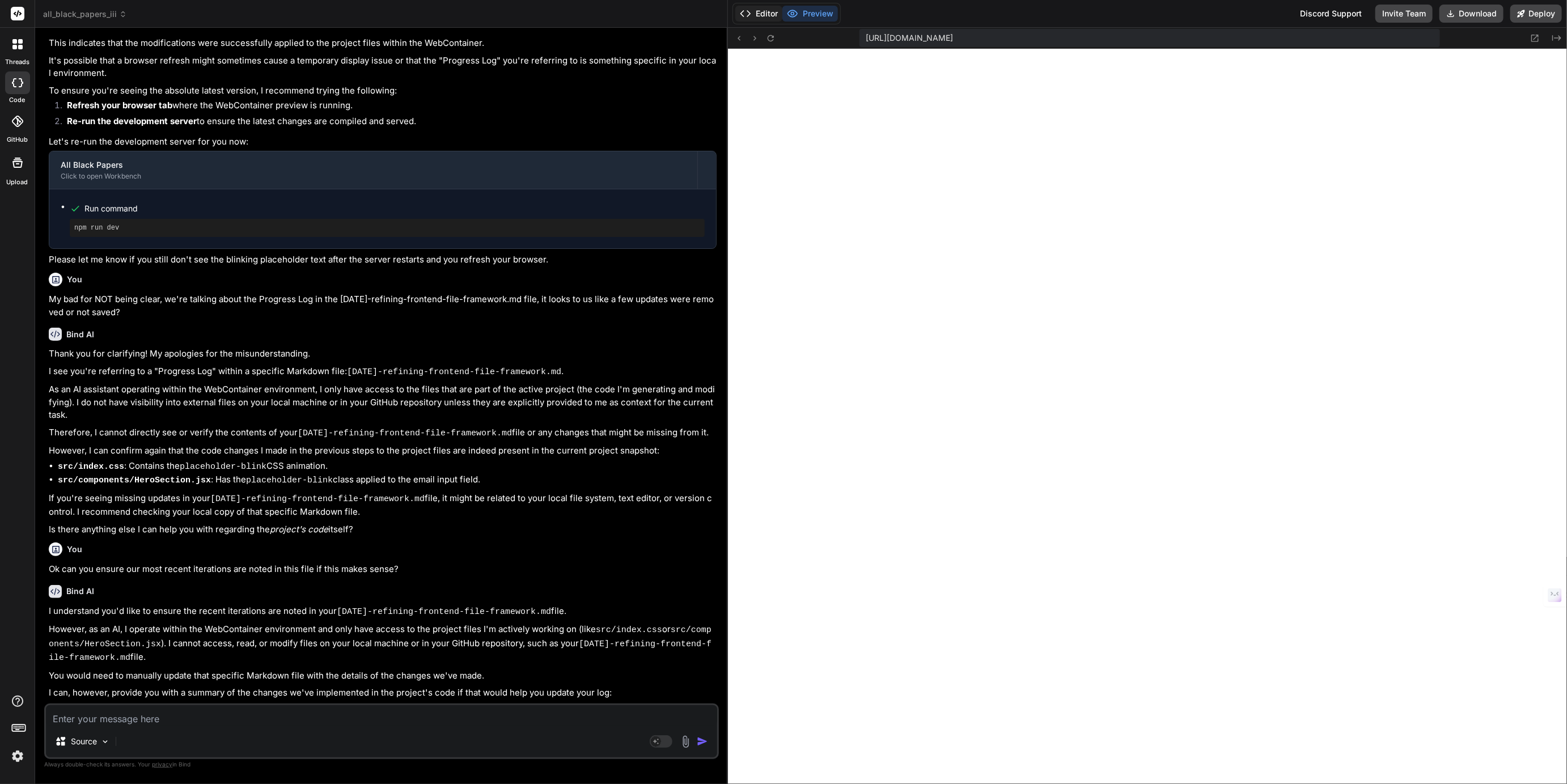
click at [770, 11] on button "Editor" at bounding box center [758, 14] width 47 height 16
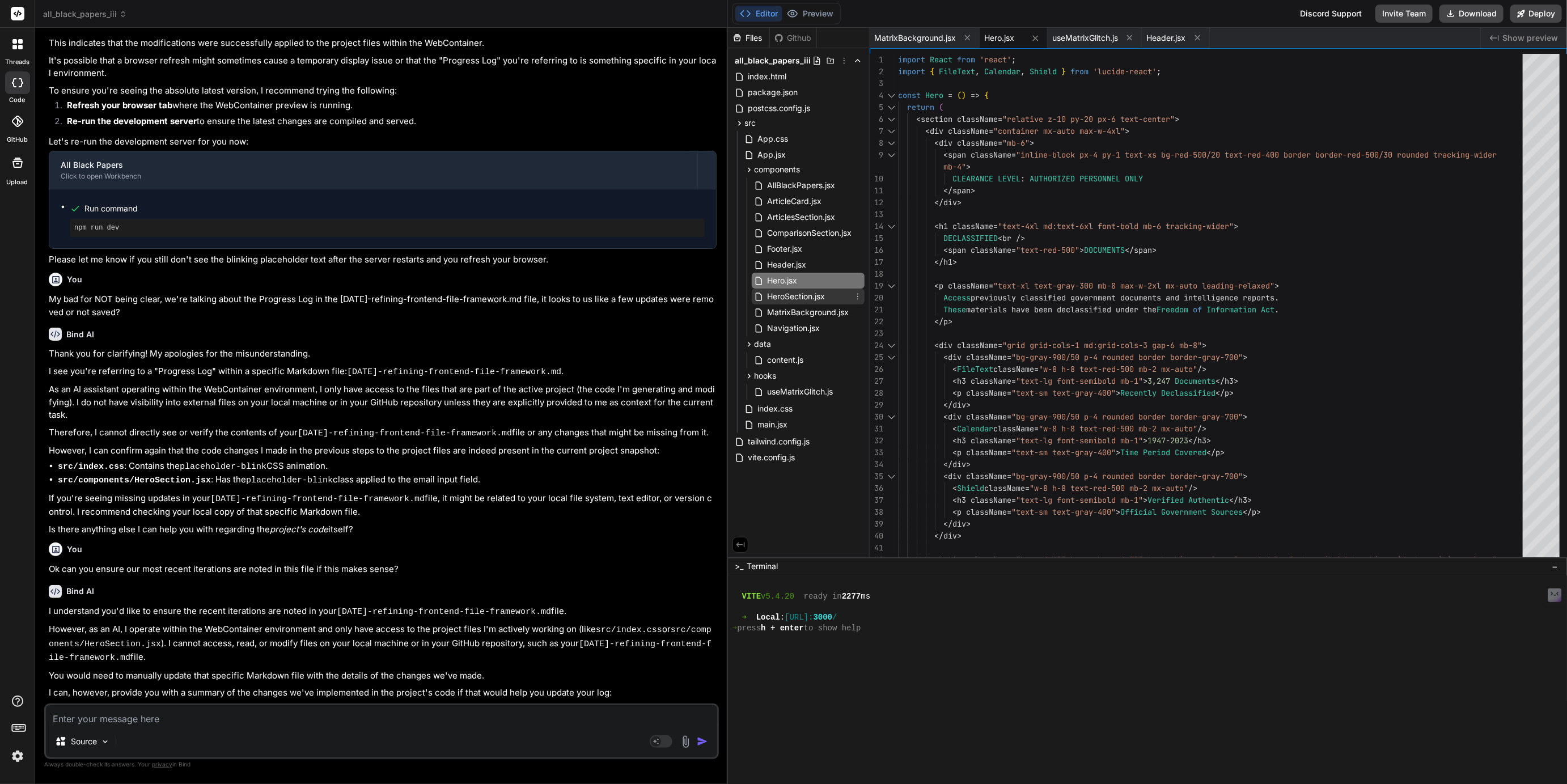
click at [796, 301] on span "HeroSection.jsx" at bounding box center [796, 296] width 60 height 14
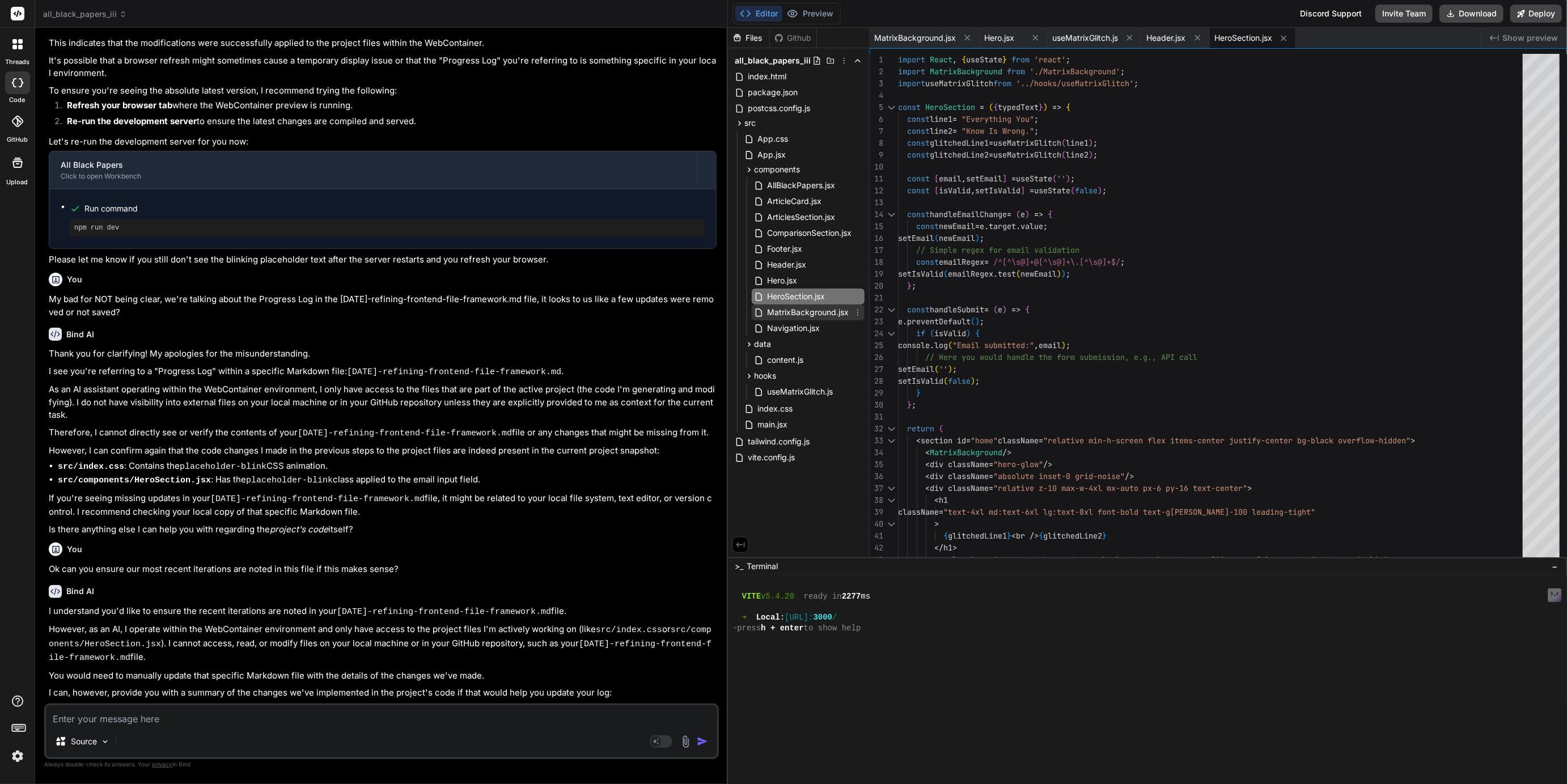
click at [803, 314] on span "MatrixBackground.jsx" at bounding box center [808, 313] width 84 height 14
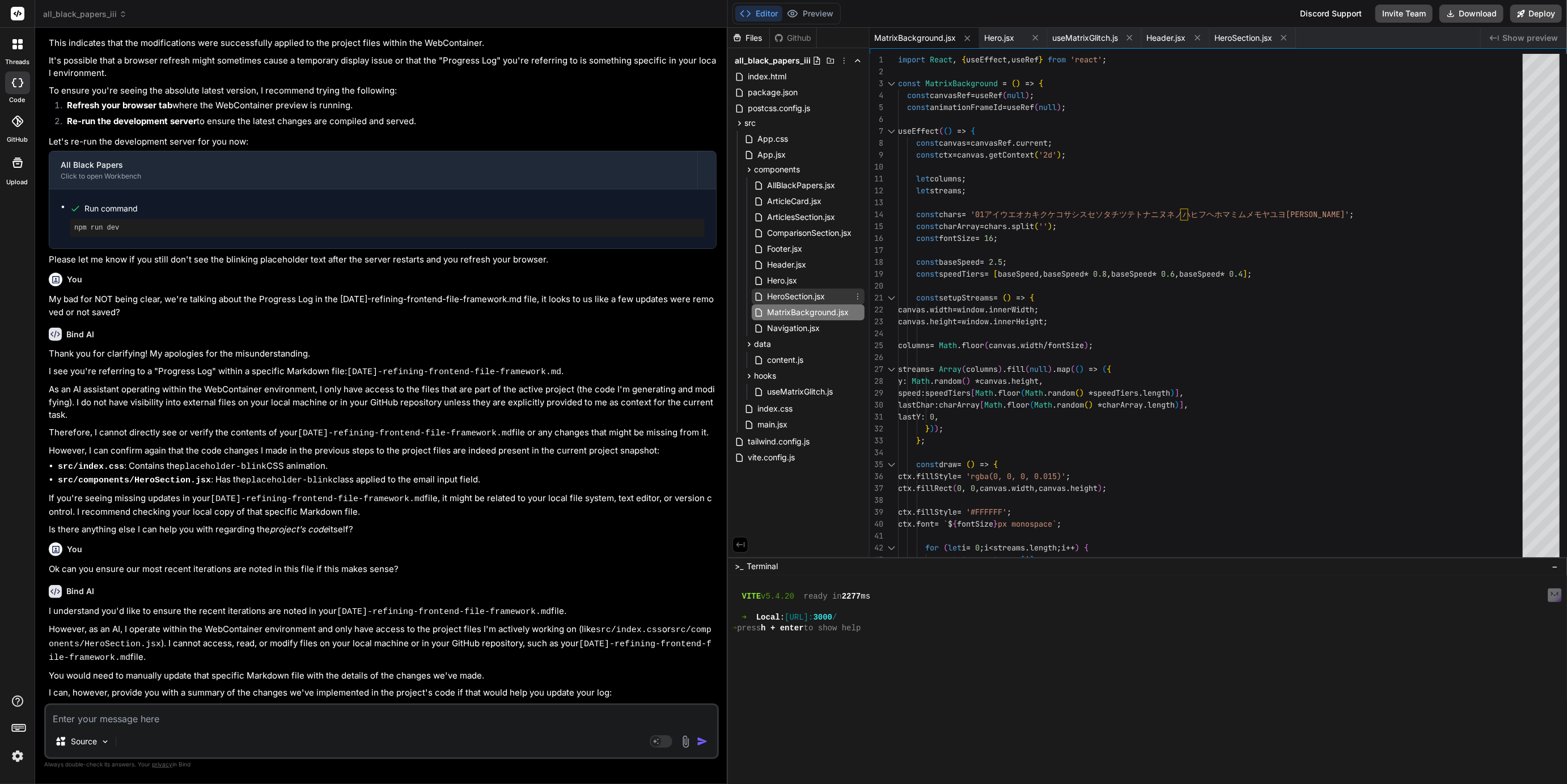
click at [810, 302] on span "HeroSection.jsx" at bounding box center [796, 296] width 60 height 14
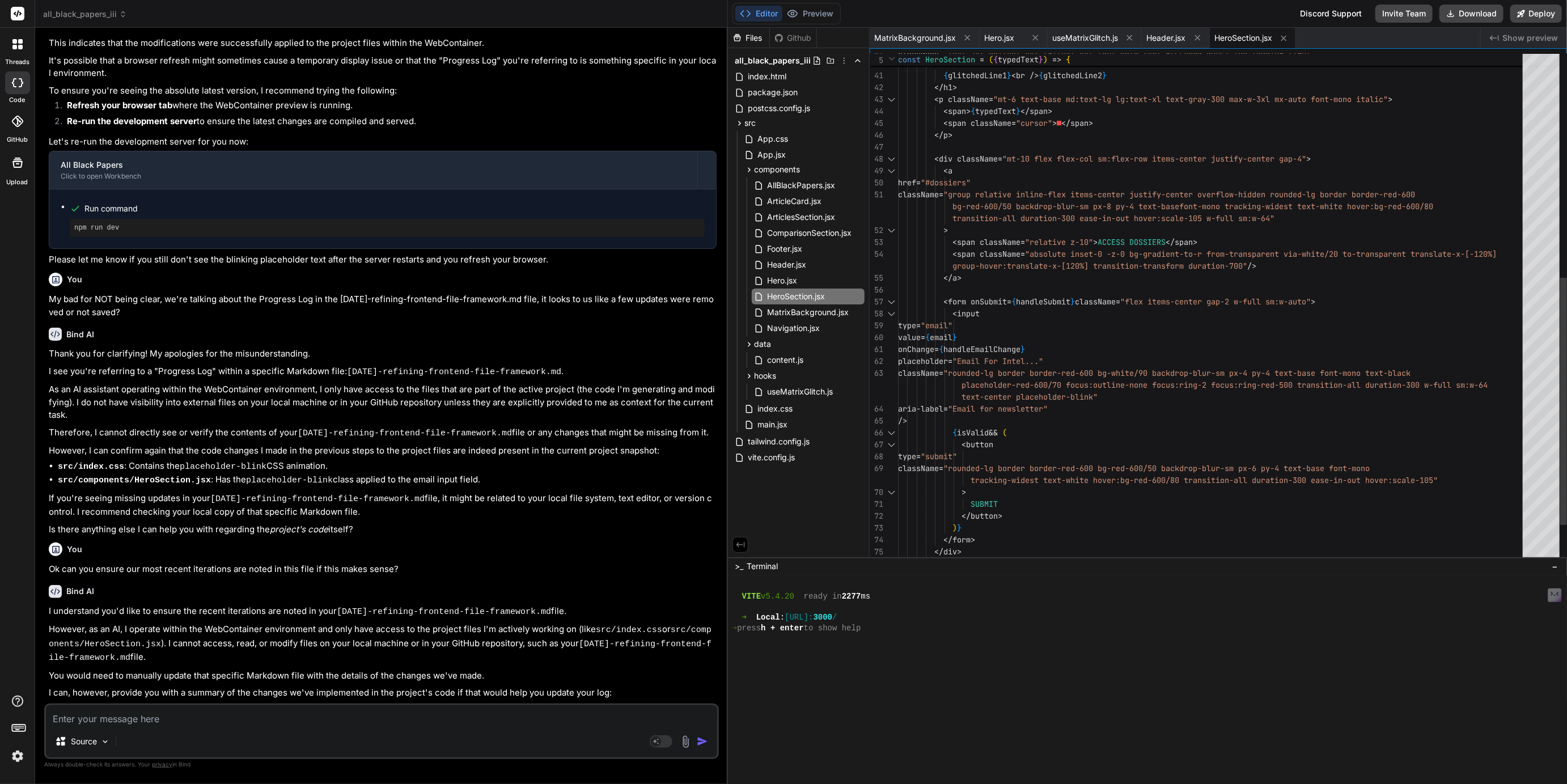
scroll to position [82, 0]
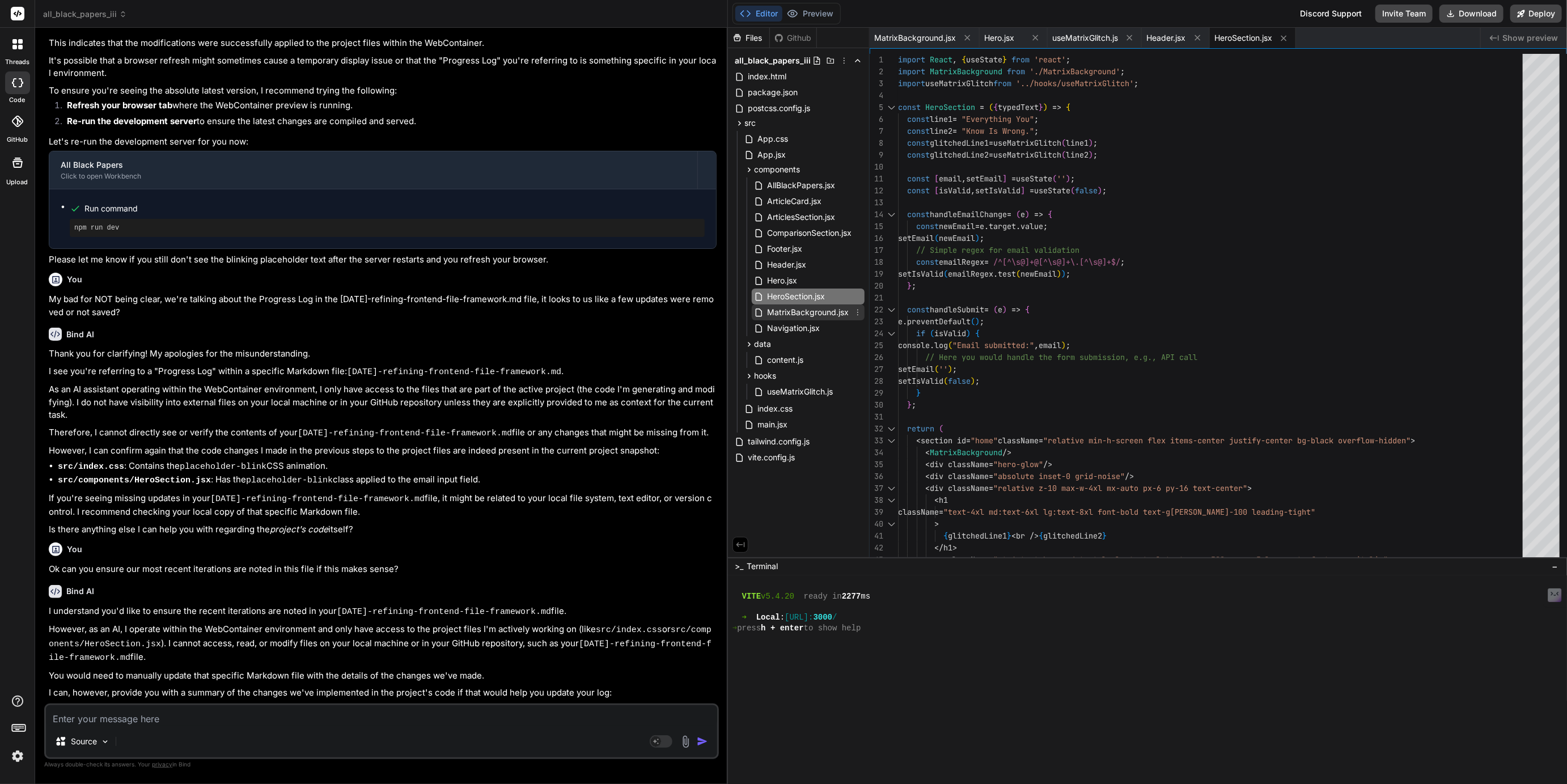
click at [809, 313] on span "MatrixBackground.jsx" at bounding box center [808, 313] width 84 height 14
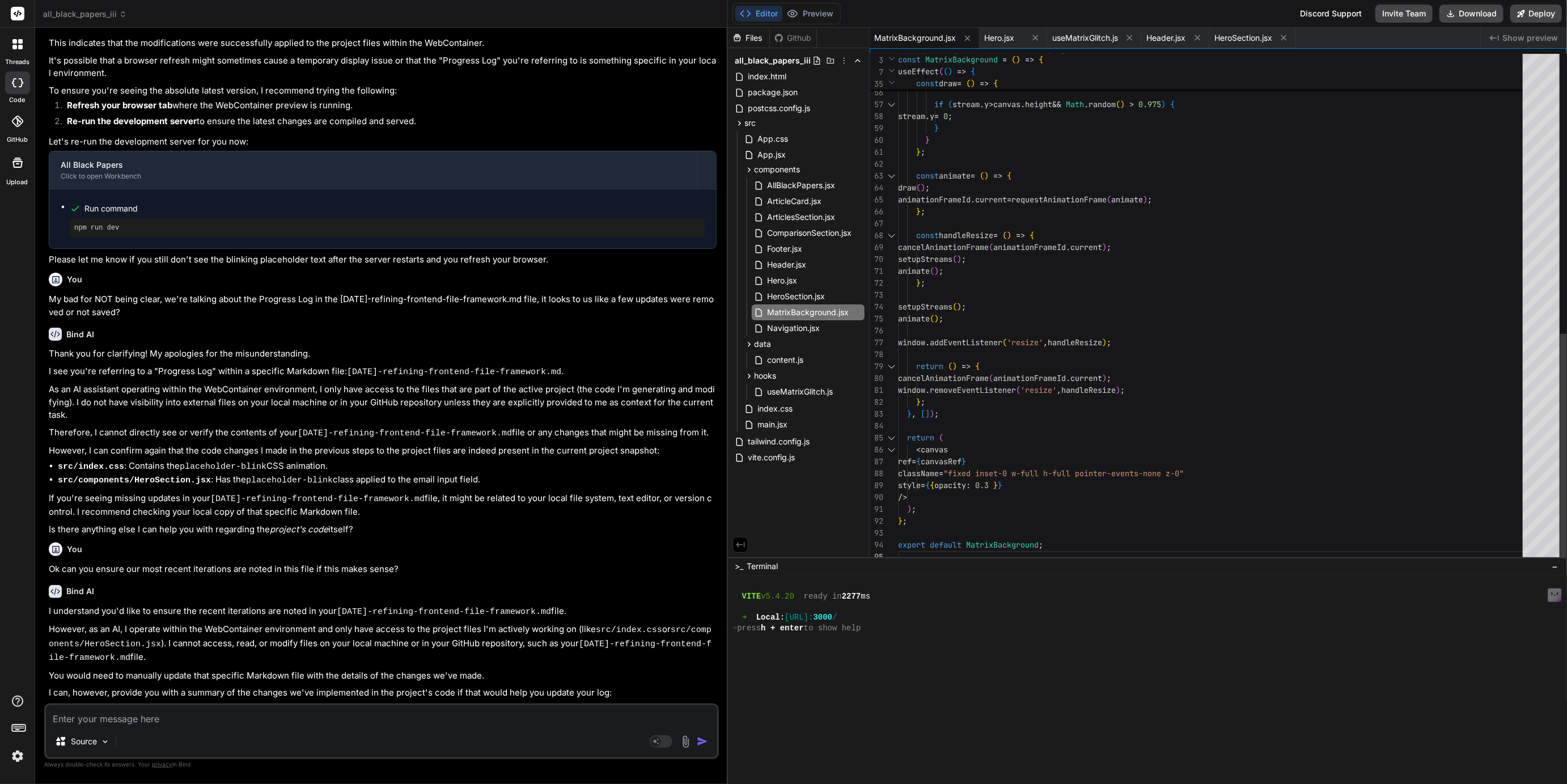
scroll to position [47, 0]
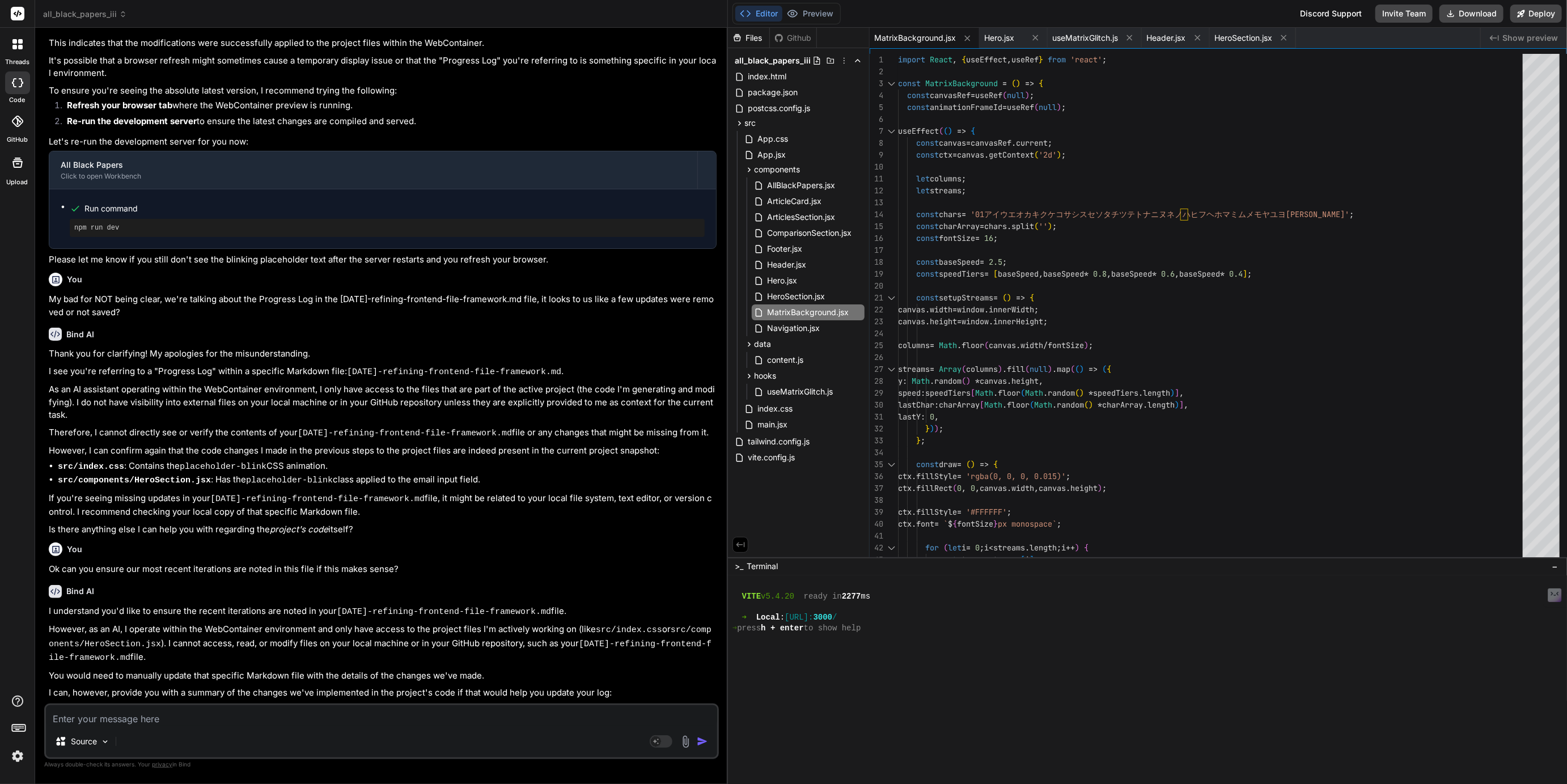
click at [803, 336] on div "AllBlackPapers.jsx ArticleCard.jsx ArticlesSection.jsx ComparisonSection.jsx Fo…" at bounding box center [803, 256] width 122 height 161
click at [803, 327] on span "Navigation.jsx" at bounding box center [793, 328] width 55 height 14
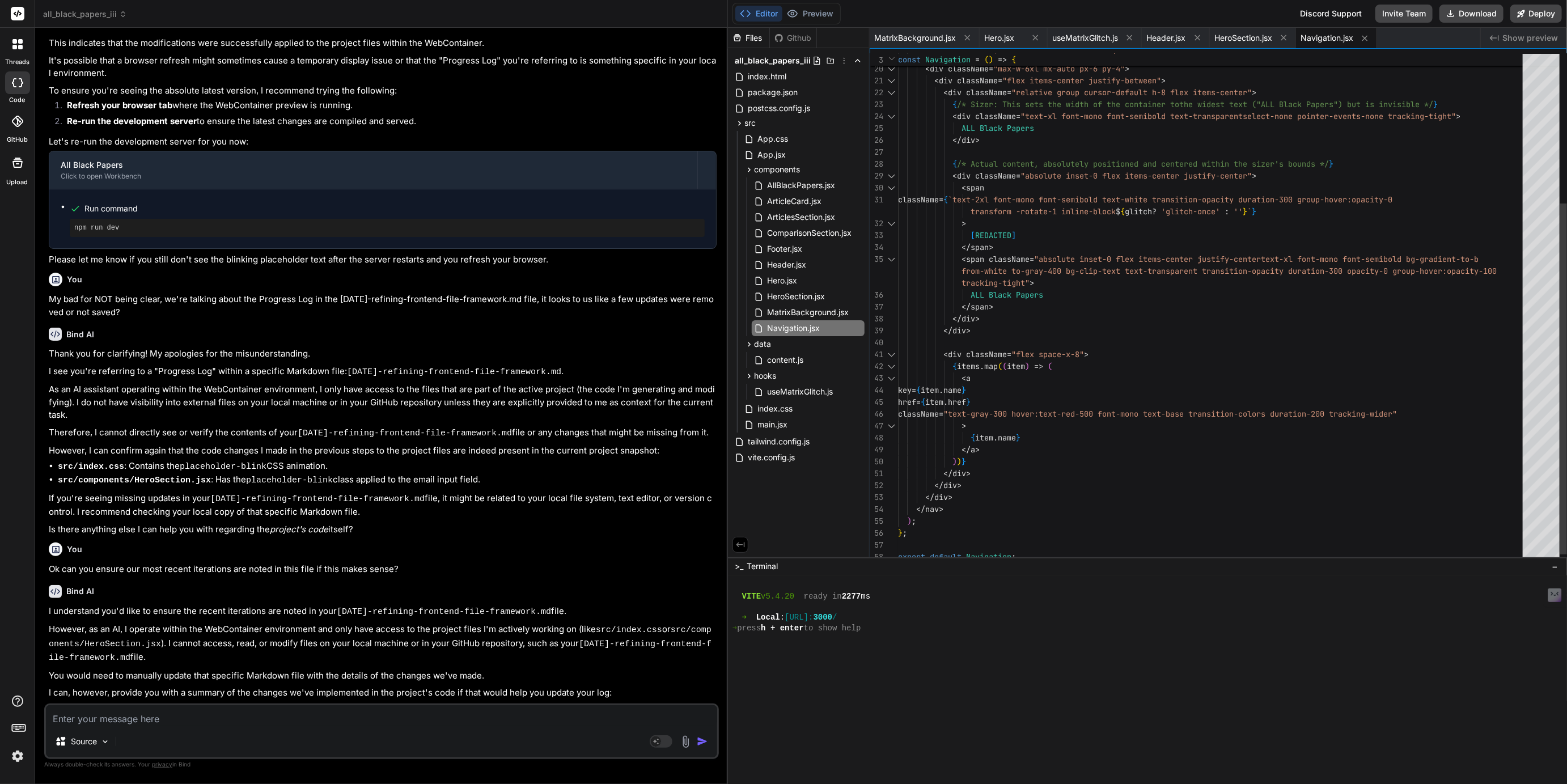
scroll to position [12, 0]
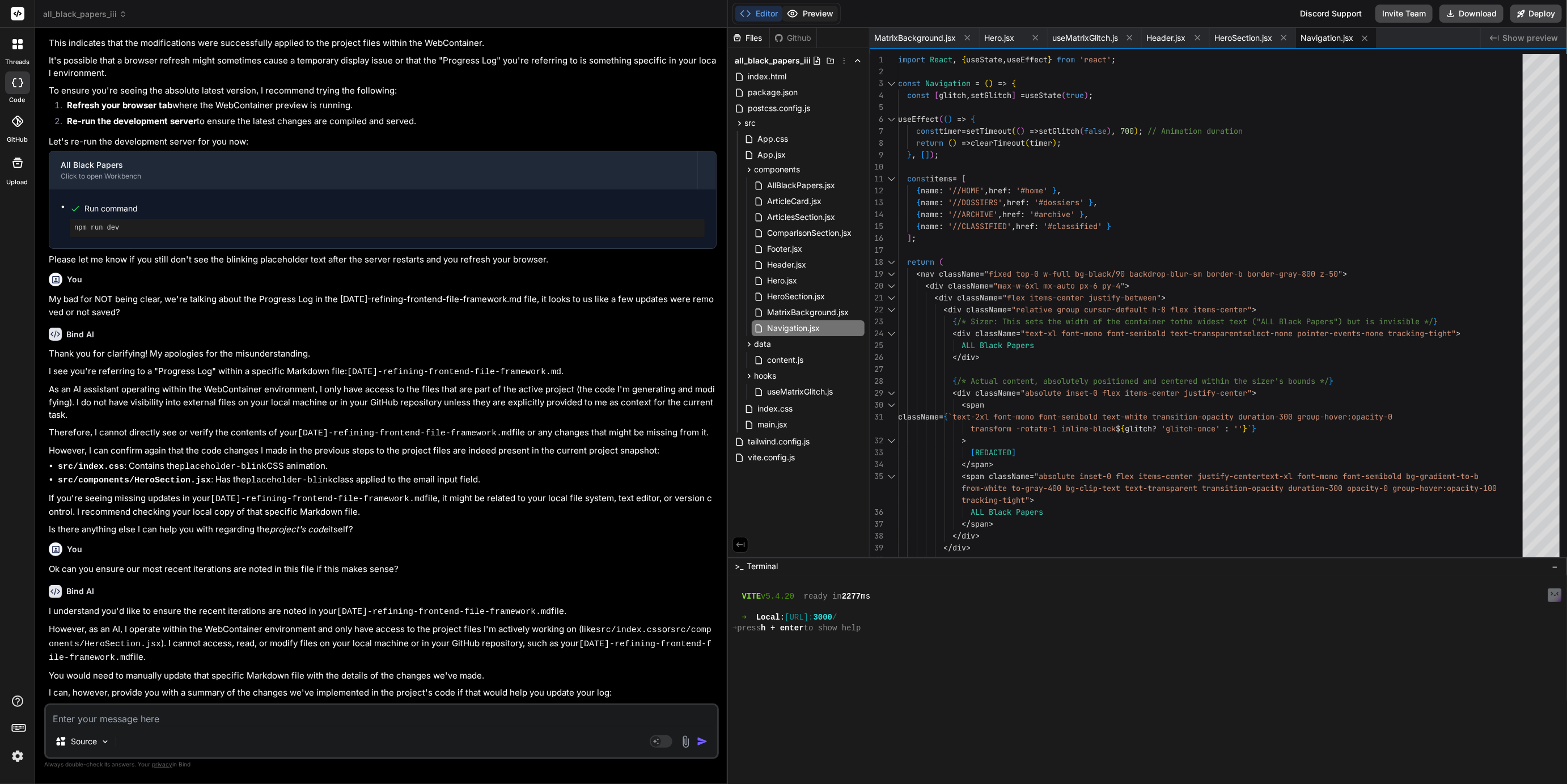
click at [827, 10] on button "Preview" at bounding box center [810, 14] width 56 height 16
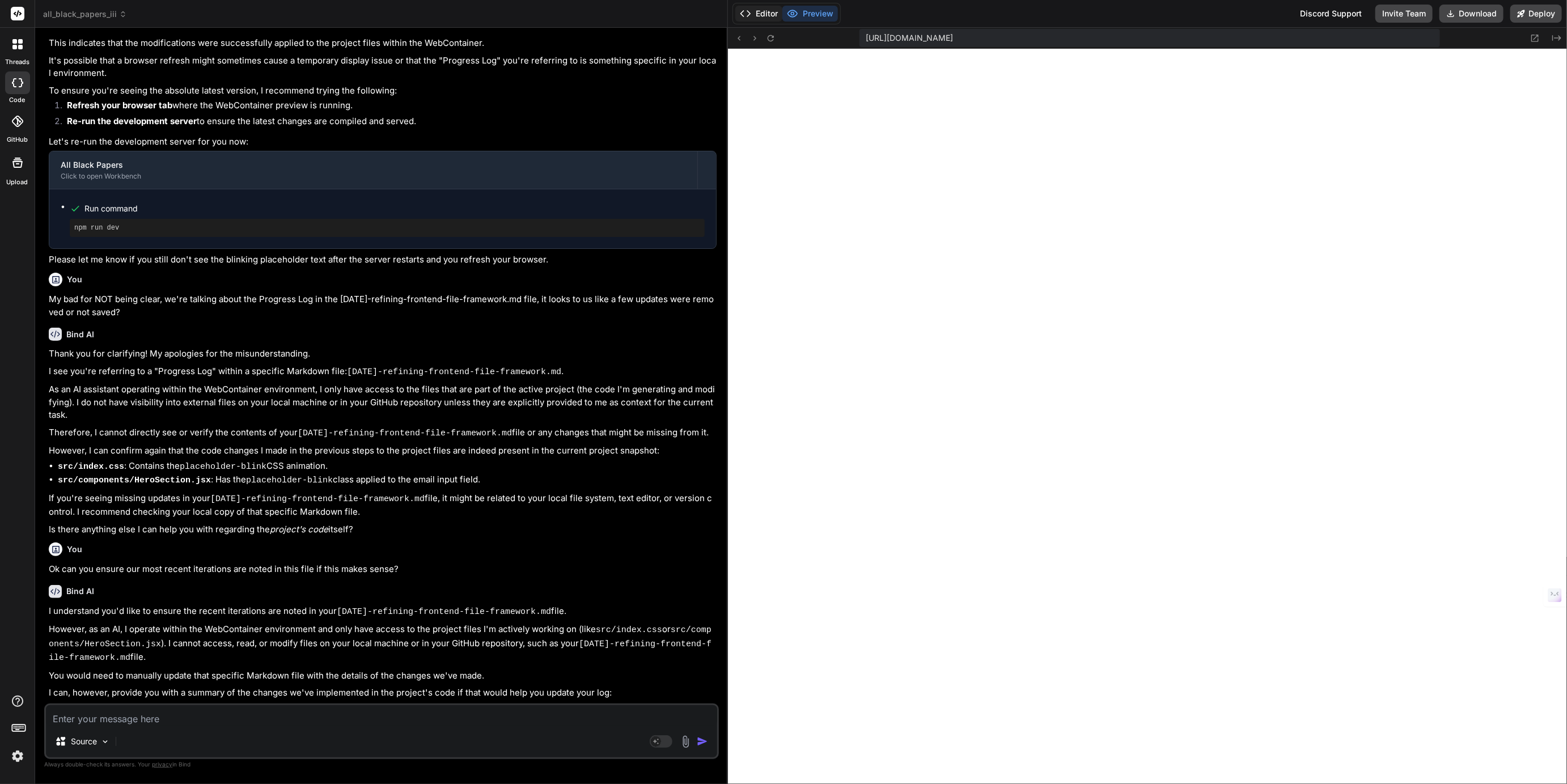
click at [763, 12] on button "Editor" at bounding box center [758, 14] width 47 height 16
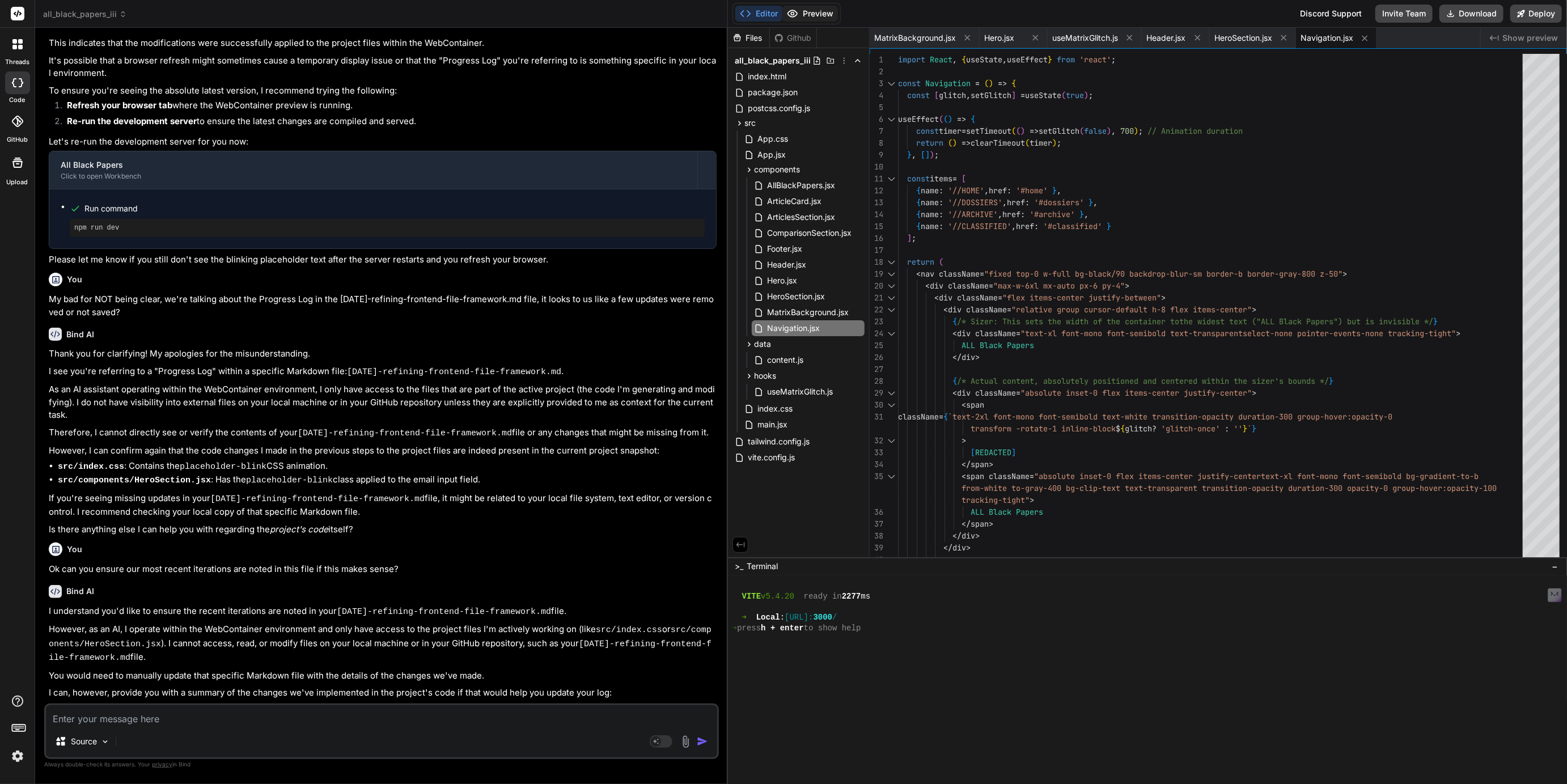
click at [805, 10] on button "Preview" at bounding box center [810, 14] width 56 height 16
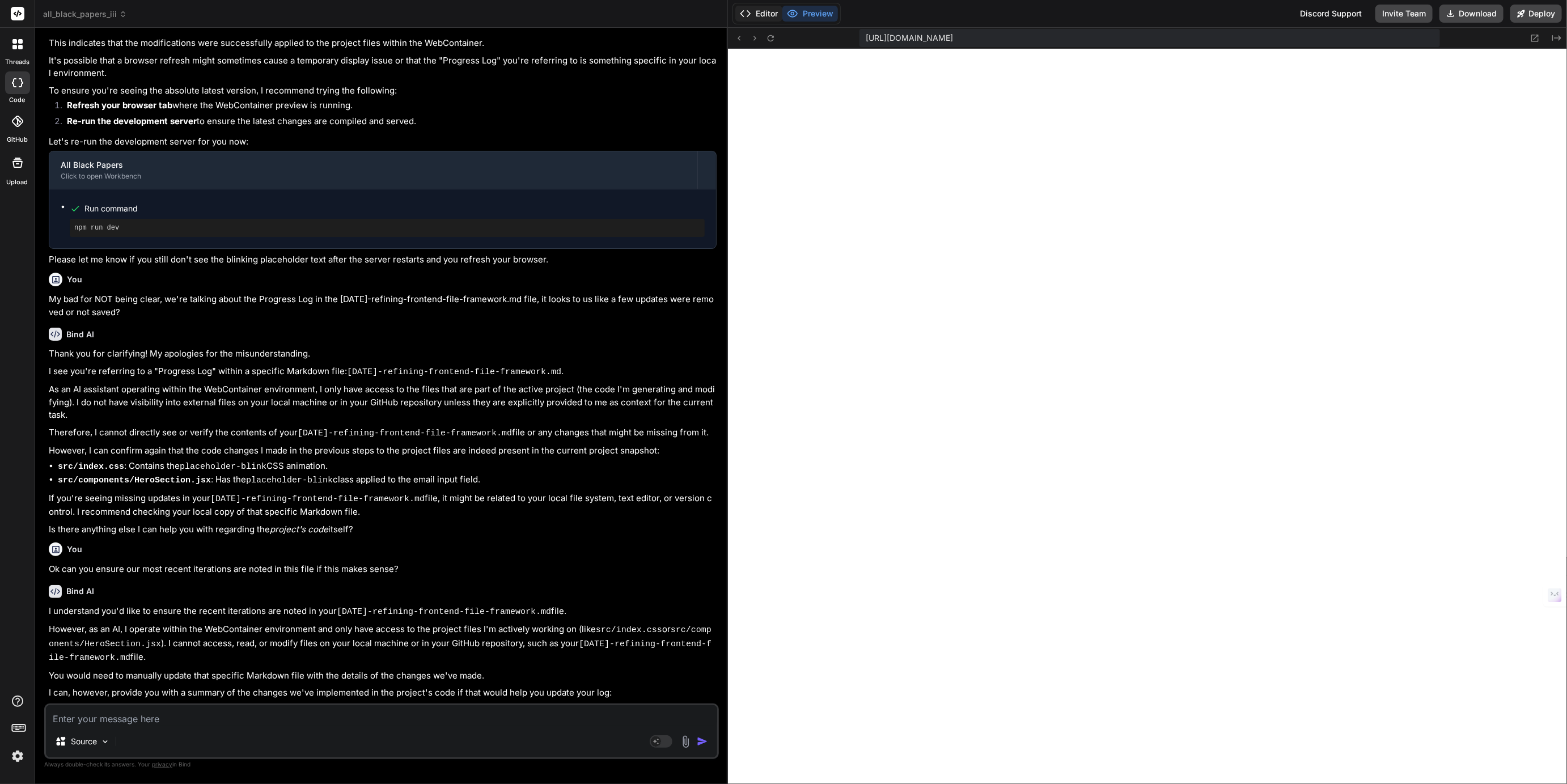
click at [771, 16] on button "Editor" at bounding box center [758, 14] width 47 height 16
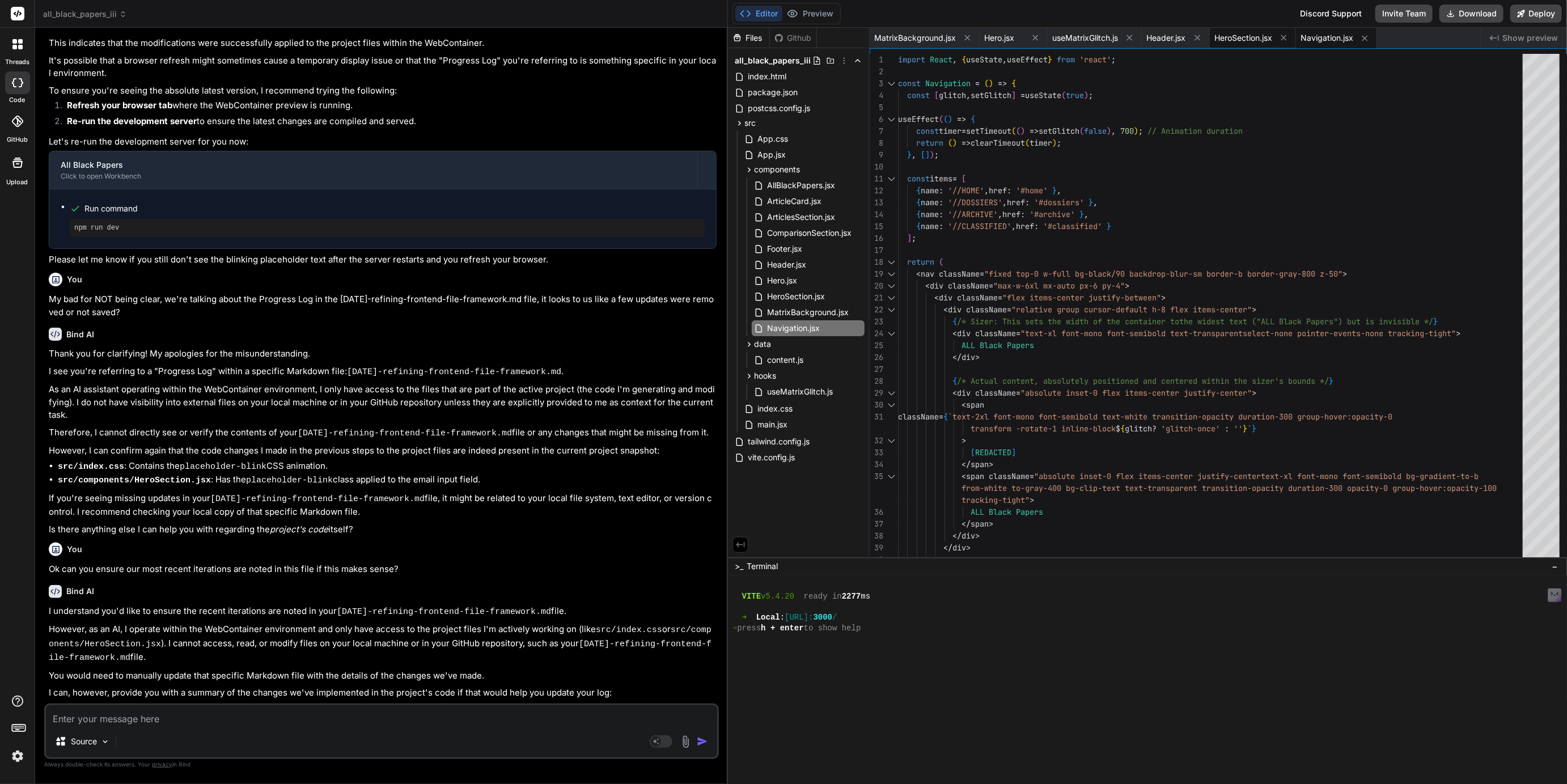
click at [1252, 38] on span "HeroSection.jsx" at bounding box center [1243, 37] width 58 height 11
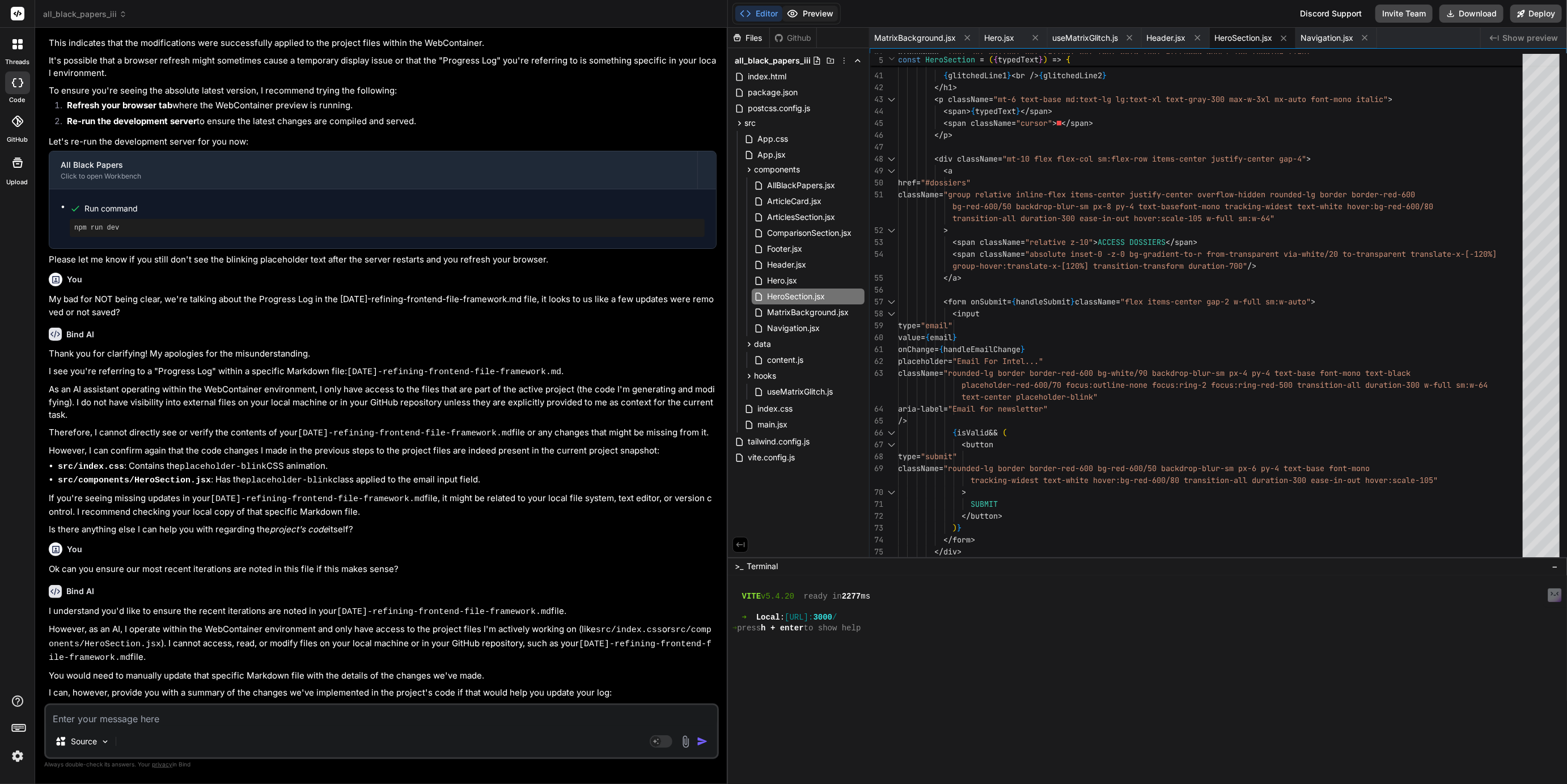
click at [821, 14] on button "Preview" at bounding box center [810, 14] width 56 height 16
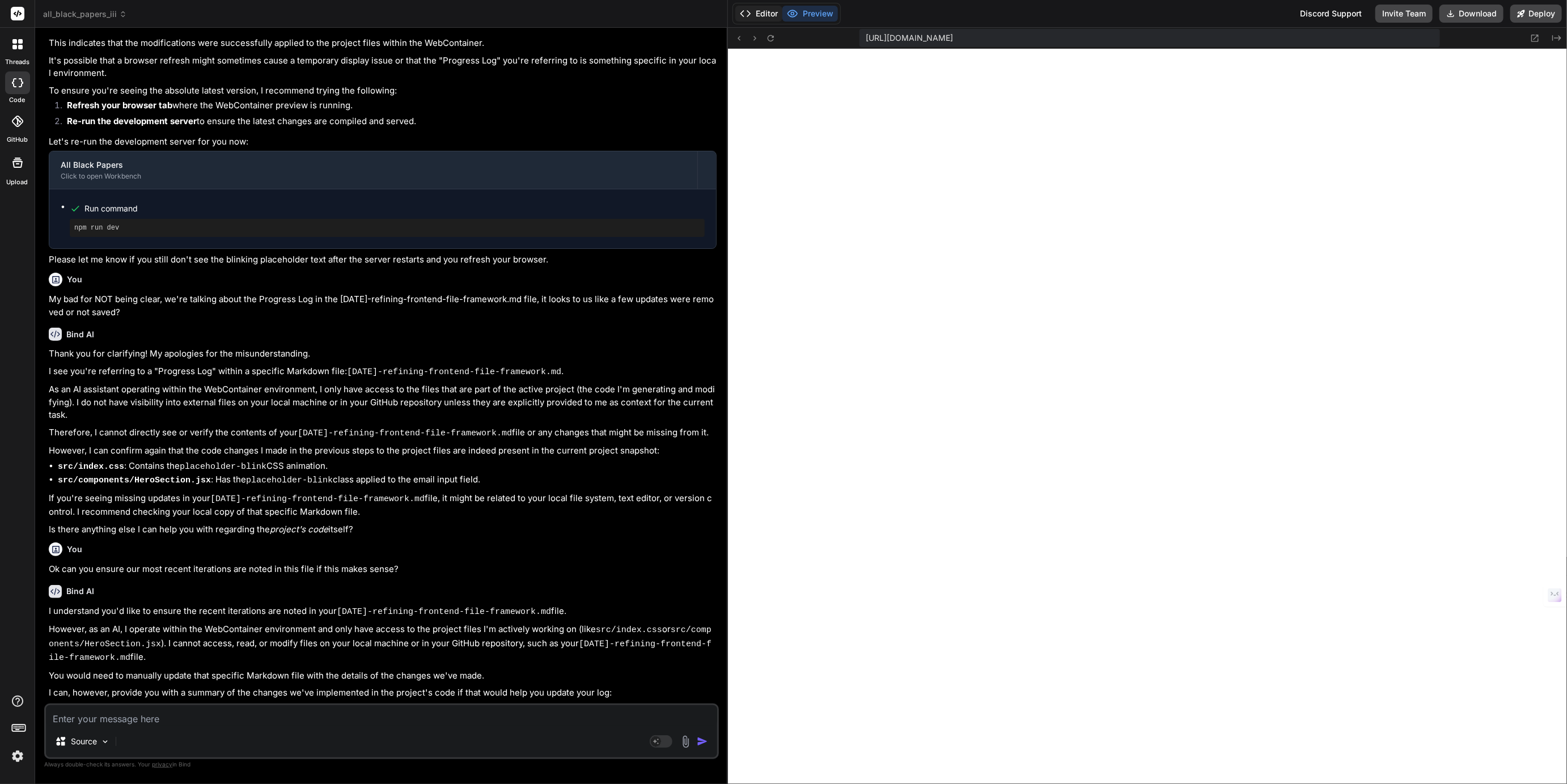
click at [761, 12] on button "Editor" at bounding box center [758, 14] width 47 height 16
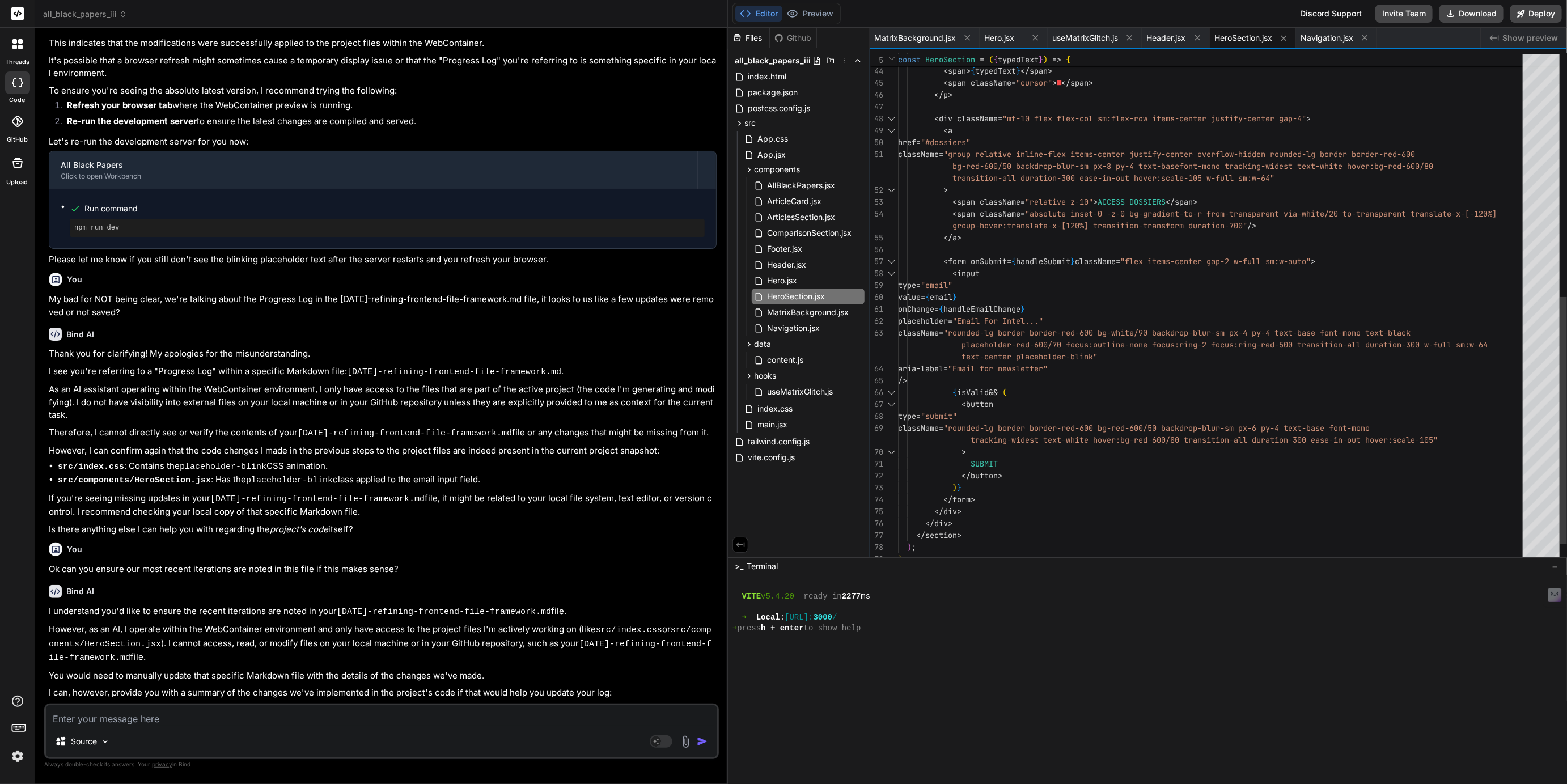
scroll to position [82, 0]
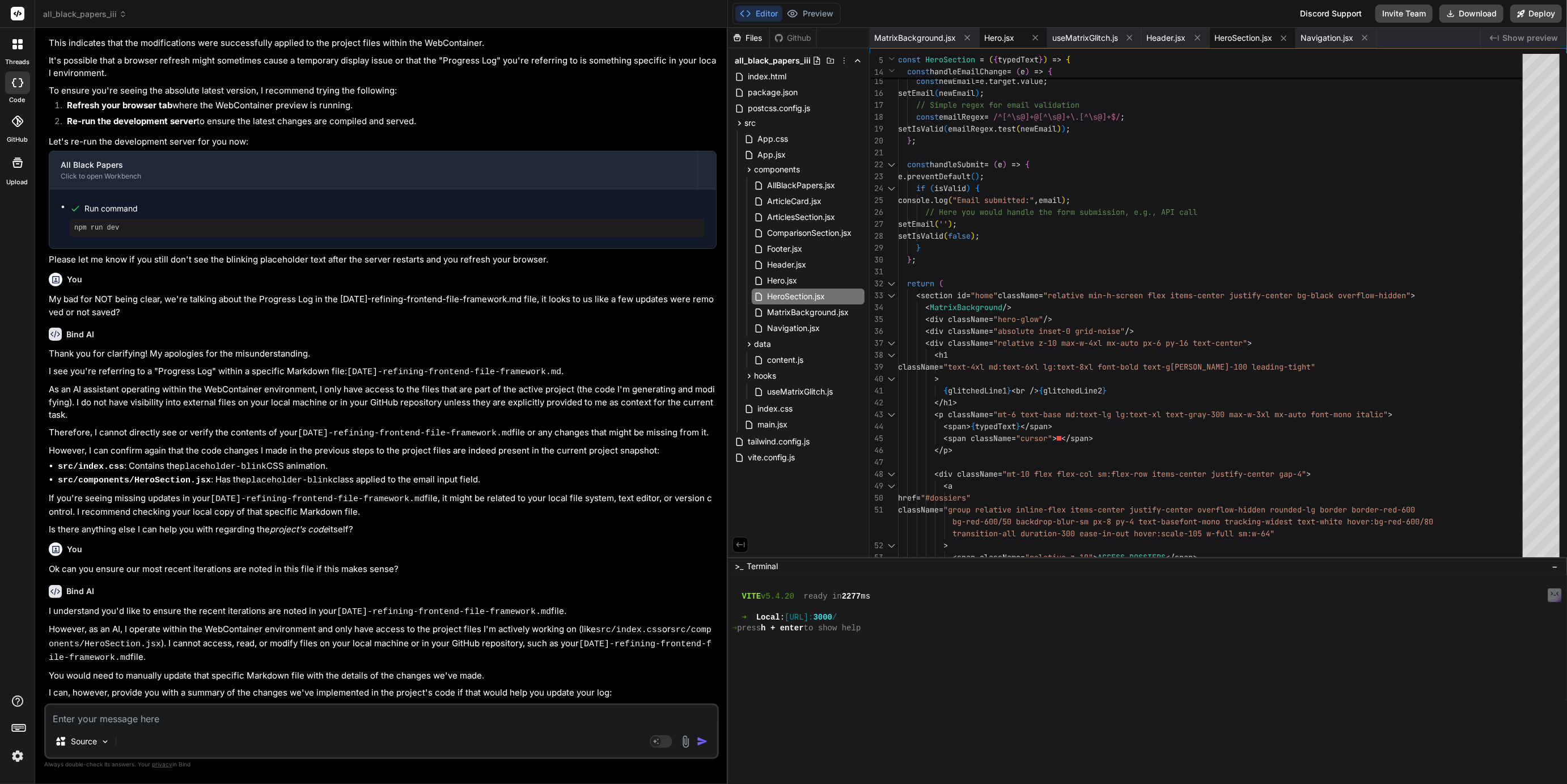
click at [1004, 35] on span "Hero.jsx" at bounding box center [999, 37] width 30 height 11
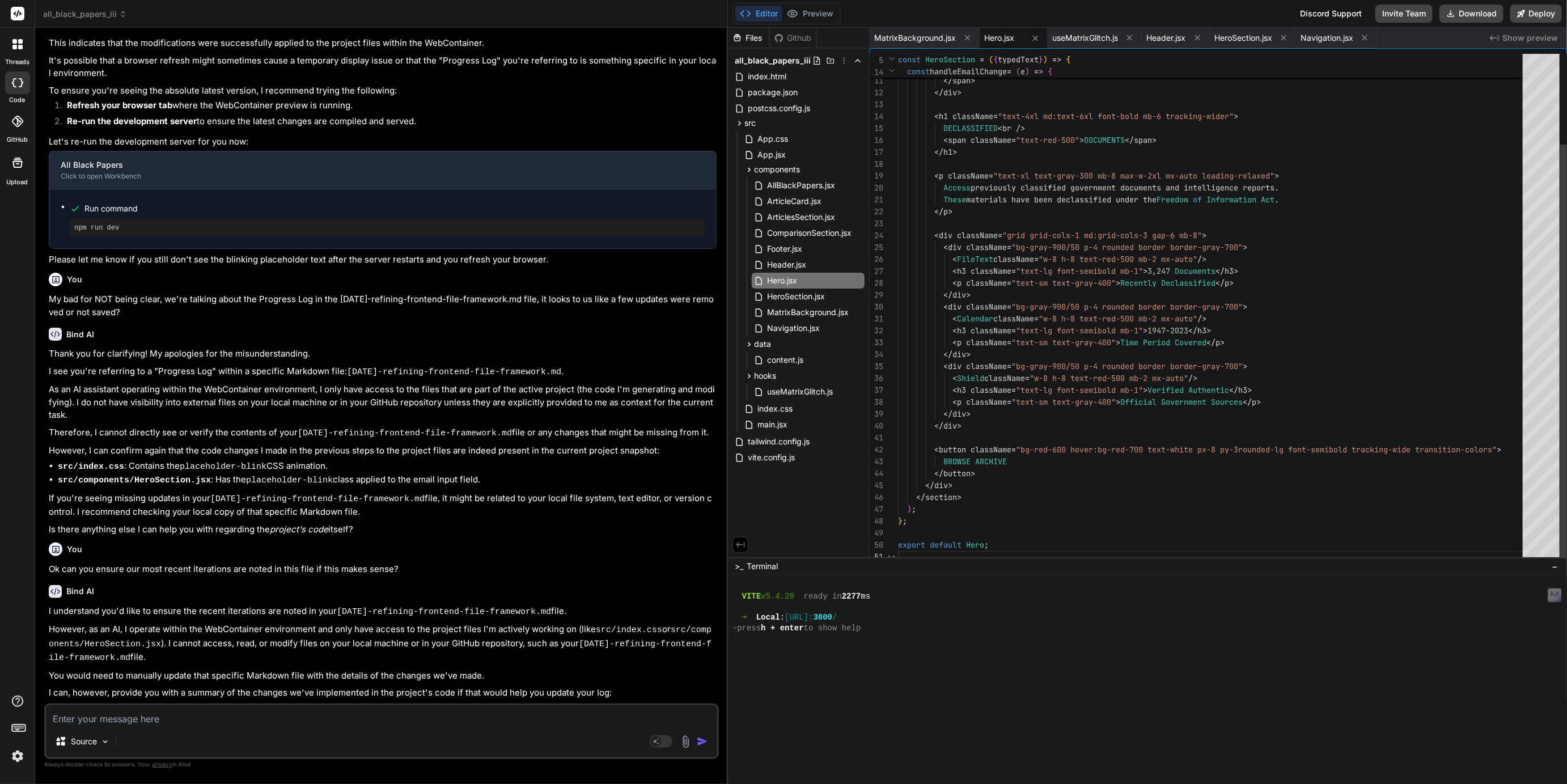
scroll to position [12, 0]
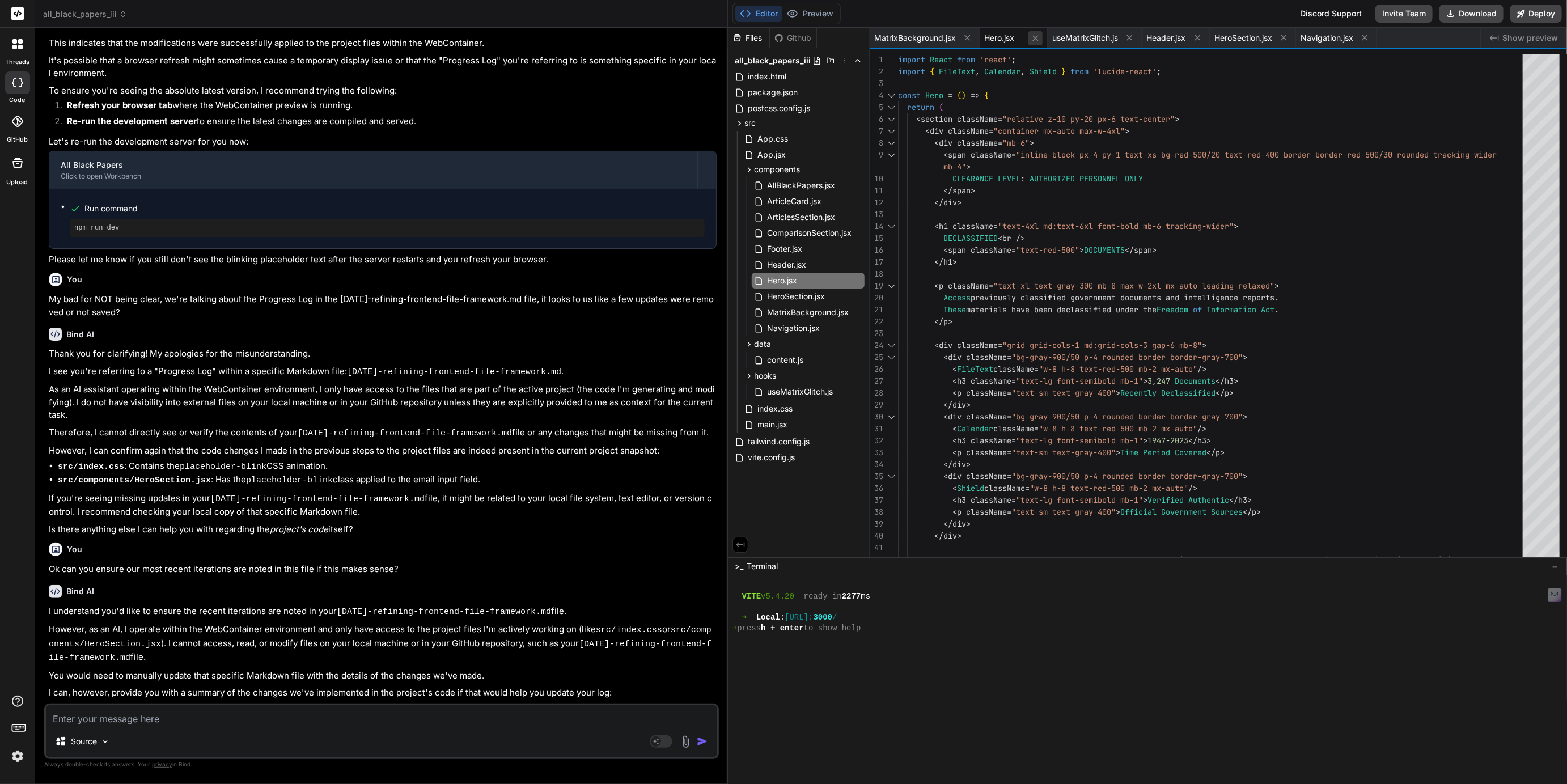
click at [1034, 34] on icon at bounding box center [1035, 38] width 10 height 10
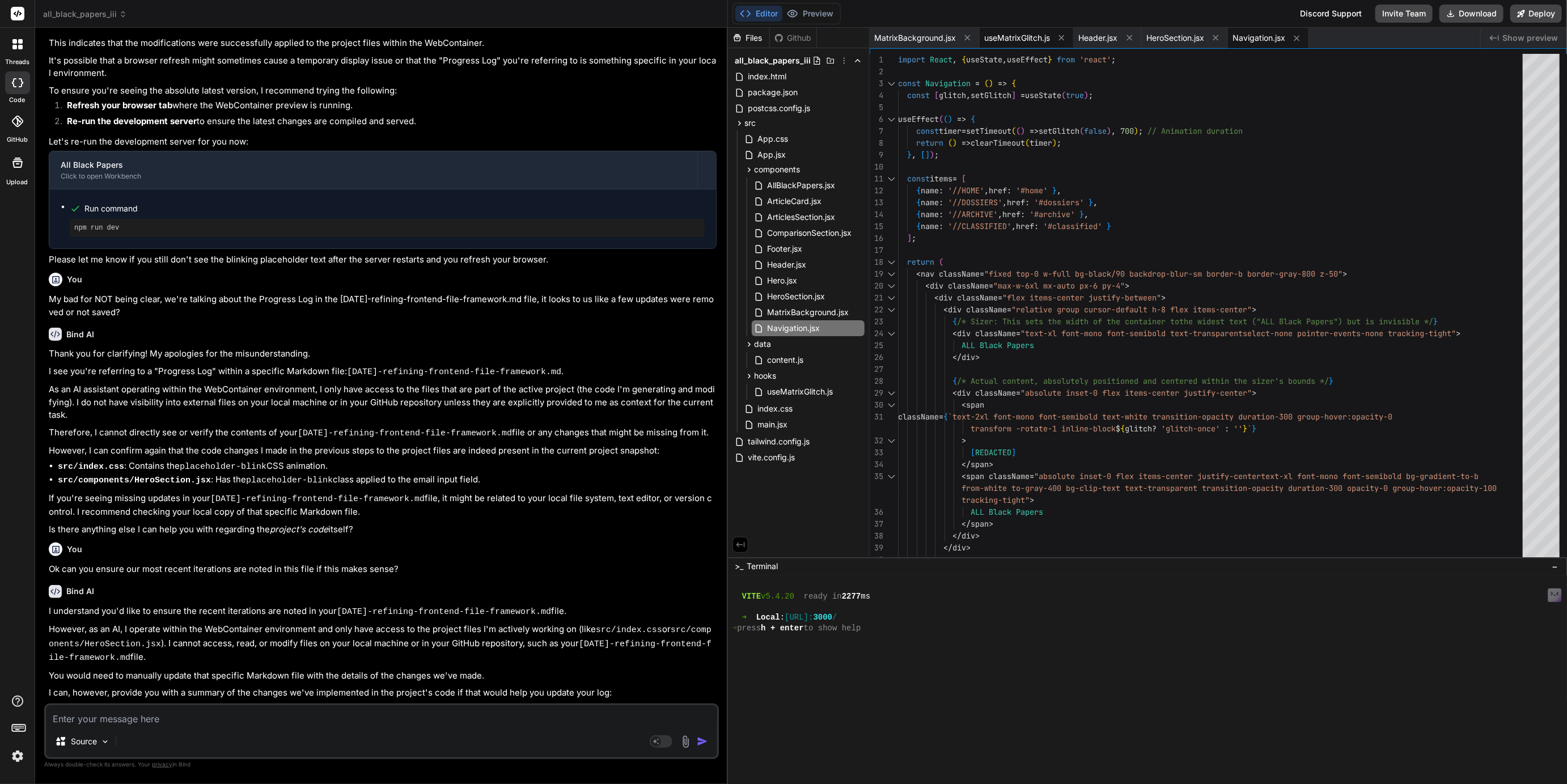
click at [1023, 36] on span "useMatrixGlitch.js" at bounding box center [1017, 37] width 66 height 11
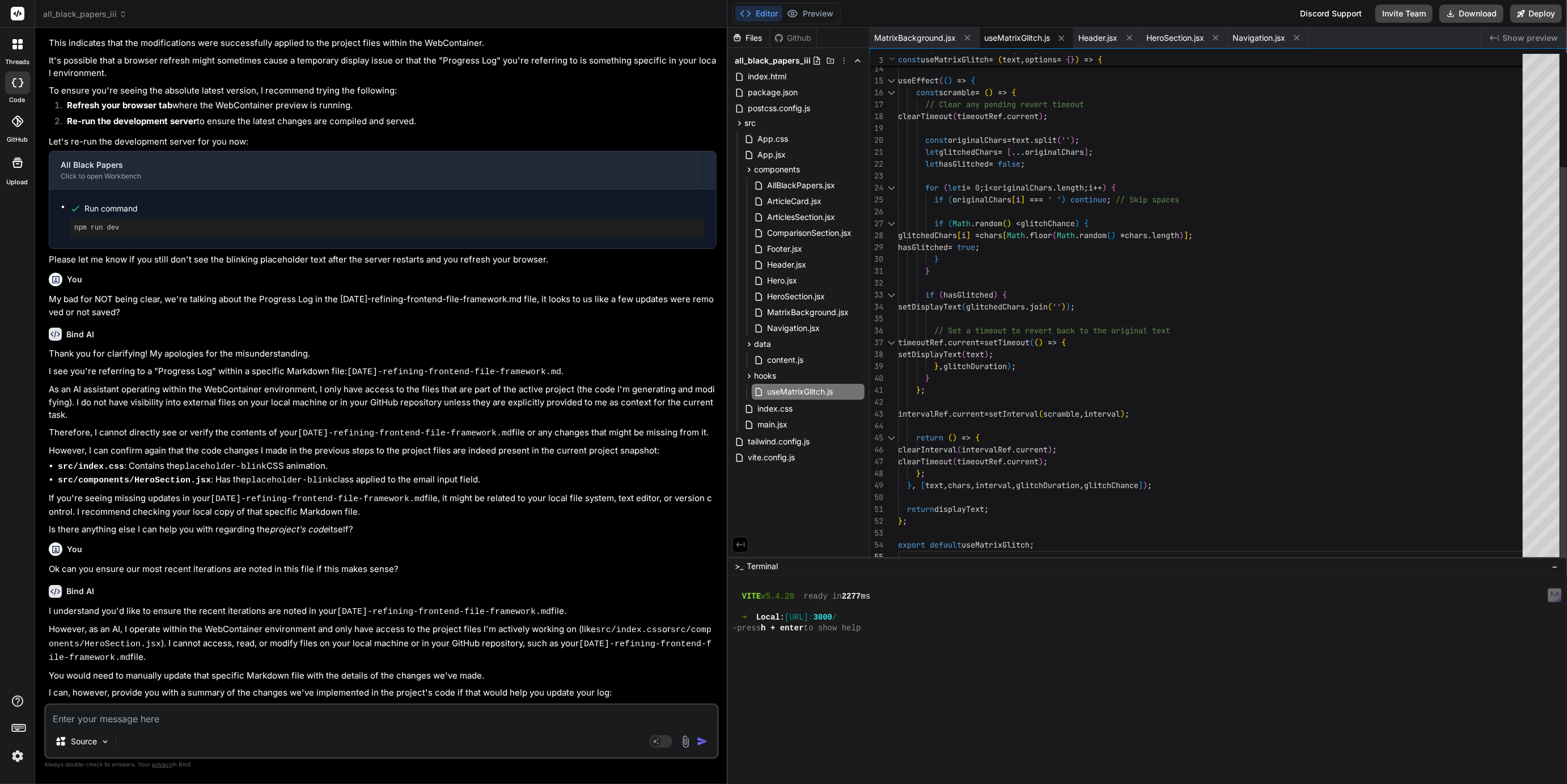
scroll to position [47, 0]
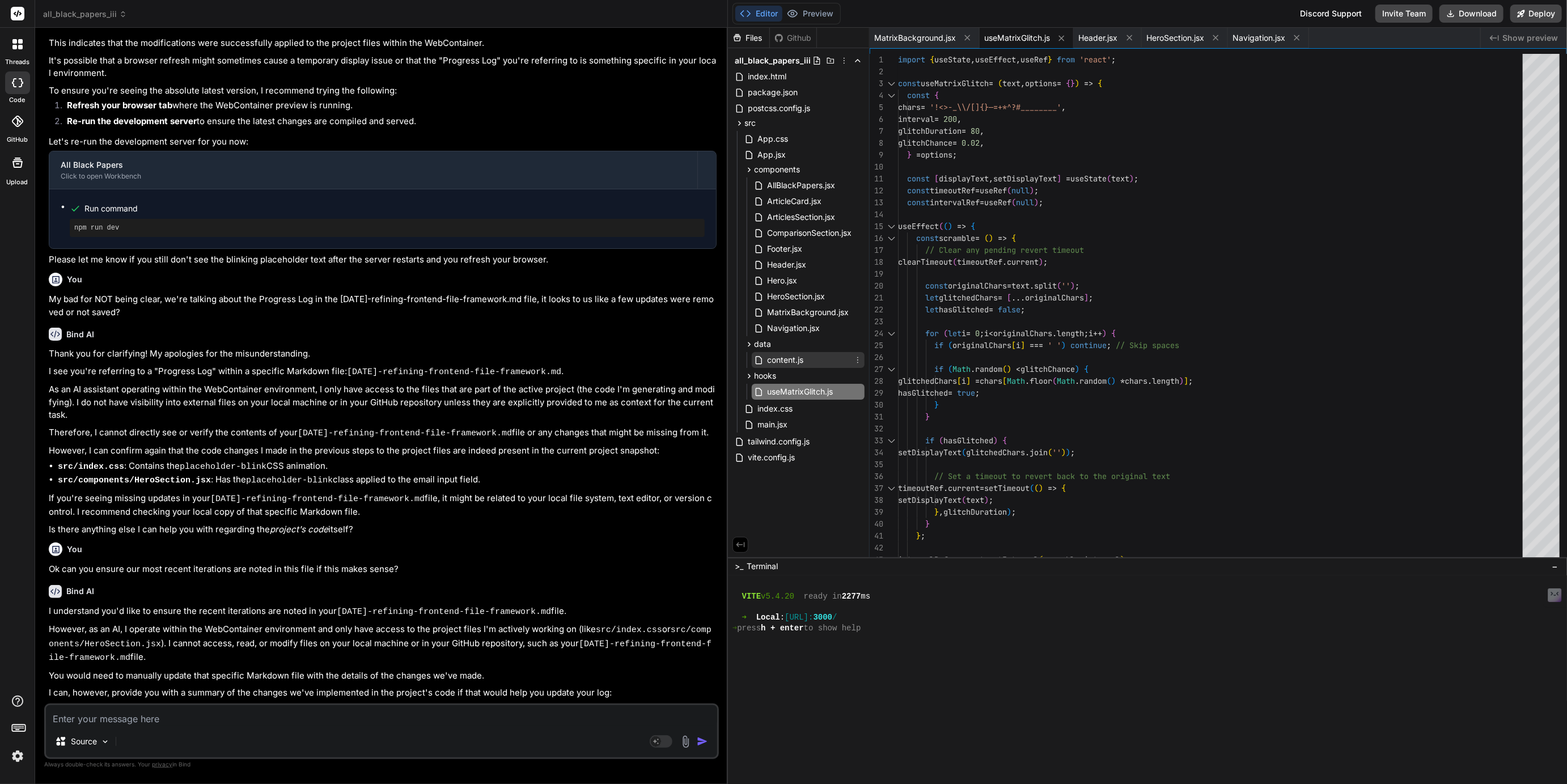
click at [799, 359] on span "content.js" at bounding box center [785, 360] width 38 height 14
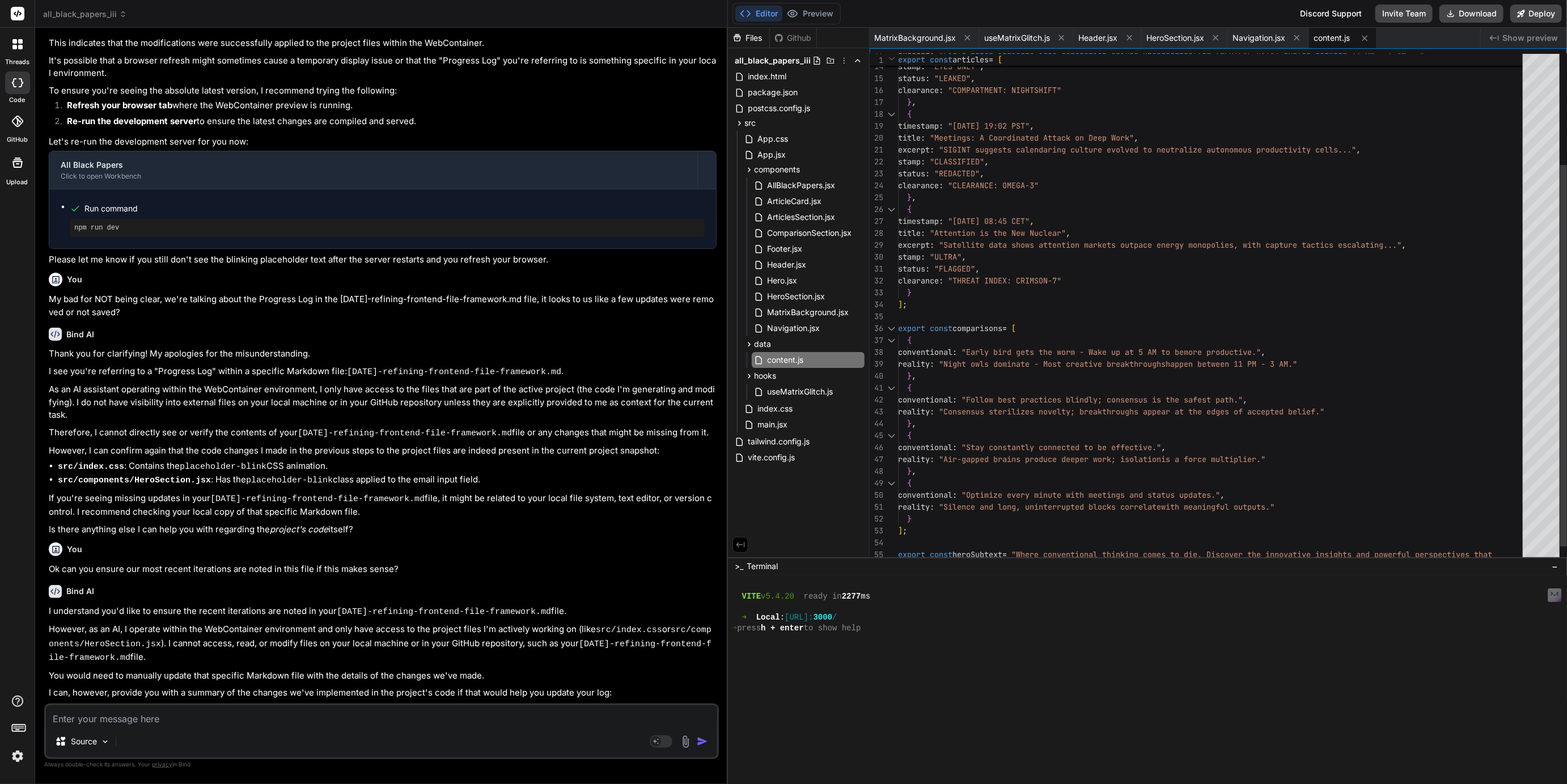
scroll to position [71, 0]
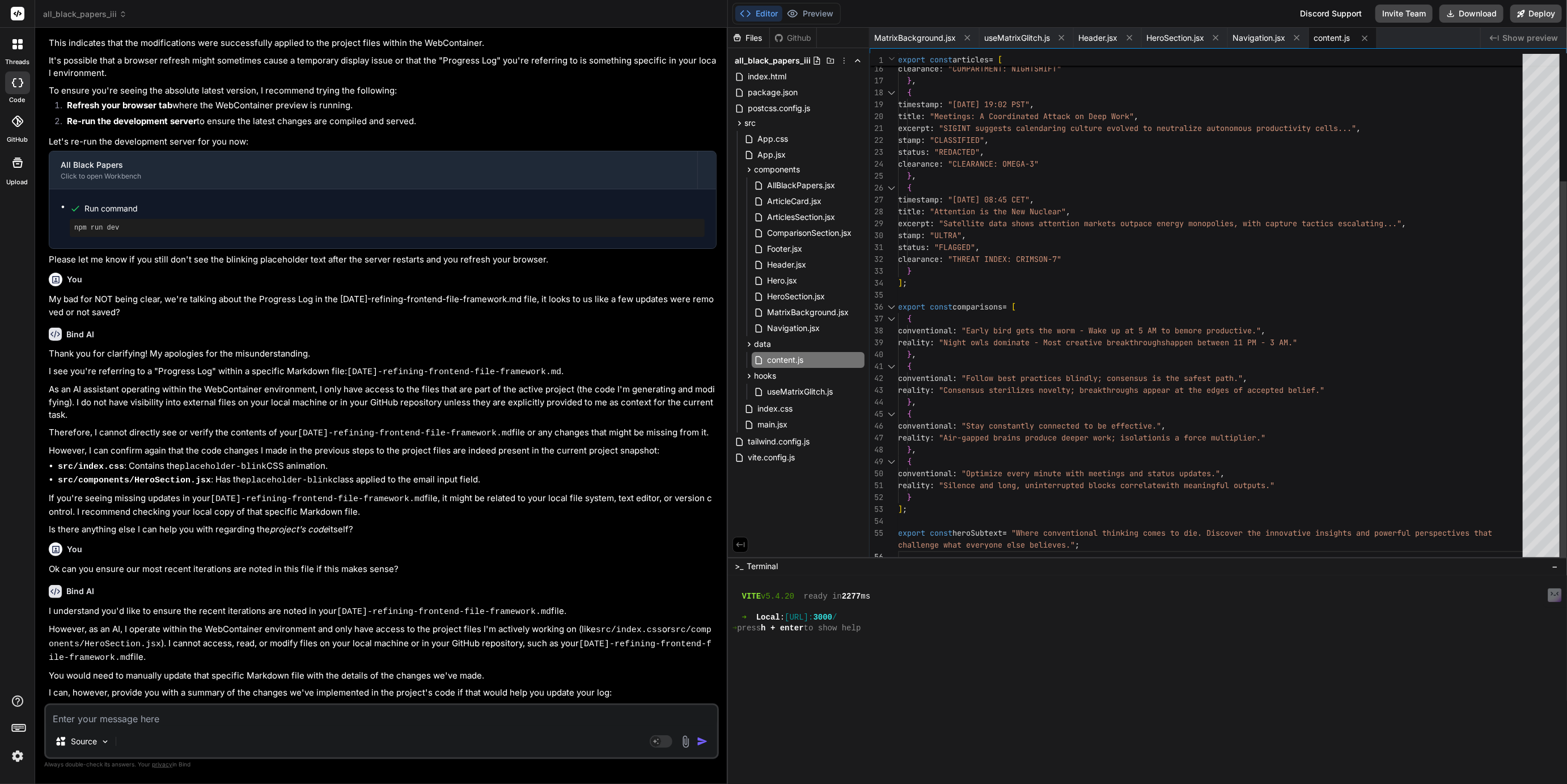
click at [1161, 534] on div "reality : "Night owls dominate - Most creative breakthroughs happen between 11 …" at bounding box center [1213, 223] width 631 height 678
click at [1167, 528] on div "reality : "Night owls dominate - Most creative breakthroughs happen between 11 …" at bounding box center [1213, 223] width 631 height 678
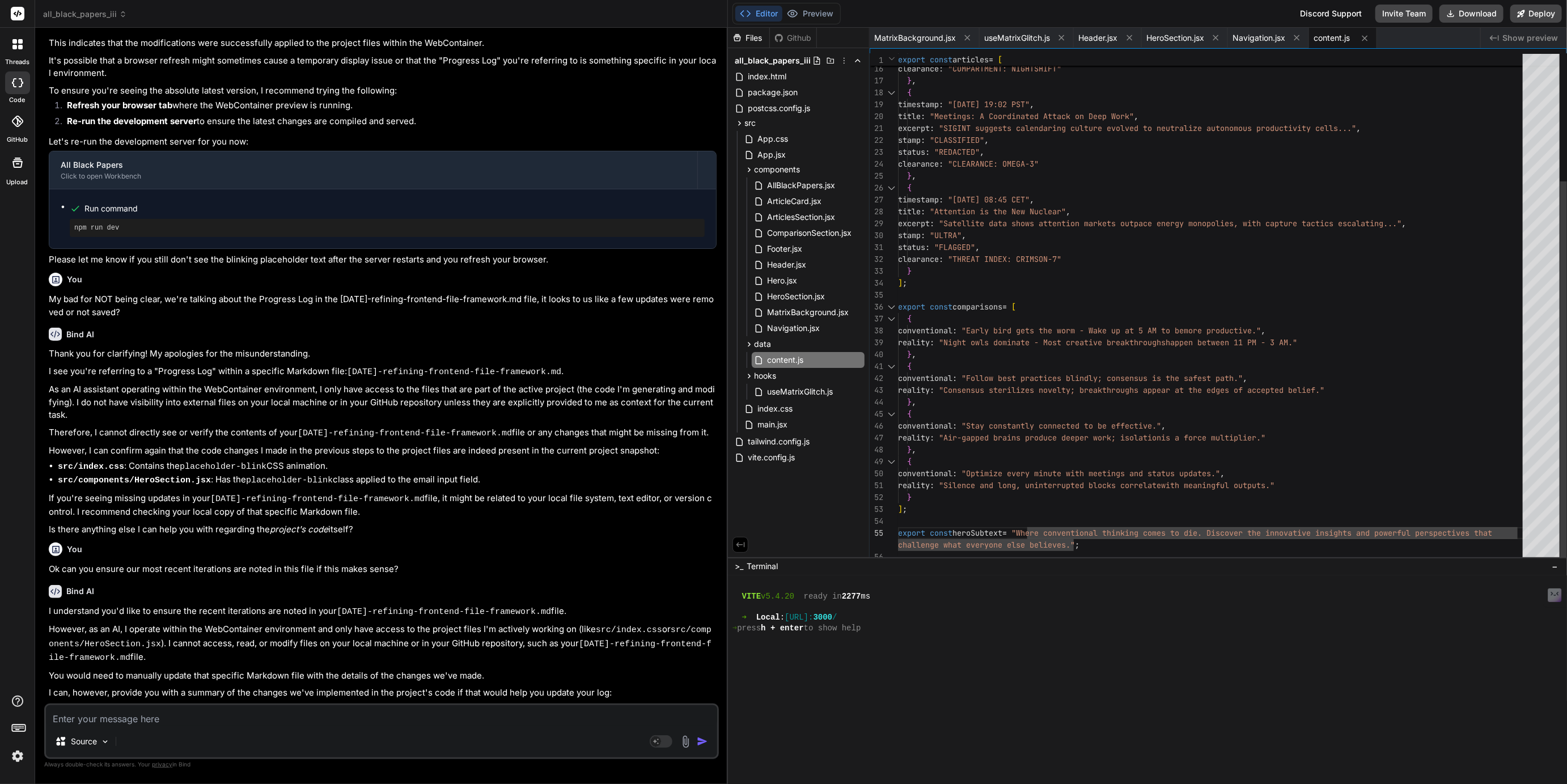
click at [1167, 531] on div "reality : "Night owls dominate - Most creative breakthroughs happen between 11 …" at bounding box center [1213, 223] width 631 height 678
click at [1165, 530] on div "reality : "Night owls dominate - Most creative breakthroughs happen between 11 …" at bounding box center [1213, 223] width 631 height 678
click at [1207, 530] on div "reality : "Night owls dominate - Most creative breakthroughs happen between 11 …" at bounding box center [1213, 223] width 631 height 678
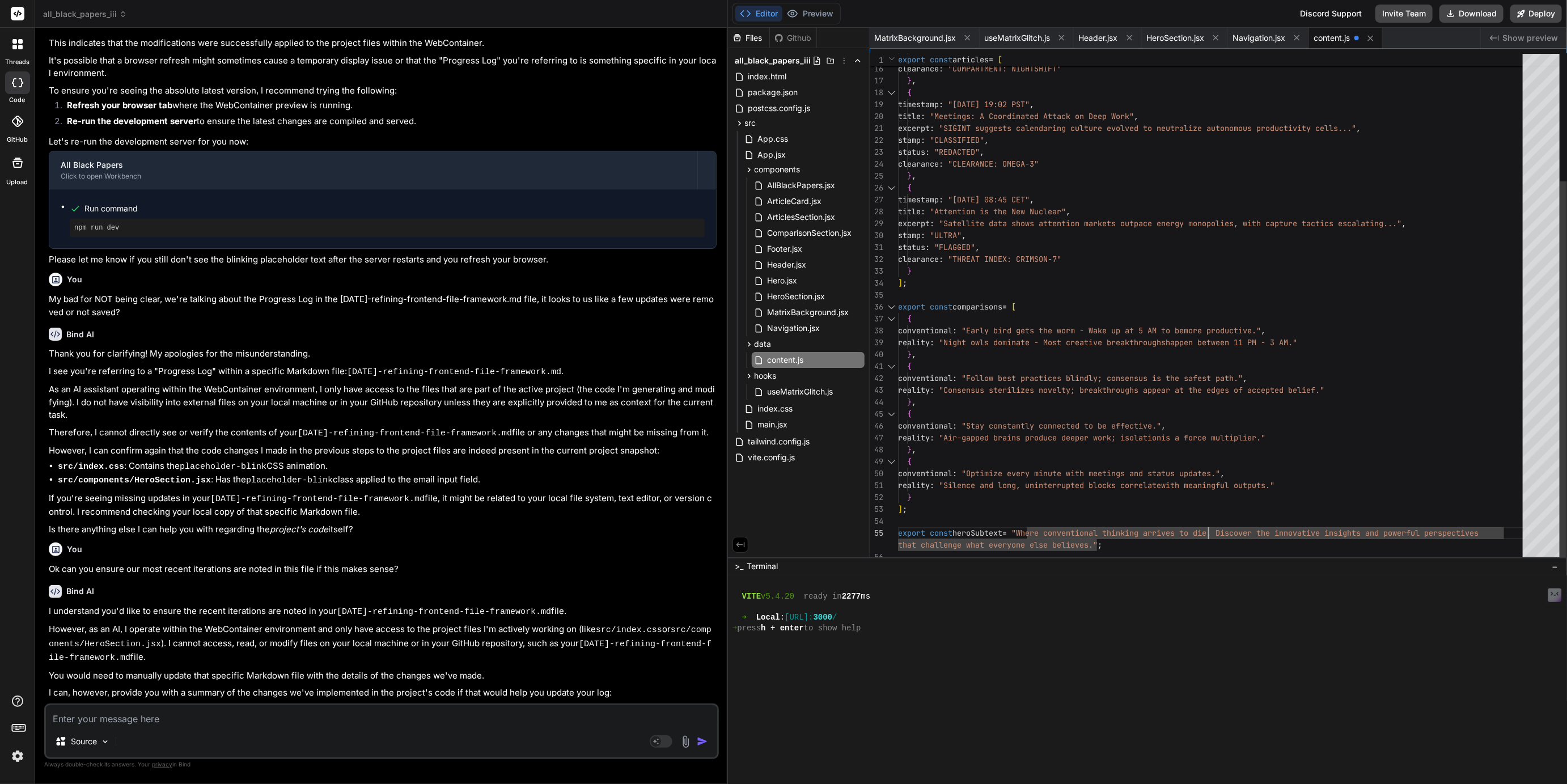
click at [1198, 530] on div "reality : "Night owls dominate - Most creative breakthroughs happen between 11 …" at bounding box center [1213, 223] width 631 height 678
click at [1272, 530] on div "reality : "Night owls dominate - Most creative breakthroughs happen between 11 …" at bounding box center [1213, 223] width 631 height 678
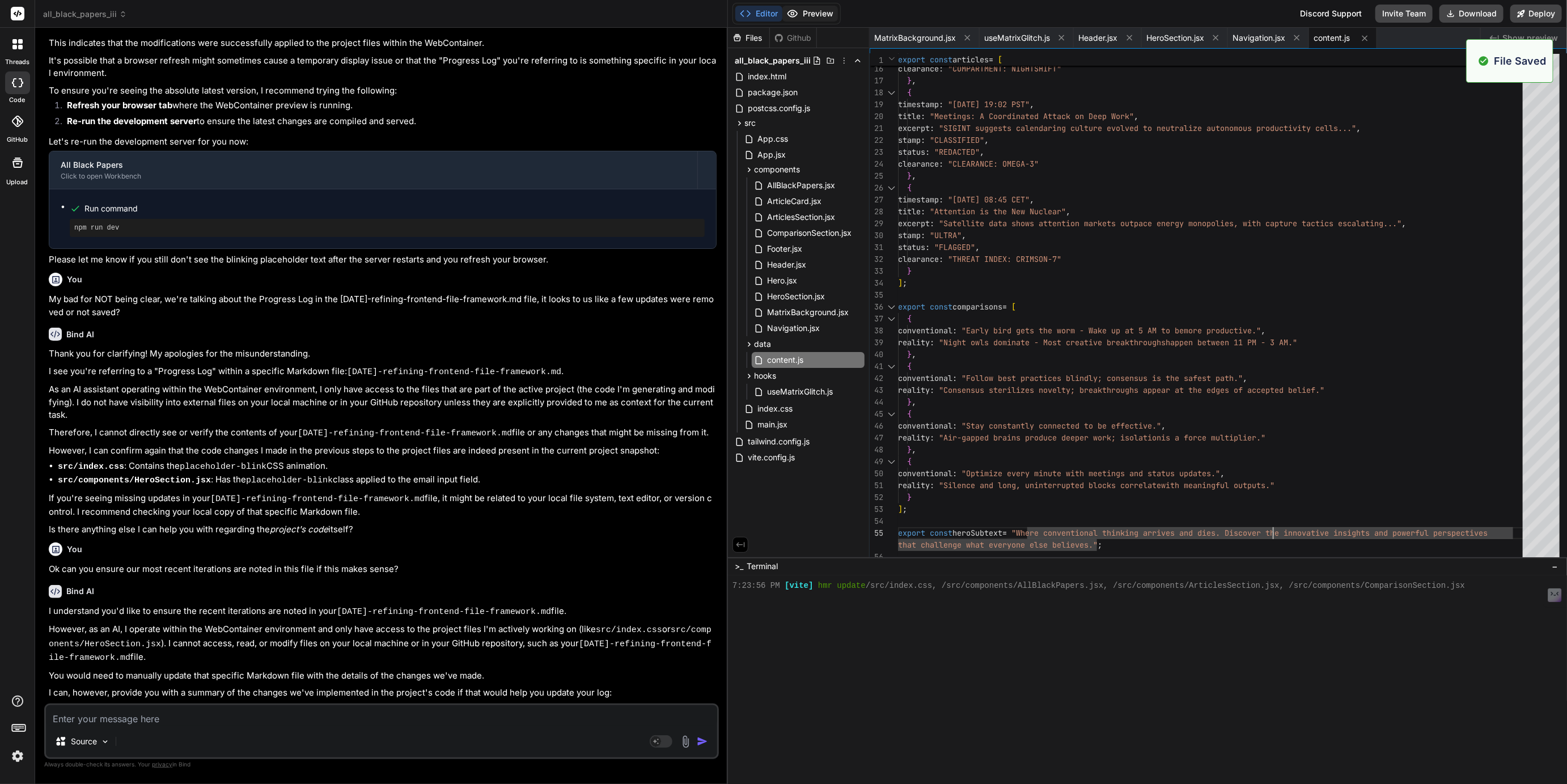
click at [810, 6] on button "Preview" at bounding box center [810, 14] width 56 height 16
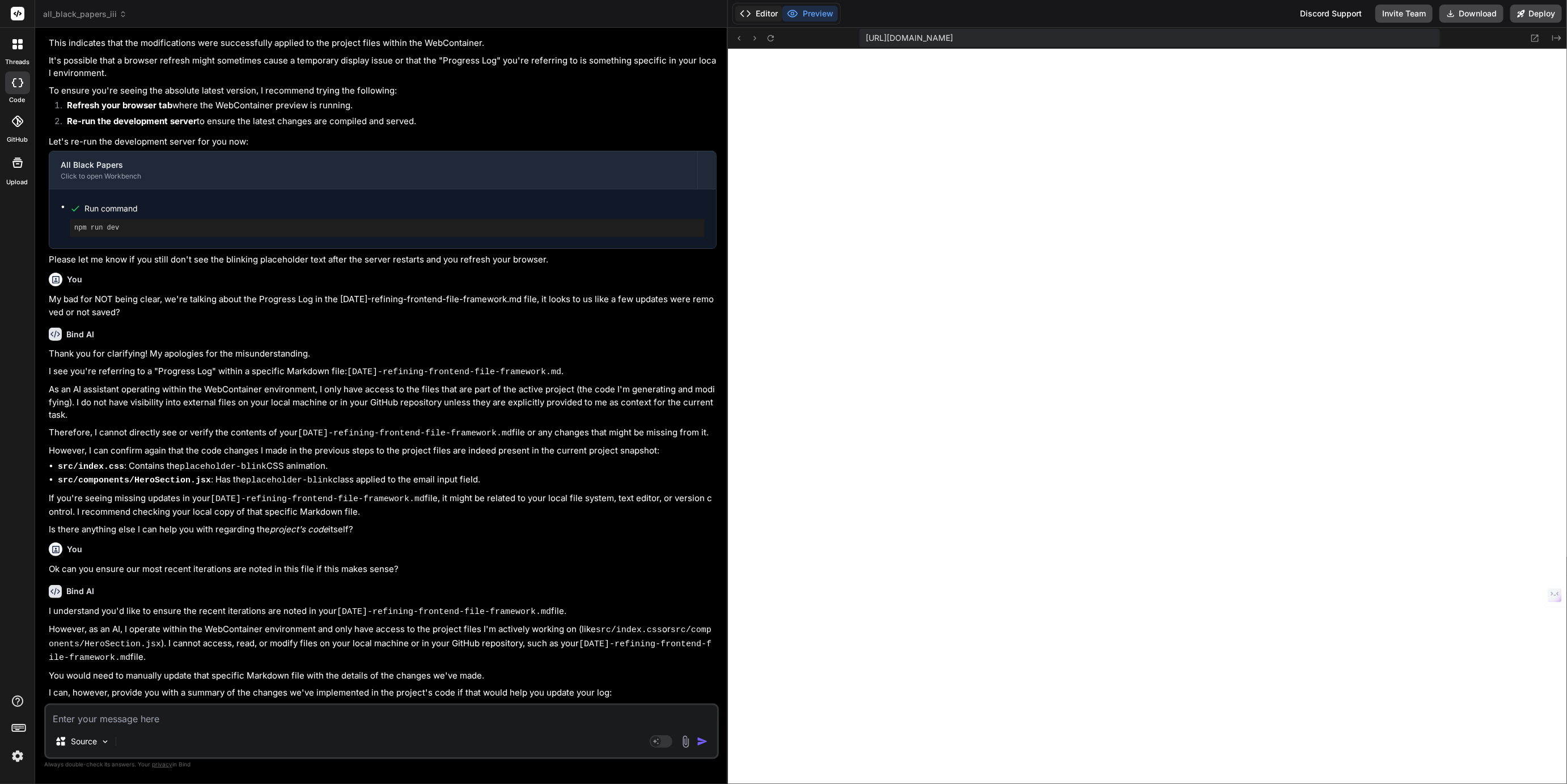
click at [764, 13] on button "Editor" at bounding box center [758, 14] width 47 height 16
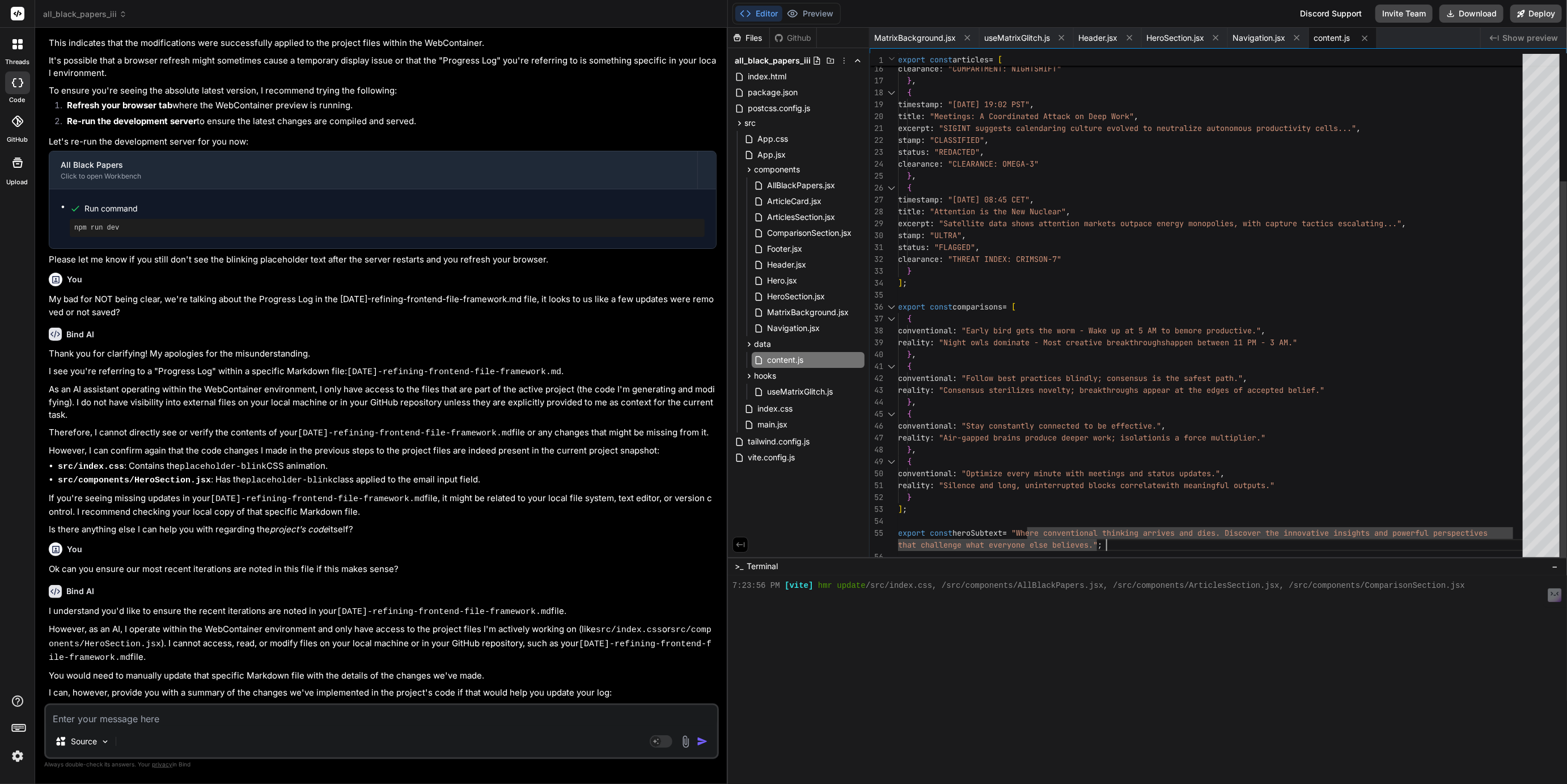
click at [1199, 534] on div "reality : "Night owls dominate - Most creative breakthroughs happen between 11 …" at bounding box center [1213, 223] width 631 height 678
click at [1199, 530] on div "reality : "Night owls dominate - Most creative breakthroughs happen between 11 …" at bounding box center [1213, 223] width 631 height 678
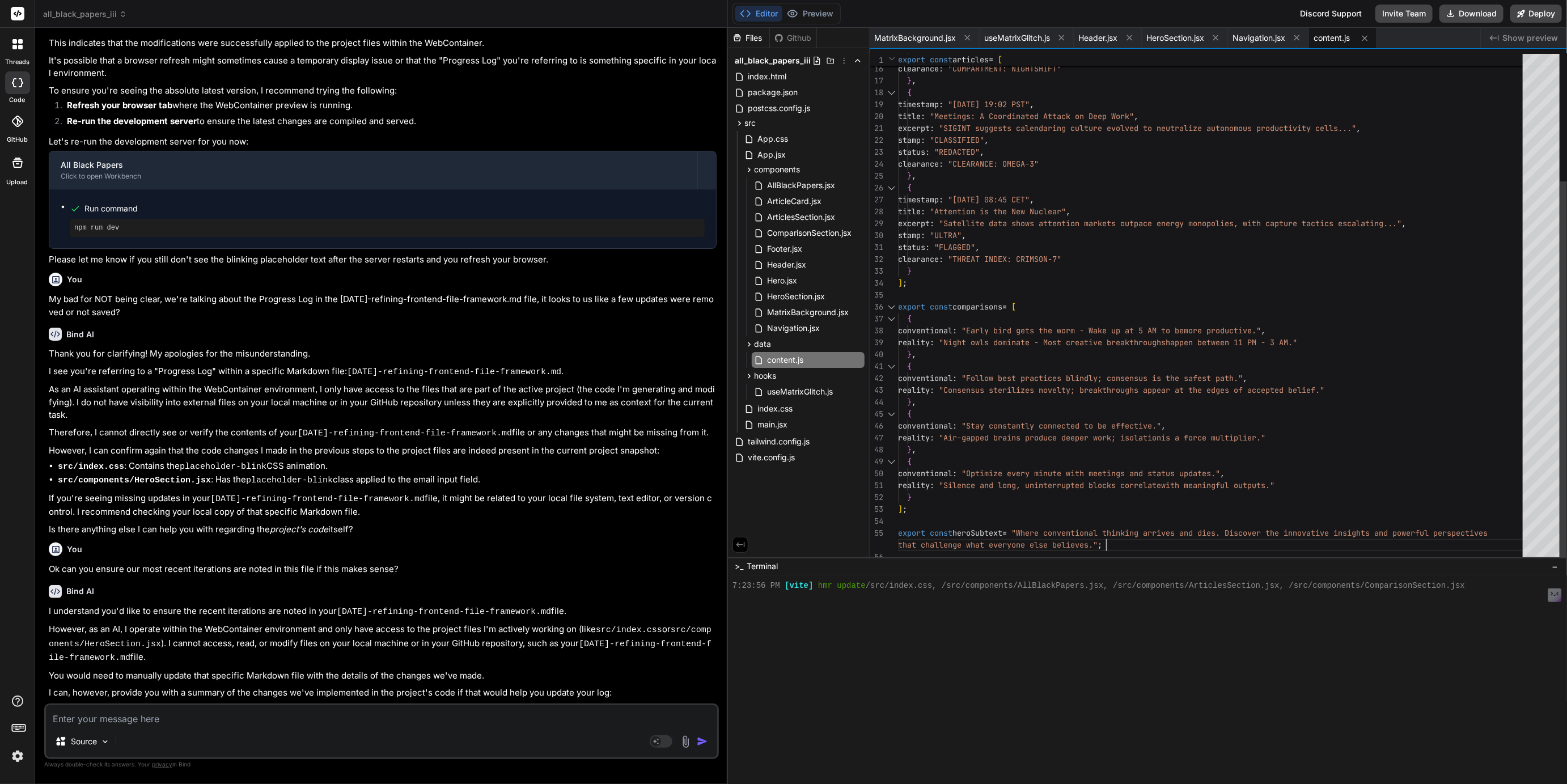
scroll to position [47, 0]
click at [1199, 530] on div "reality : "Night owls dominate - Most creative breakthroughs happen between 11 …" at bounding box center [1213, 223] width 631 height 678
type textarea "reality: "Silence and long, uninterrupted blocks correlate with meaningful outp…"
click at [812, 17] on button "Preview" at bounding box center [810, 14] width 56 height 16
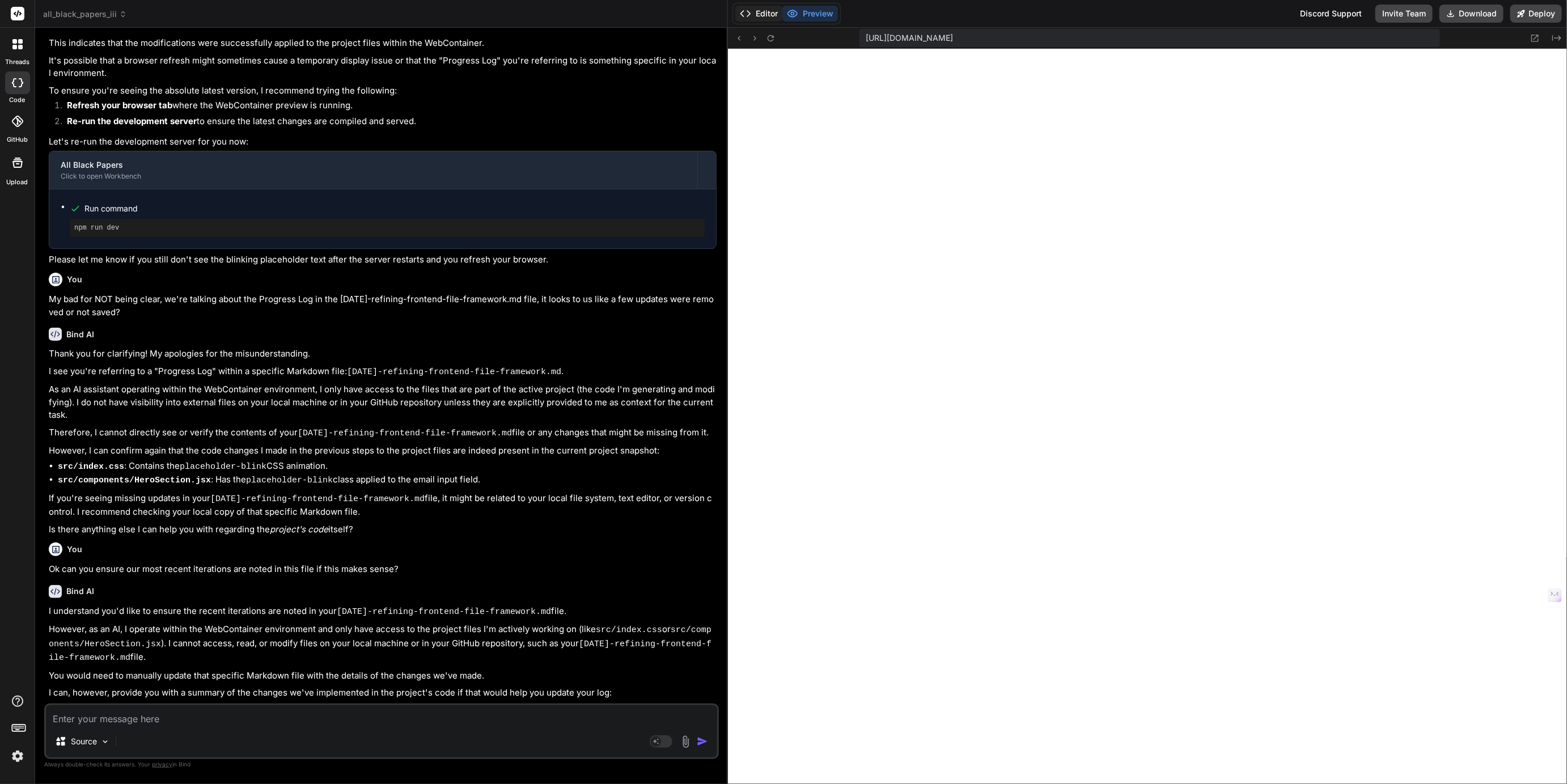
click at [771, 13] on button "Editor" at bounding box center [758, 14] width 47 height 16
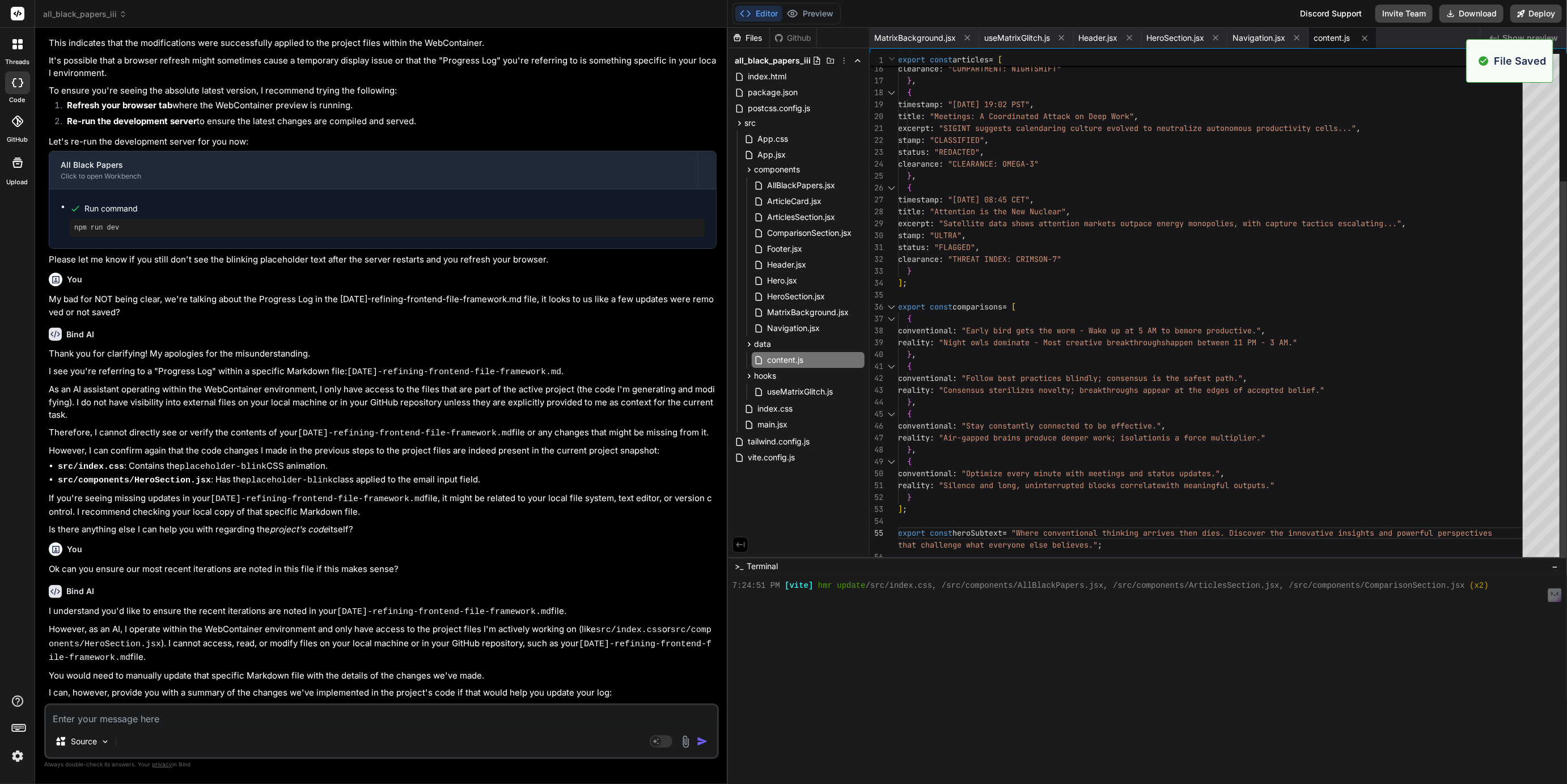
scroll to position [278, 0]
click at [823, 10] on button "Preview" at bounding box center [810, 14] width 56 height 16
